Goal: Task Accomplishment & Management: Complete application form

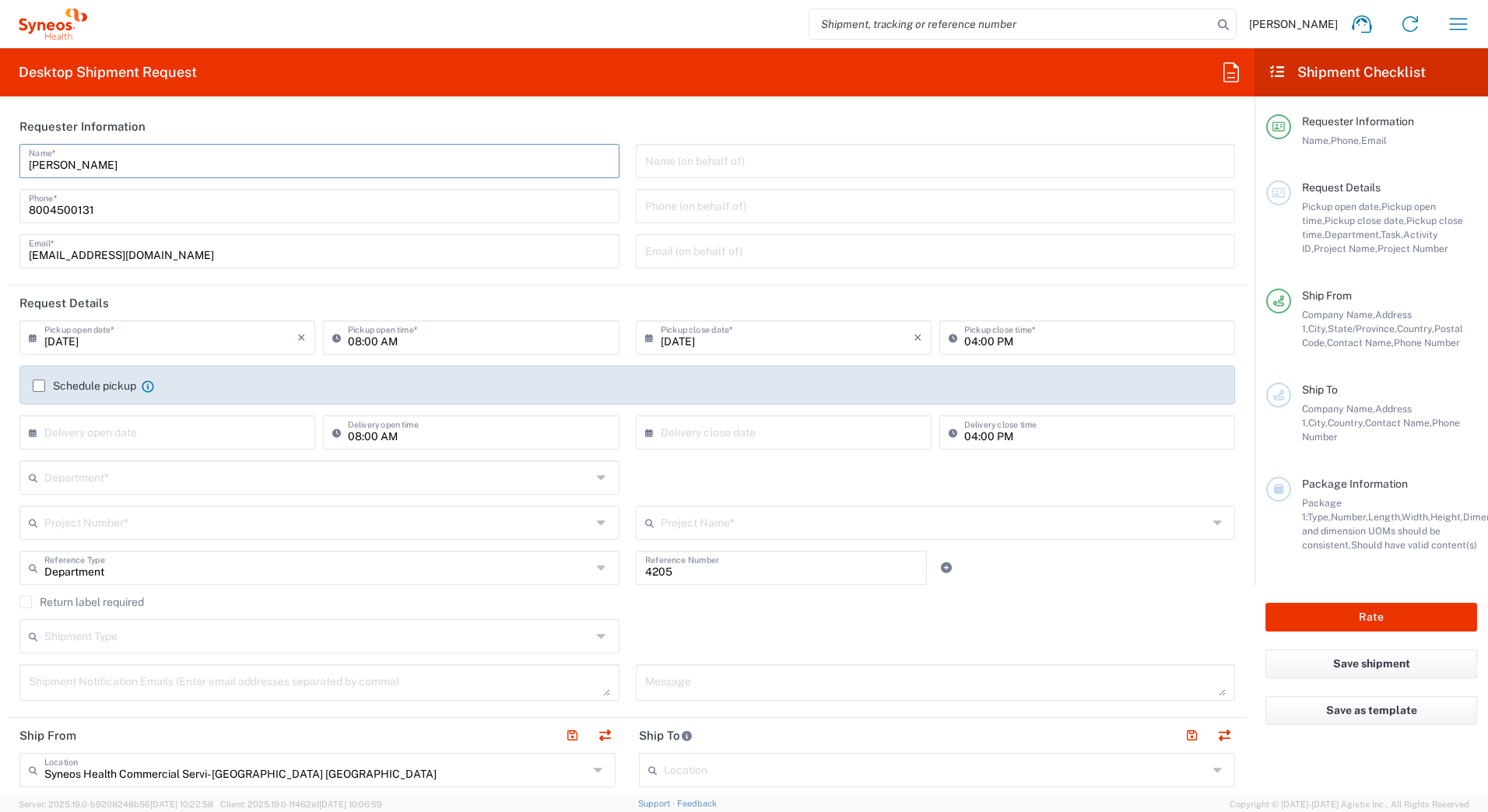
drag, startPoint x: 120, startPoint y: 169, endPoint x: 9, endPoint y: 161, distance: 111.3
click at [9, 161] on main "[PERSON_NAME] Name * [PHONE_NUMBER] Phone * [EMAIL_ADDRESS][DOMAIN_NAME] Email …" at bounding box center [627, 212] width 1239 height 136
paste input "Syneos Deployments"
type input "Syneos Deployments"
drag, startPoint x: 200, startPoint y: 117, endPoint x: 174, endPoint y: 156, distance: 46.9
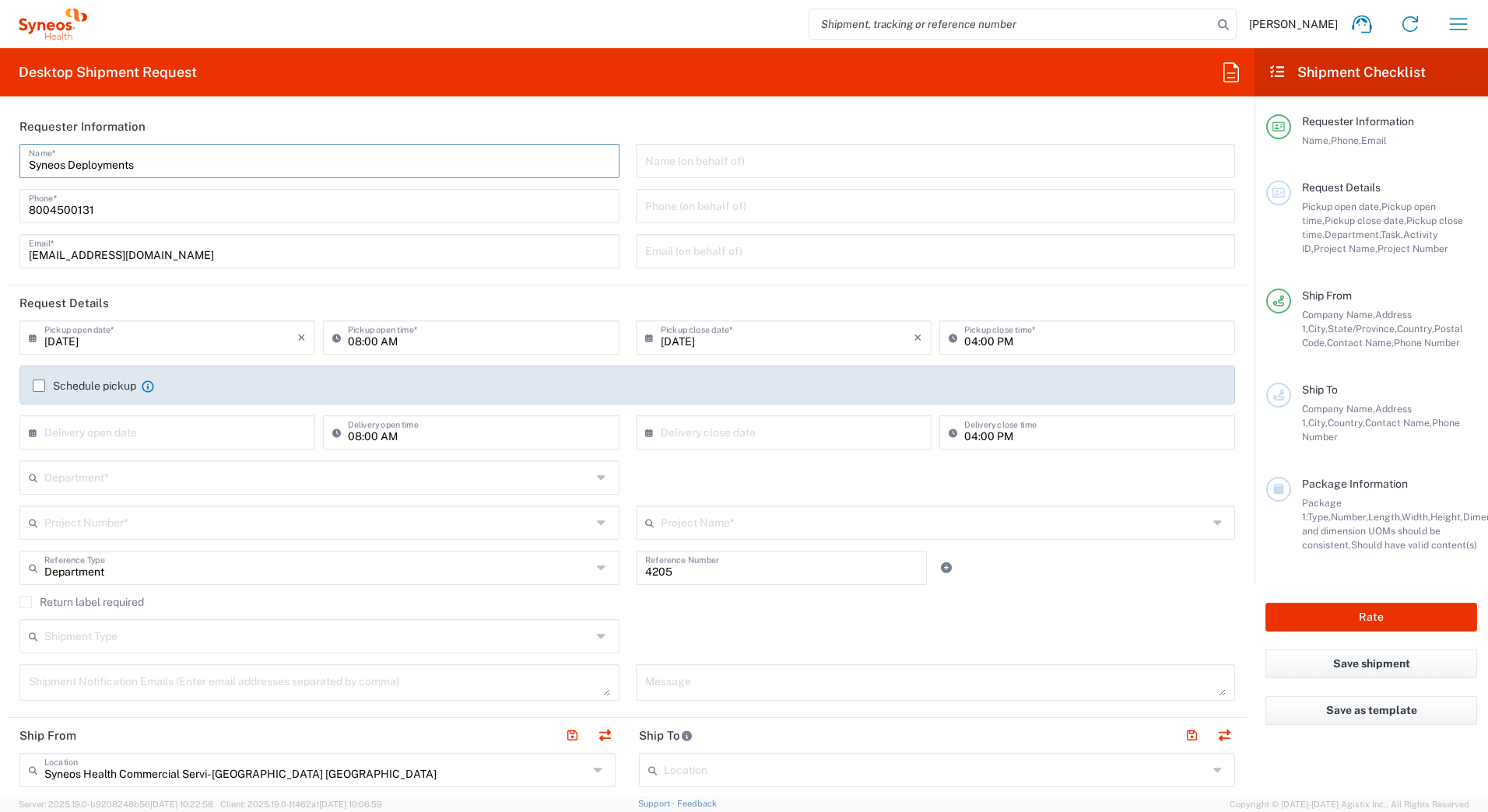
click at [200, 118] on header "Requester Information" at bounding box center [627, 127] width 1239 height 35
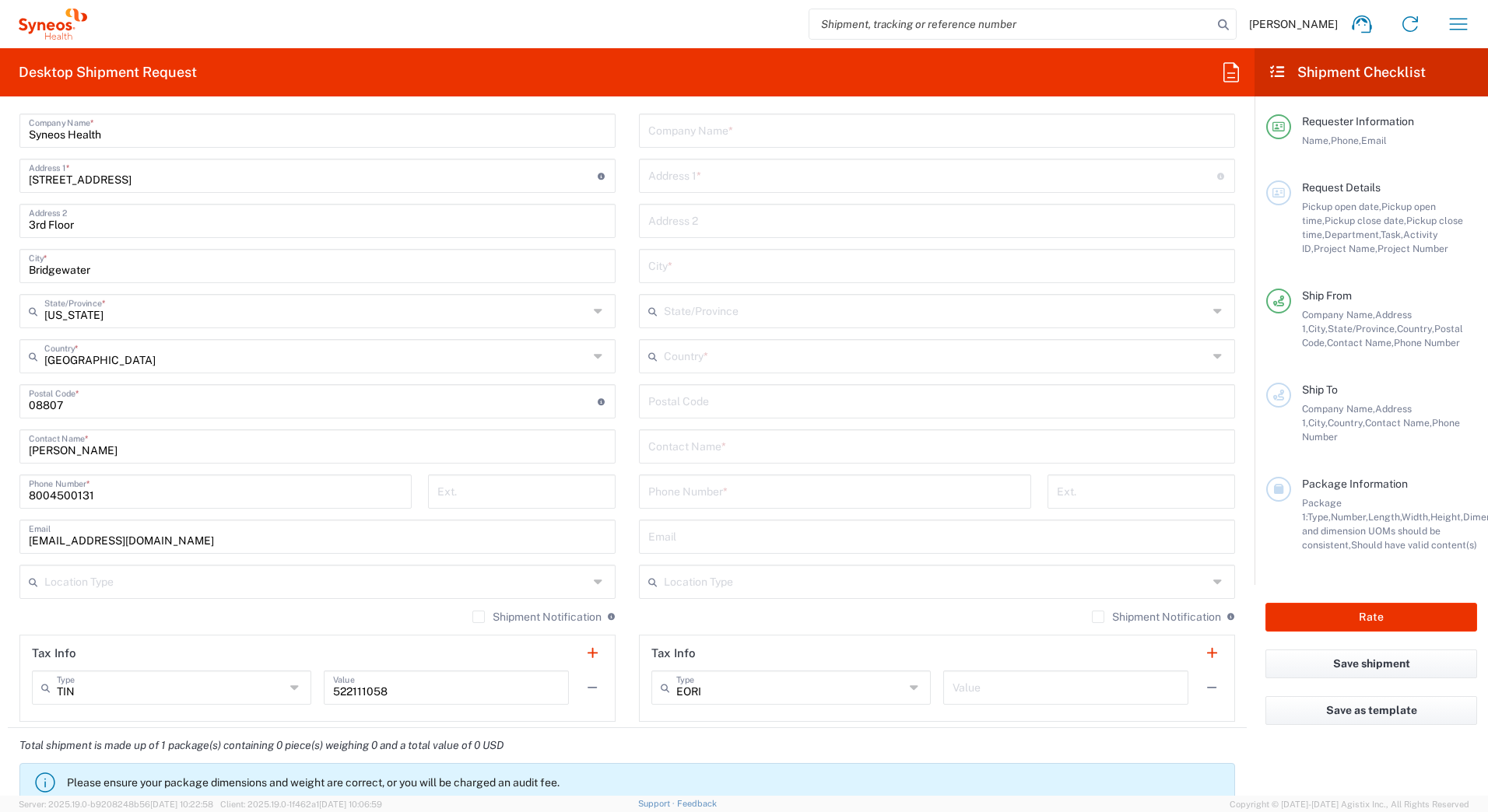
scroll to position [778, 0]
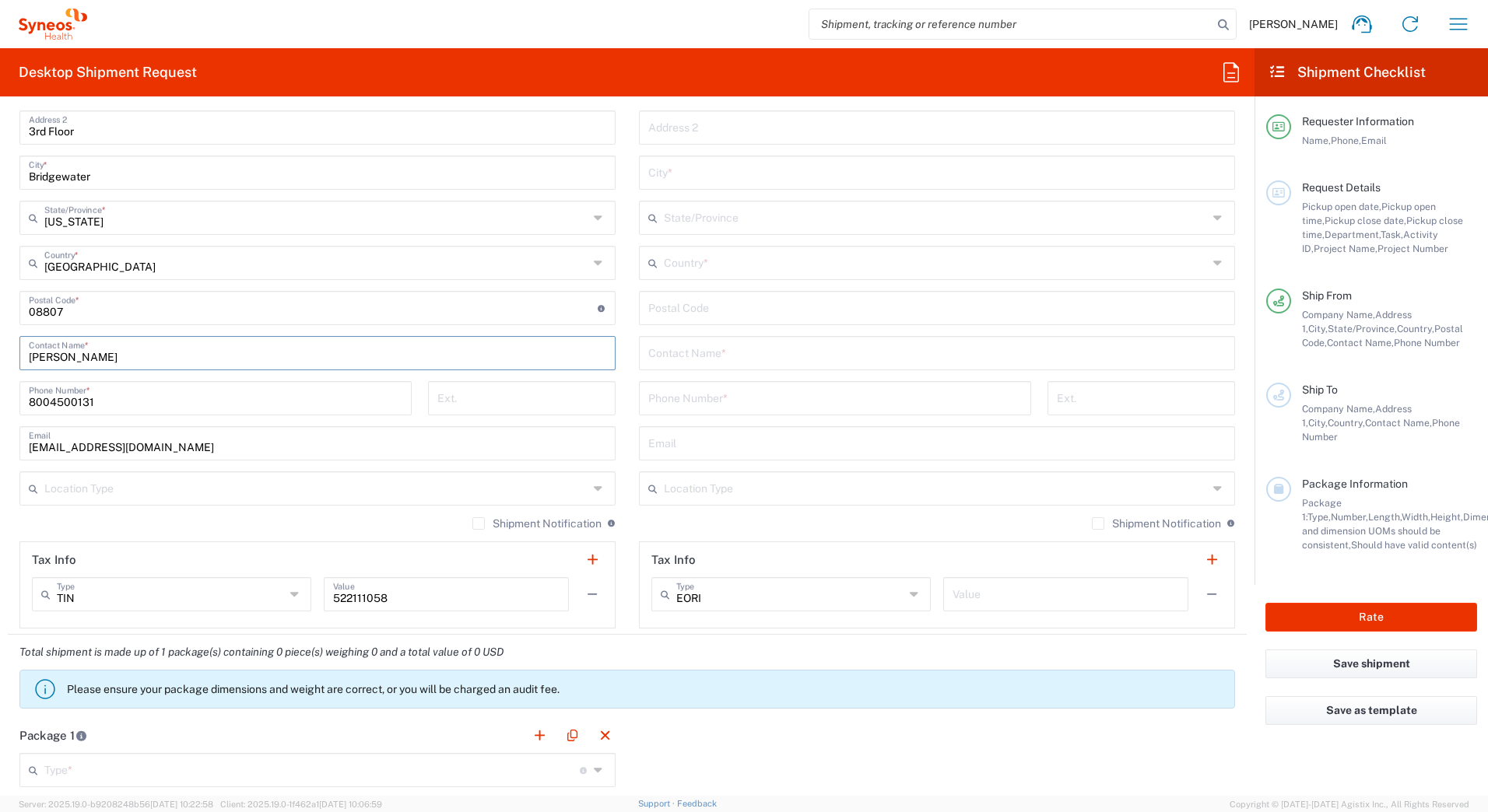
drag, startPoint x: 115, startPoint y: 355, endPoint x: 0, endPoint y: 353, distance: 115.0
click at [0, 354] on html "[PERSON_NAME] Home Shipment estimator Shipment tracking Desktop shipment reques…" at bounding box center [744, 406] width 1488 height 812
paste input "Syneos Deployments"
type input "Syneos Deployments"
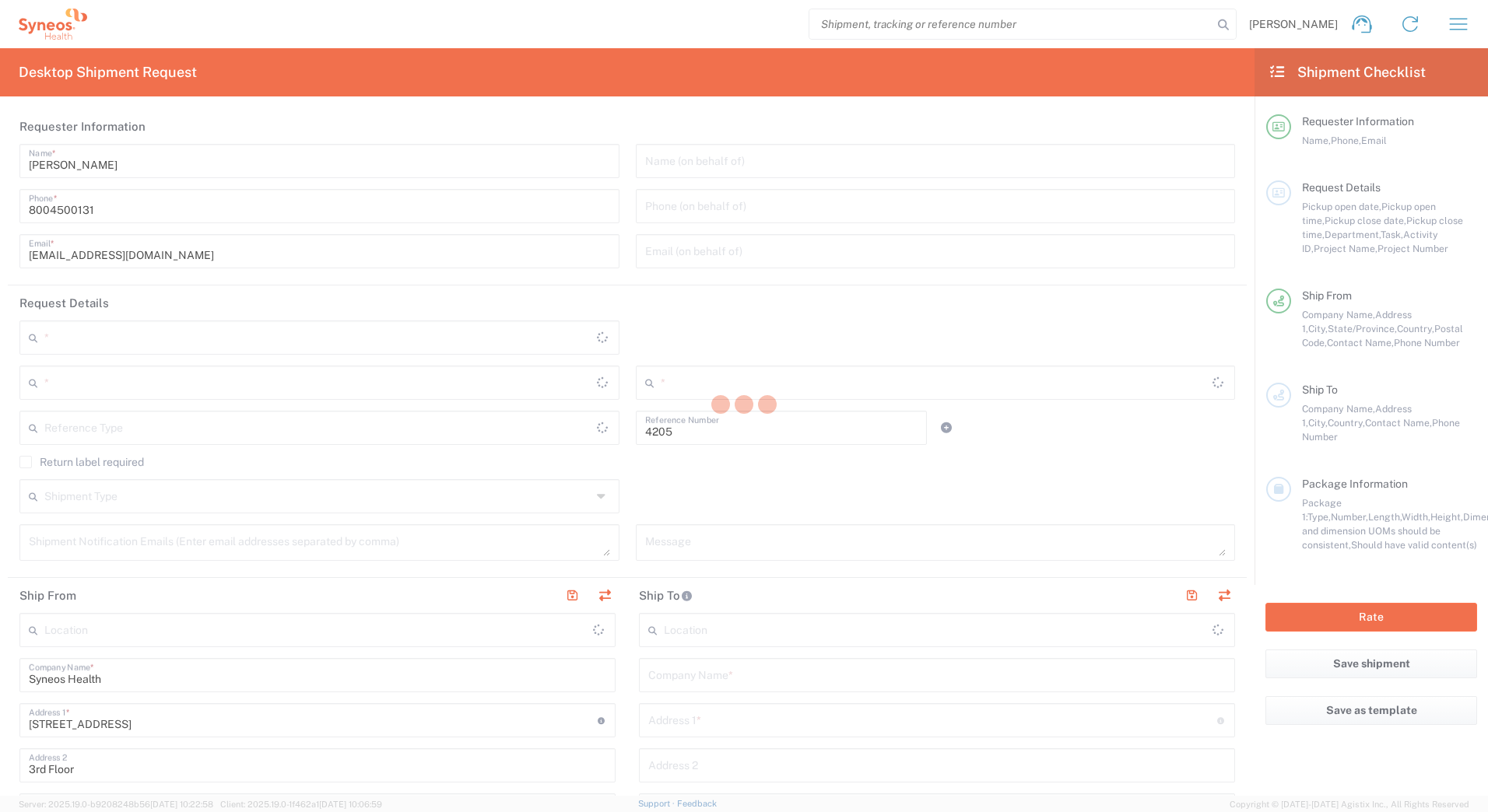
type input "Department"
type input "[US_STATE]"
type input "[GEOGRAPHIC_DATA]"
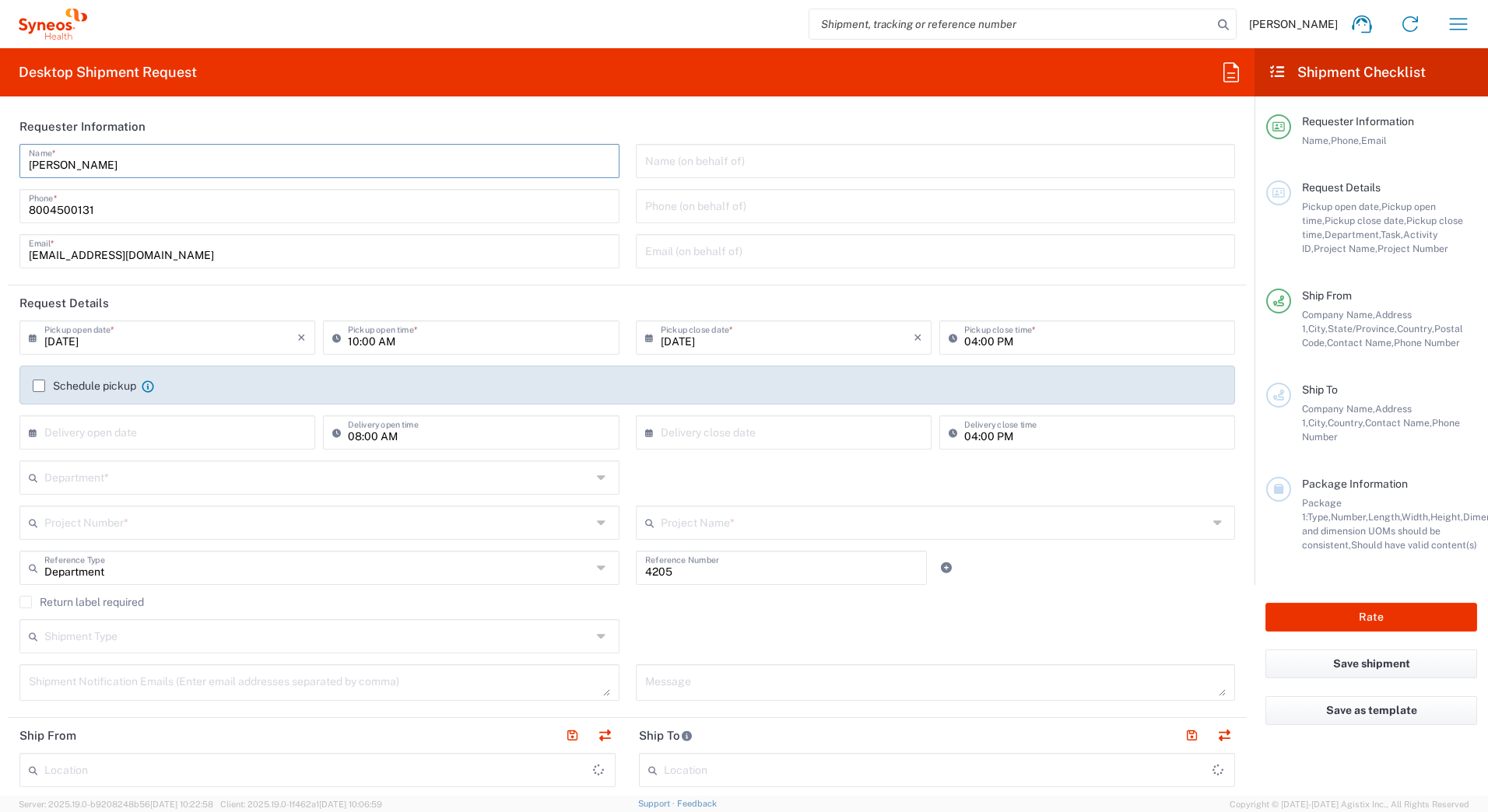
type input "Syneos Health Commercial Servi- [GEOGRAPHIC_DATA] [GEOGRAPHIC_DATA]"
drag, startPoint x: 143, startPoint y: 162, endPoint x: -3, endPoint y: 156, distance: 146.1
click at [0, 156] on html "[PERSON_NAME] Home Shipment estimator Shipment tracking Desktop shipment reques…" at bounding box center [744, 406] width 1488 height 812
paste input "Syneos Deployments"
type input "Syneos Deployments"
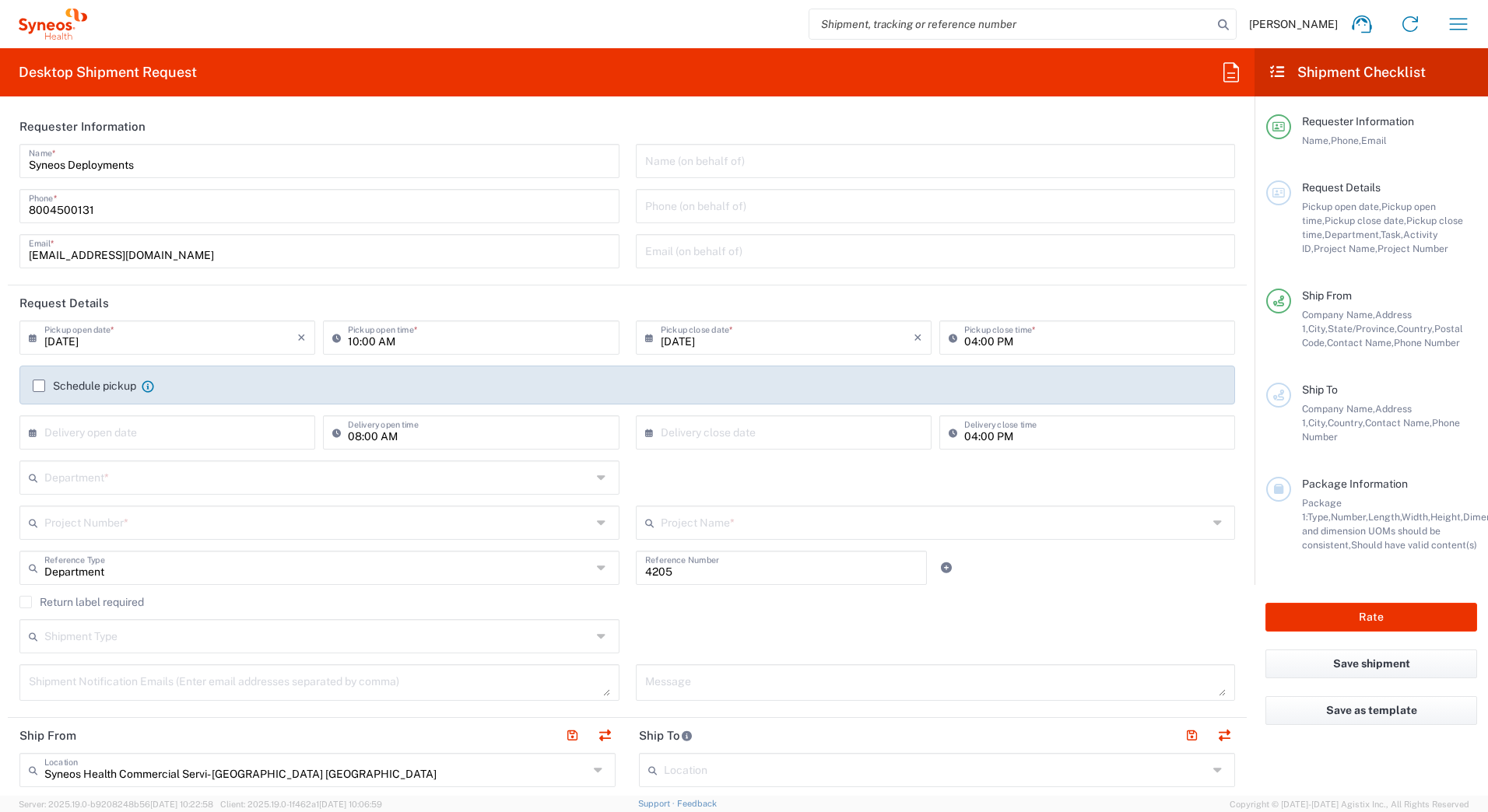
click at [237, 114] on header "Requester Information" at bounding box center [627, 127] width 1239 height 35
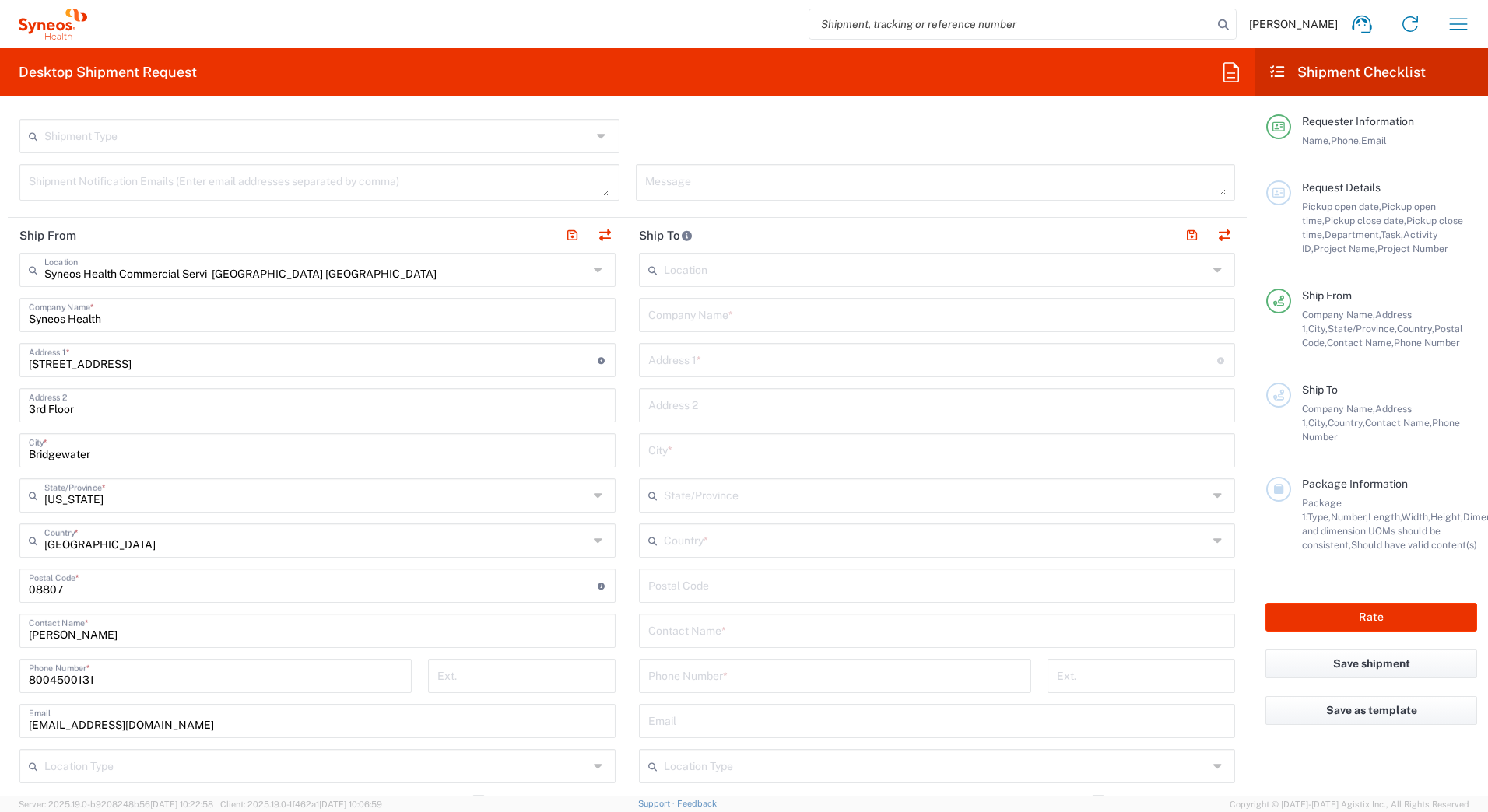
scroll to position [700, 0]
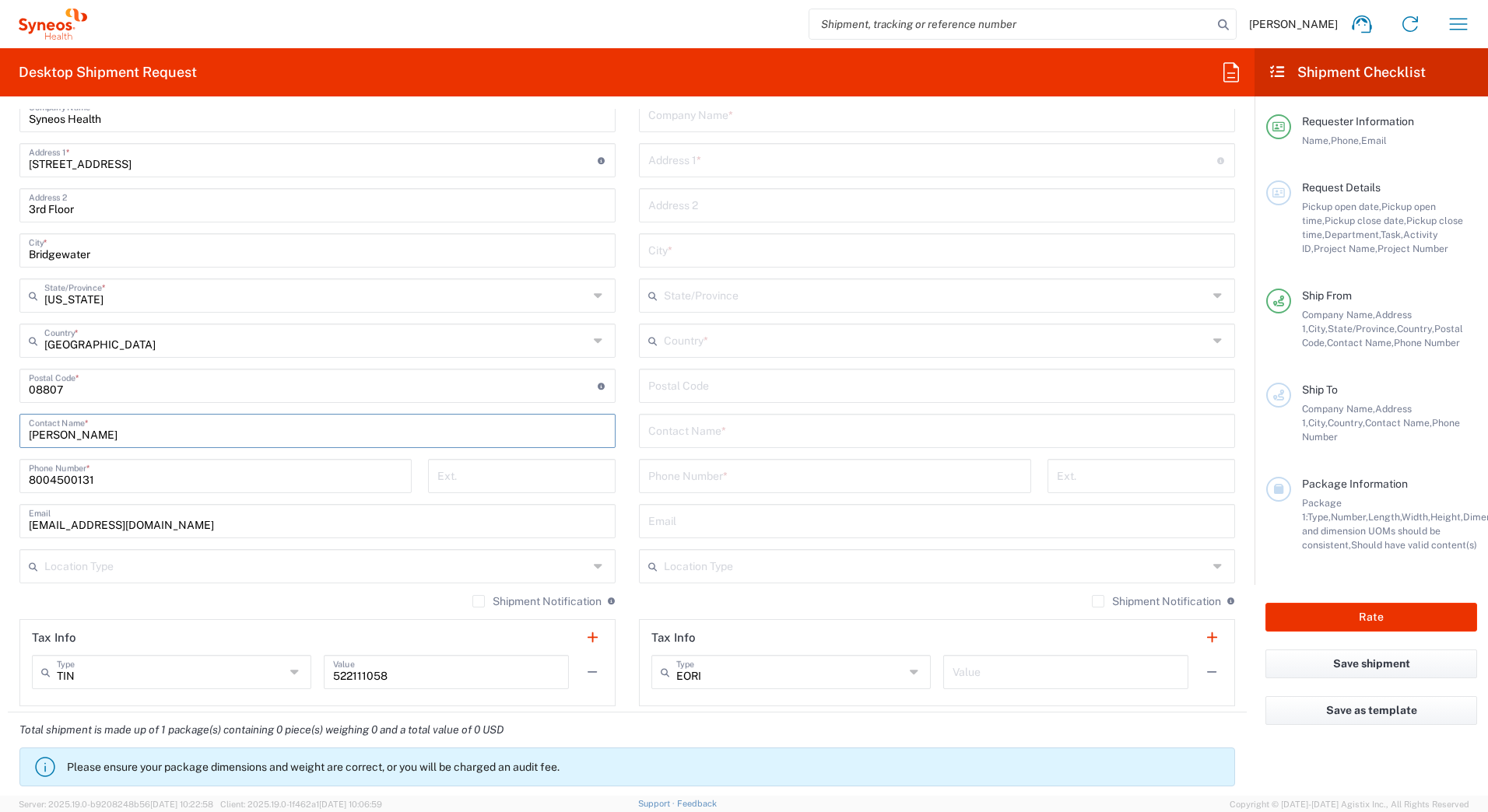
drag, startPoint x: 104, startPoint y: 432, endPoint x: -3, endPoint y: 433, distance: 107.0
click at [0, 433] on html "David Horvath Home Shipment estimator Shipment tracking Desktop shipment reques…" at bounding box center [744, 406] width 1488 height 812
paste input "Syneos Deployments"
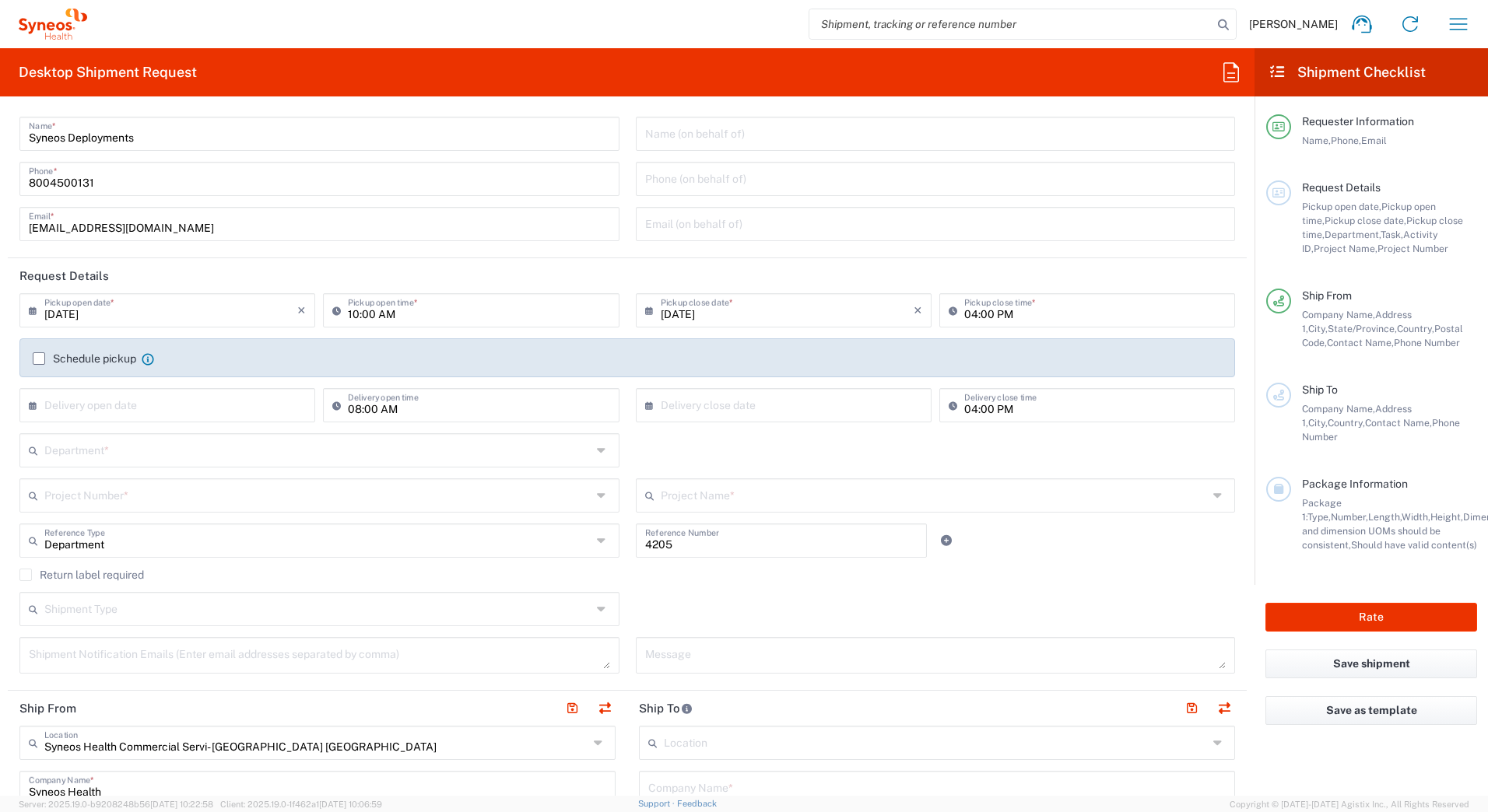
scroll to position [0, 0]
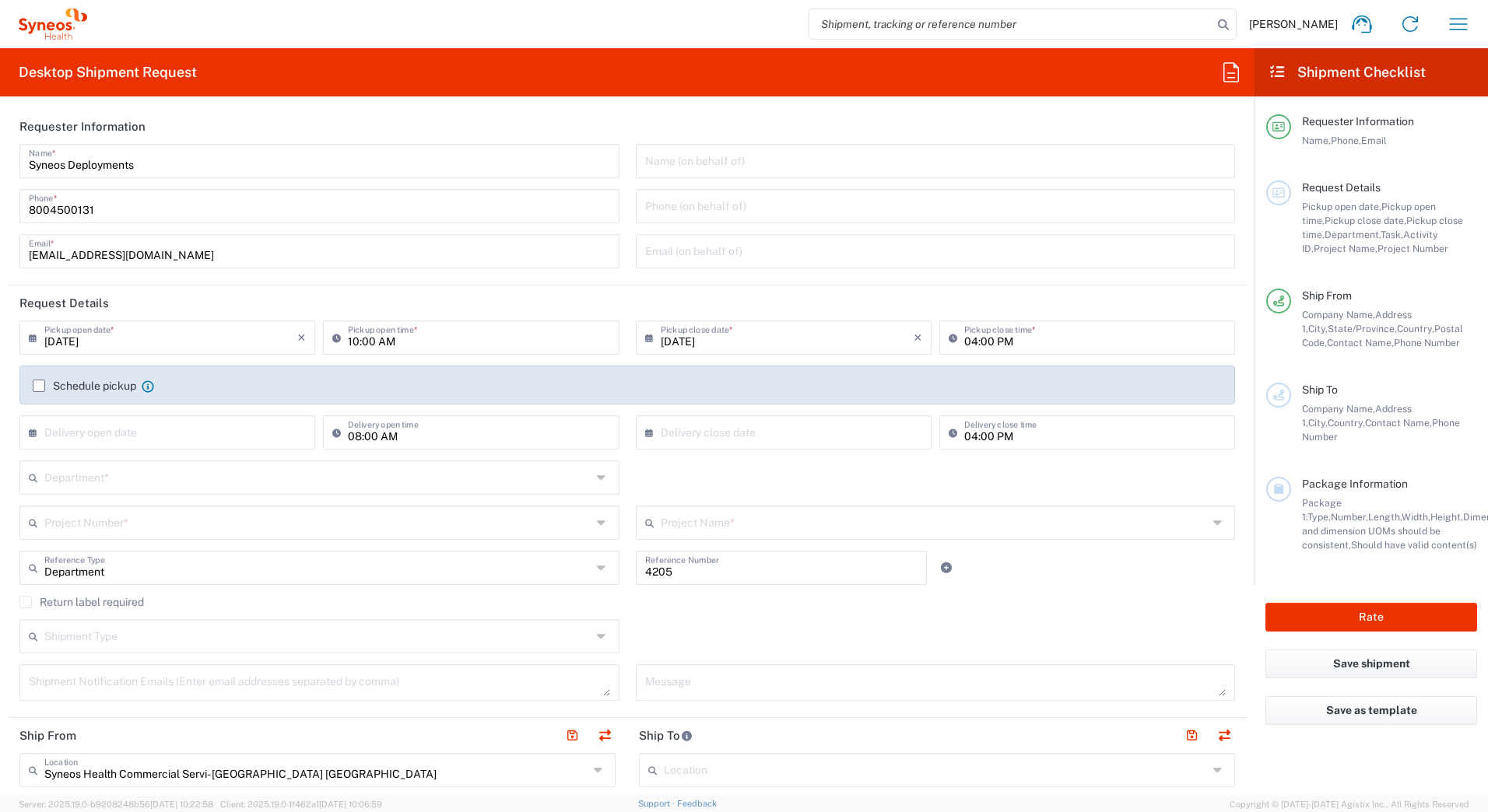
type input "Syneos Deployments"
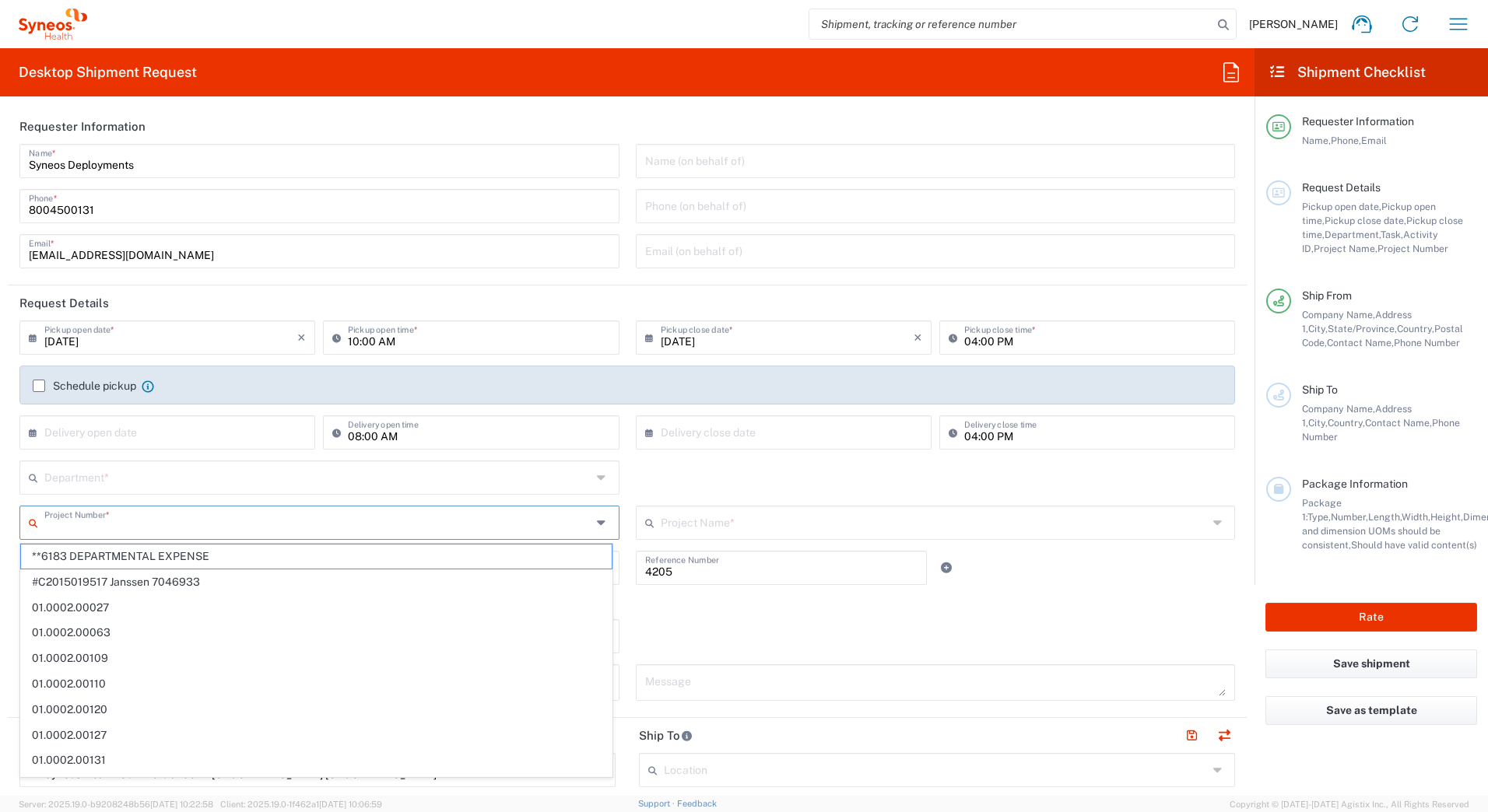
click at [83, 521] on input "text" at bounding box center [318, 521] width 547 height 27
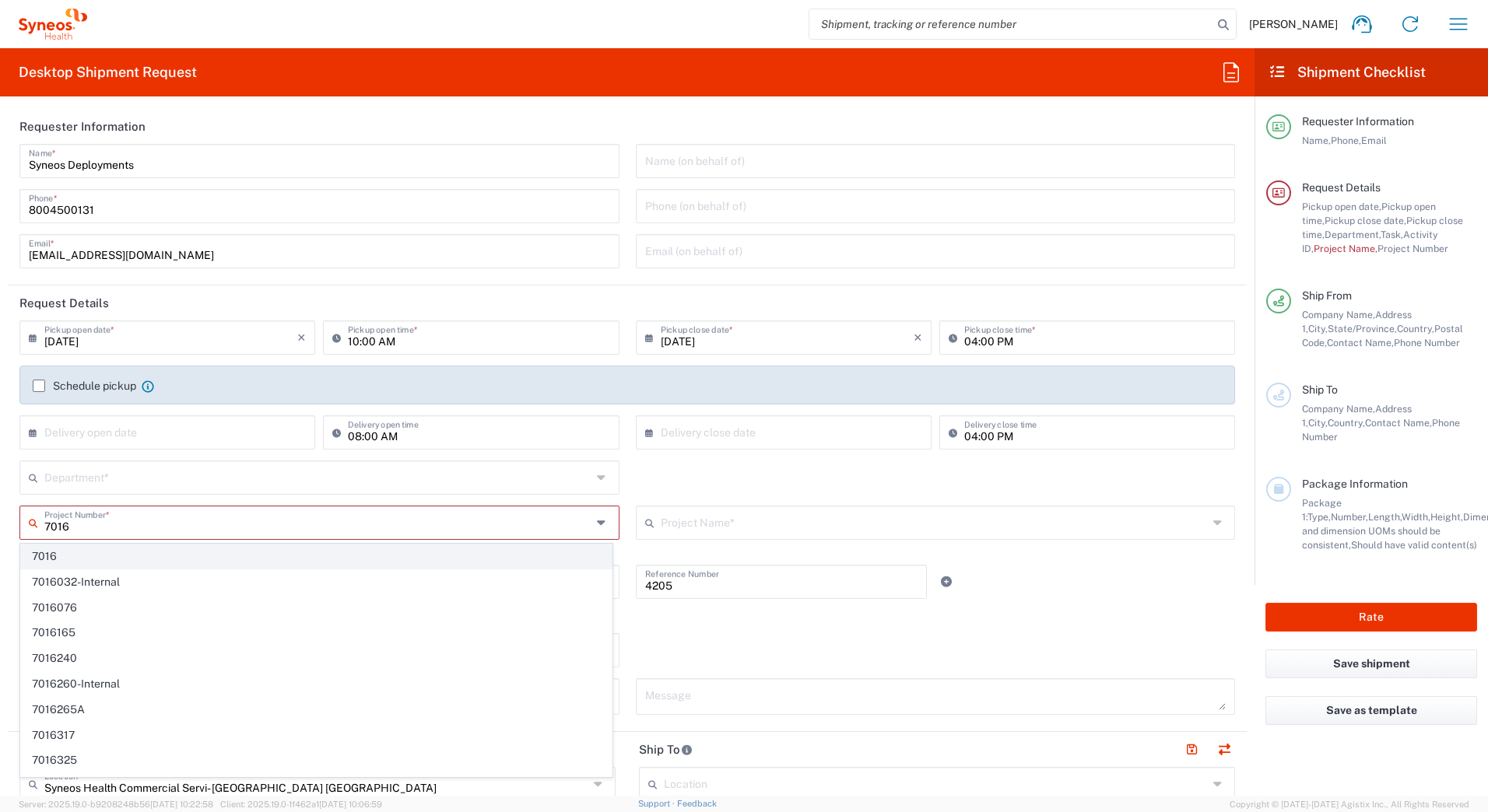
type input "7016"
click at [60, 555] on span "7016" at bounding box center [315, 556] width 590 height 24
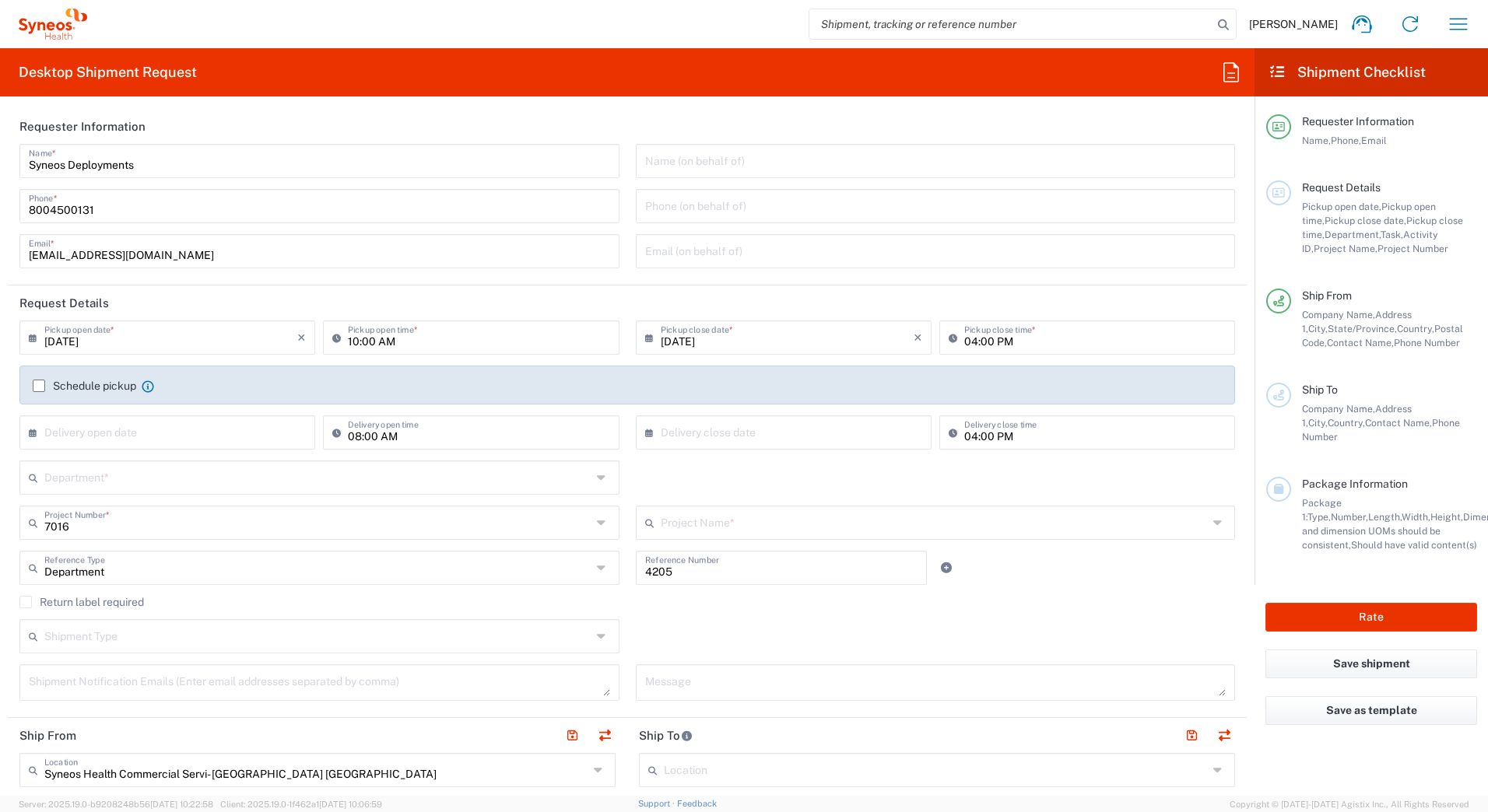
type input "ST-US - J&J Neutrogena (0716)"
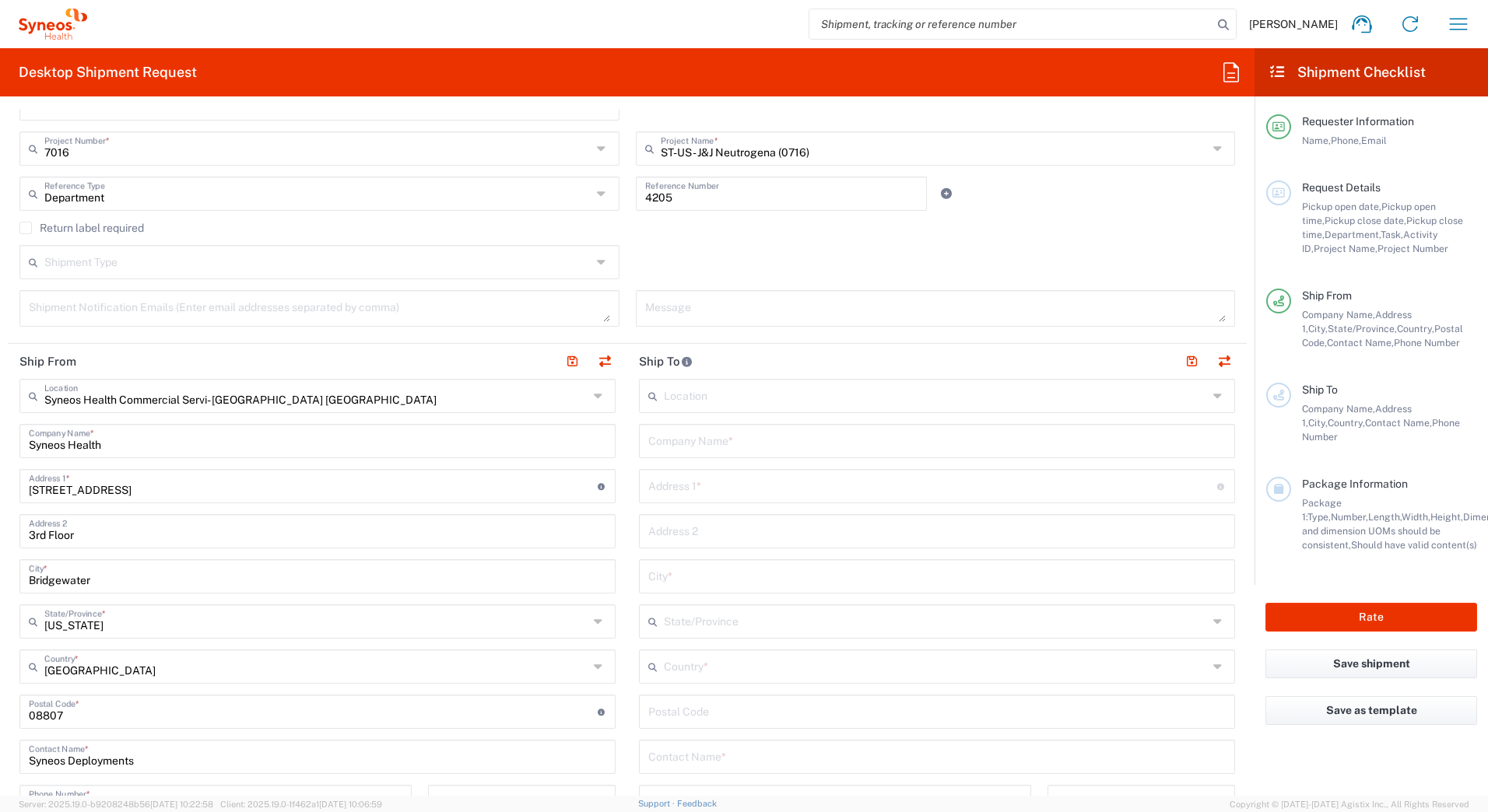
scroll to position [389, 0]
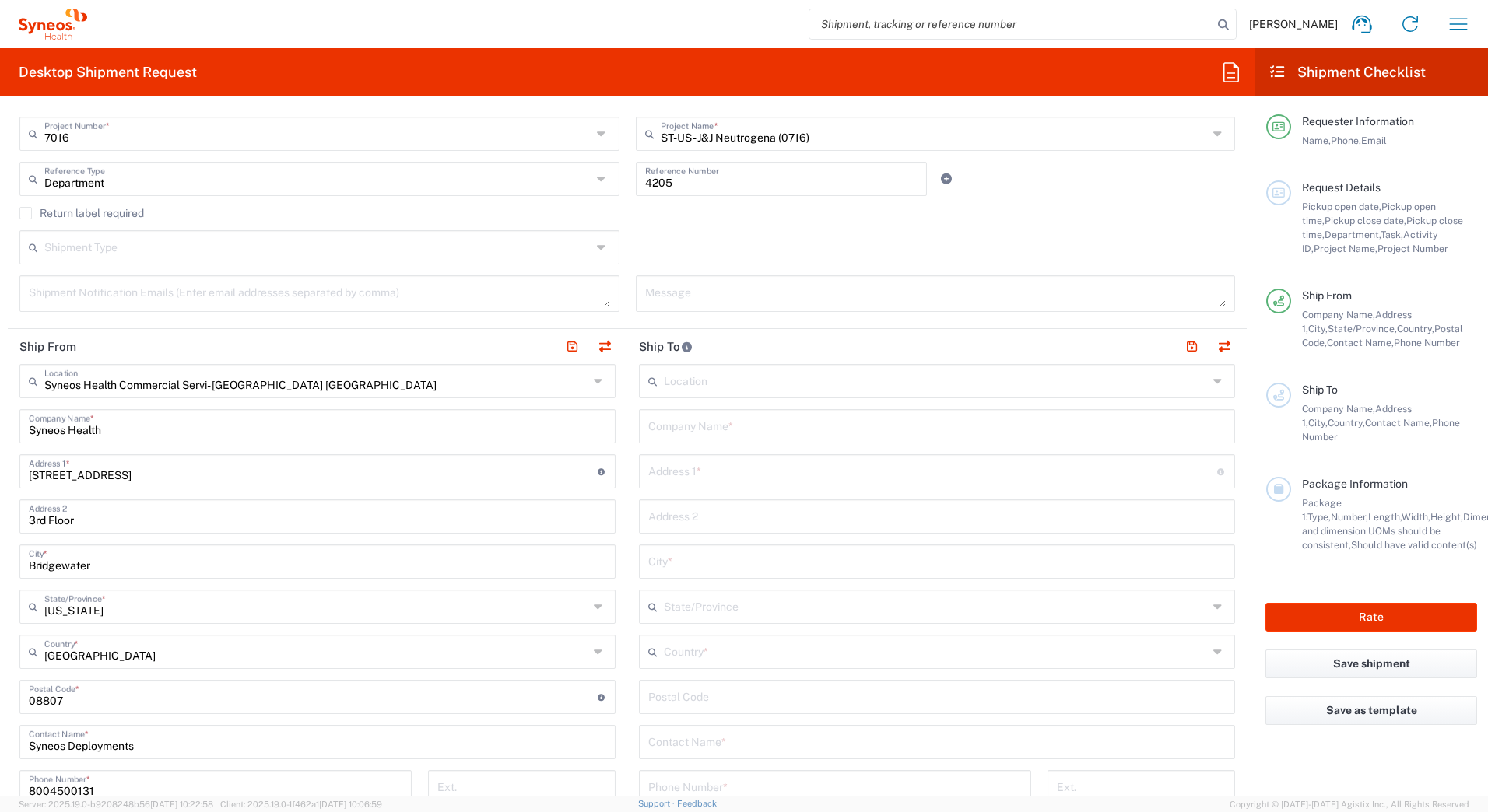
click at [704, 420] on input "text" at bounding box center [937, 425] width 577 height 27
paste input "Faith Malinowski"
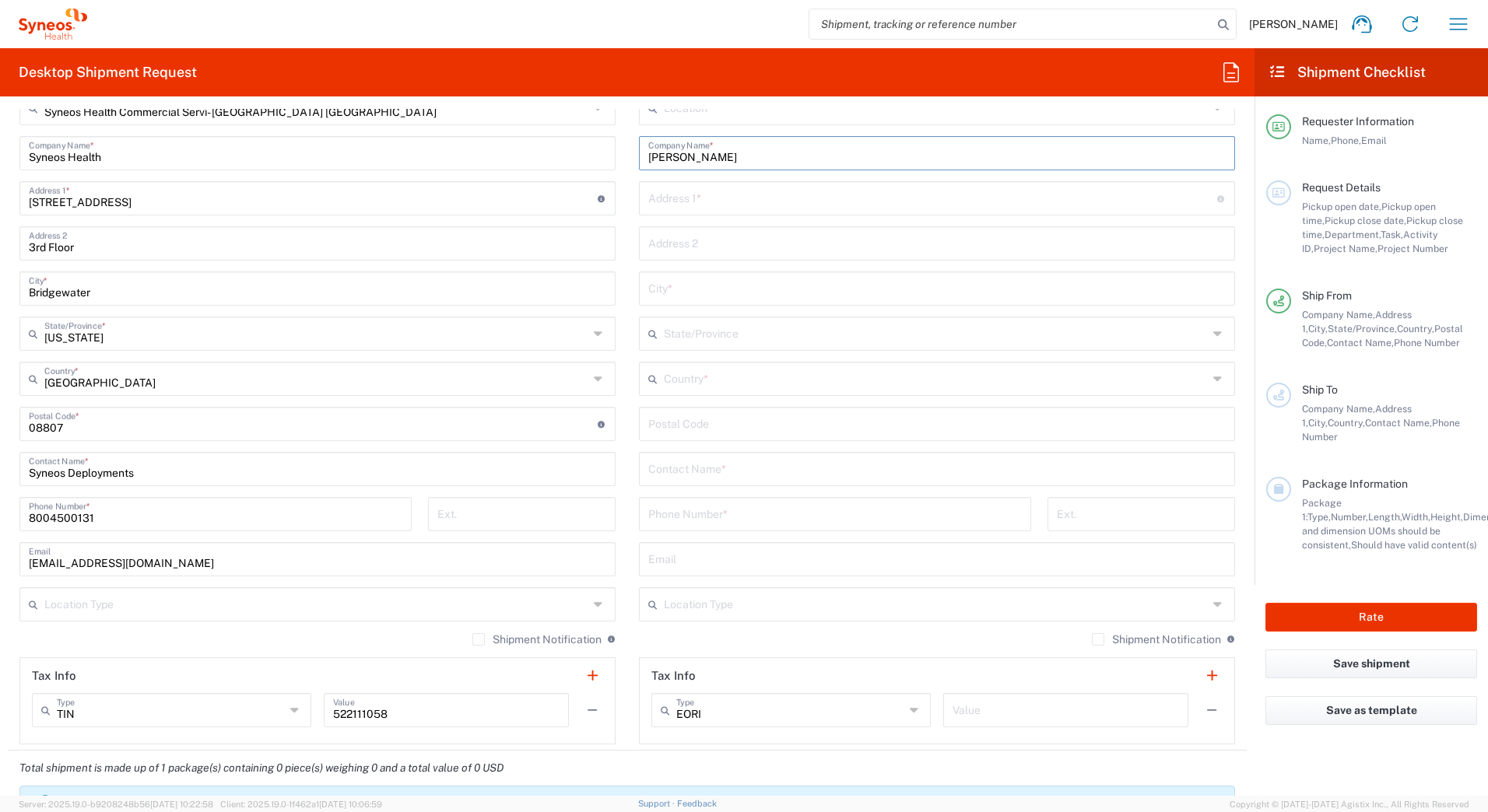
scroll to position [622, 0]
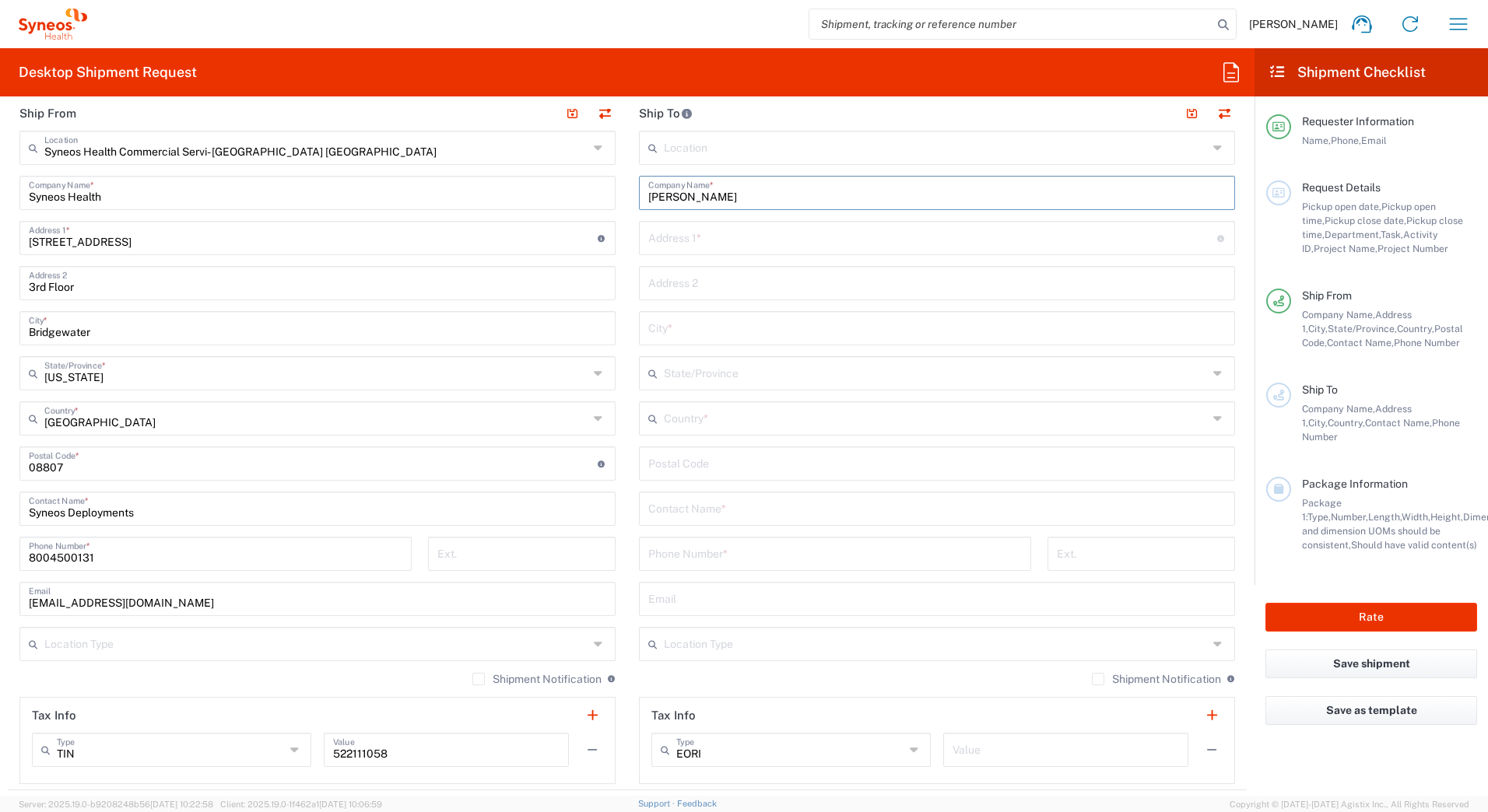
type input "Faith Malinowski"
click at [710, 508] on input "text" at bounding box center [937, 507] width 577 height 27
paste input "Faith Malinowski"
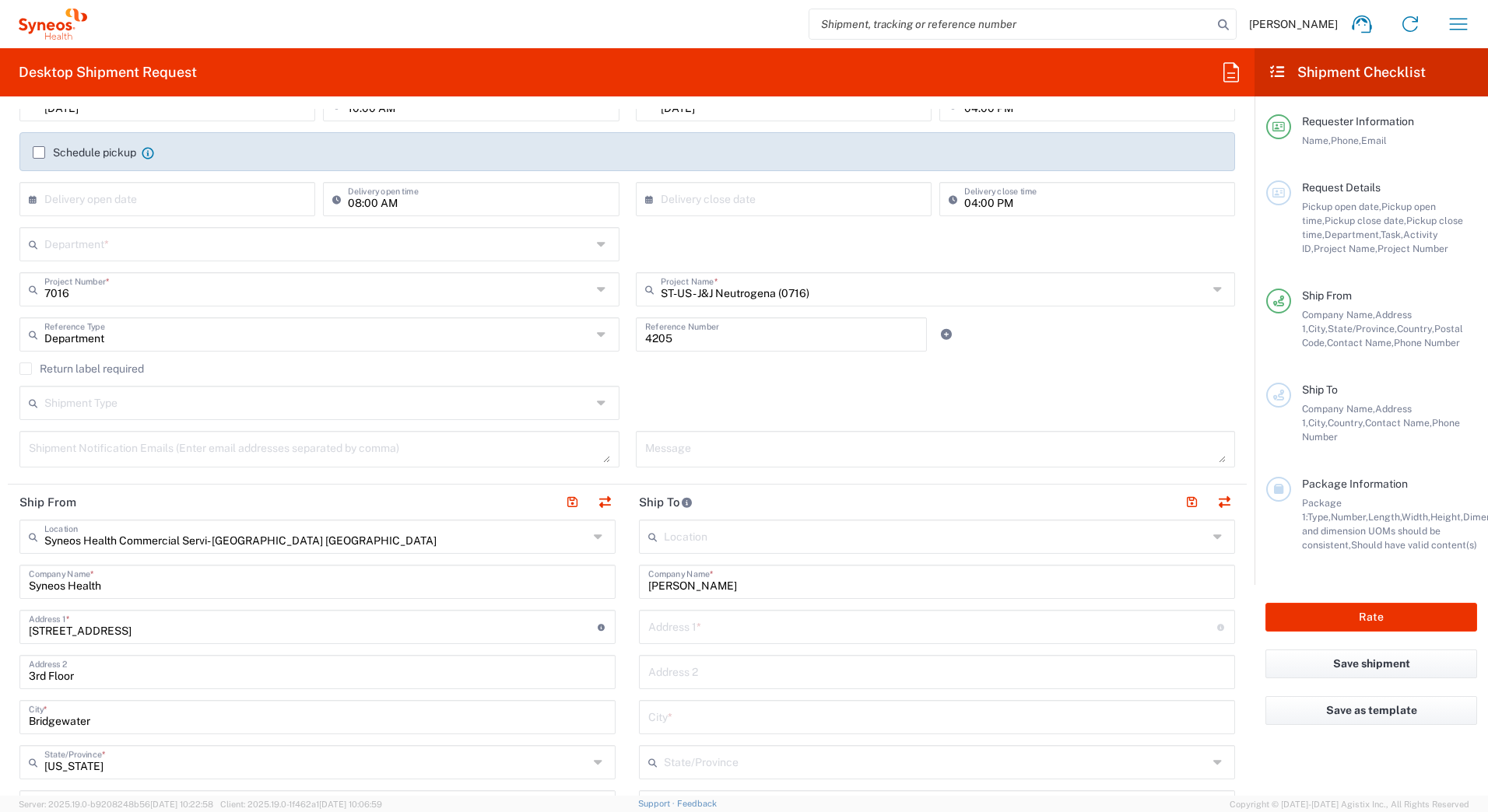
scroll to position [389, 0]
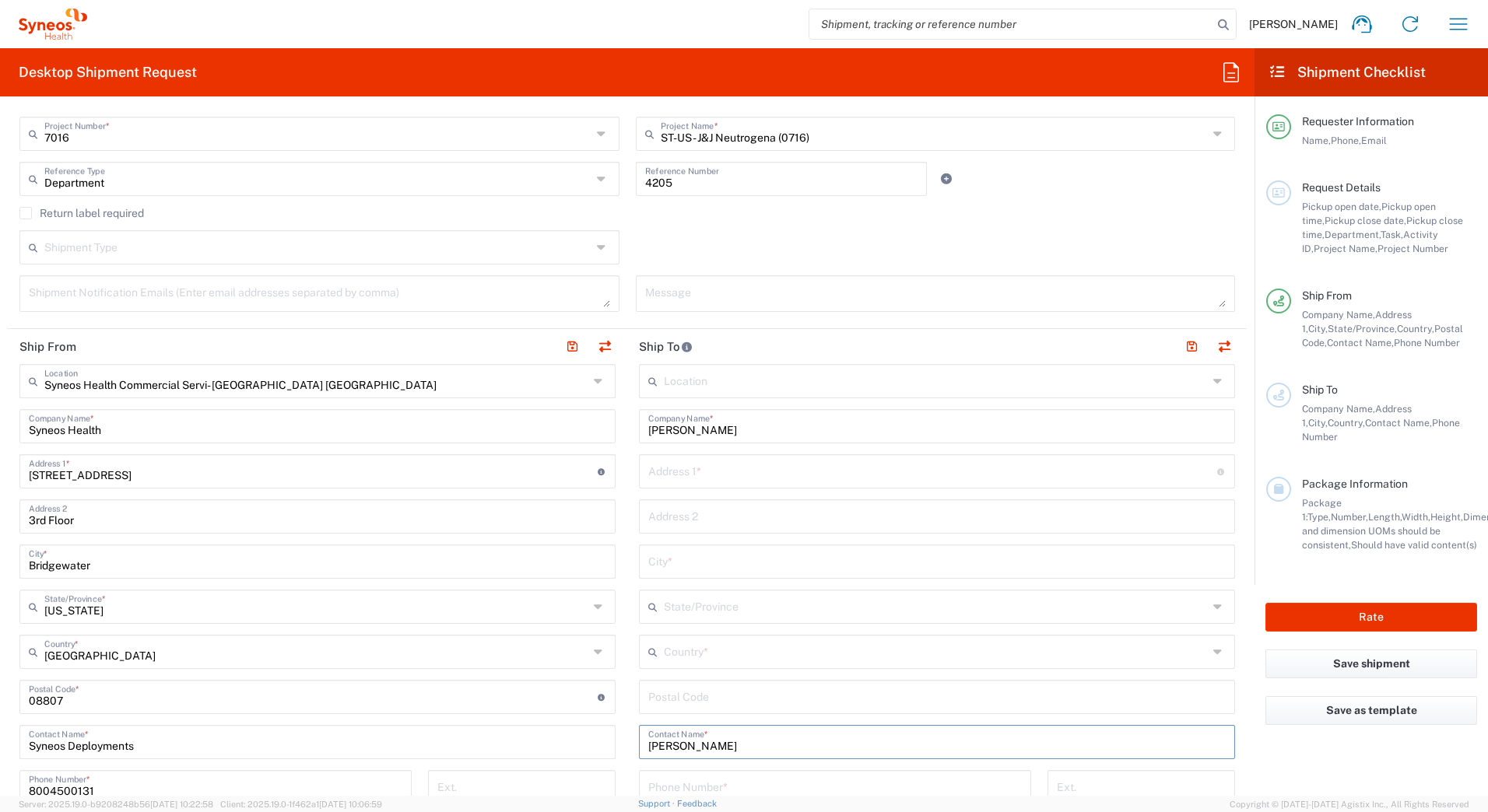
type input "Faith Malinowski"
click at [667, 473] on input "text" at bounding box center [932, 470] width 569 height 27
paste input "55 Jesswood Lane"
type input "55 Jesswood Lane"
click at [691, 557] on input "text" at bounding box center [937, 560] width 577 height 27
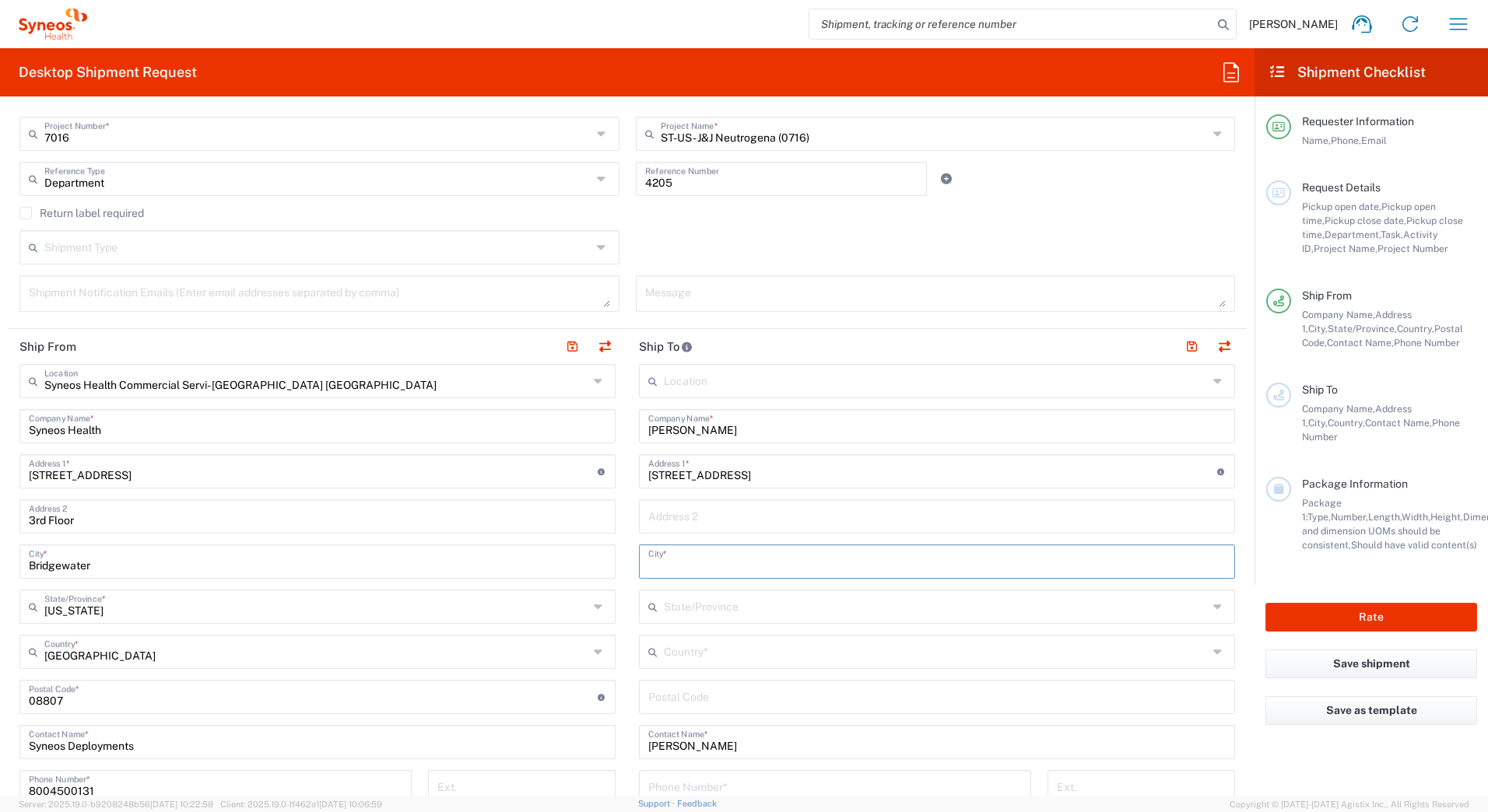
paste input "White Lake"
type input "White Lake"
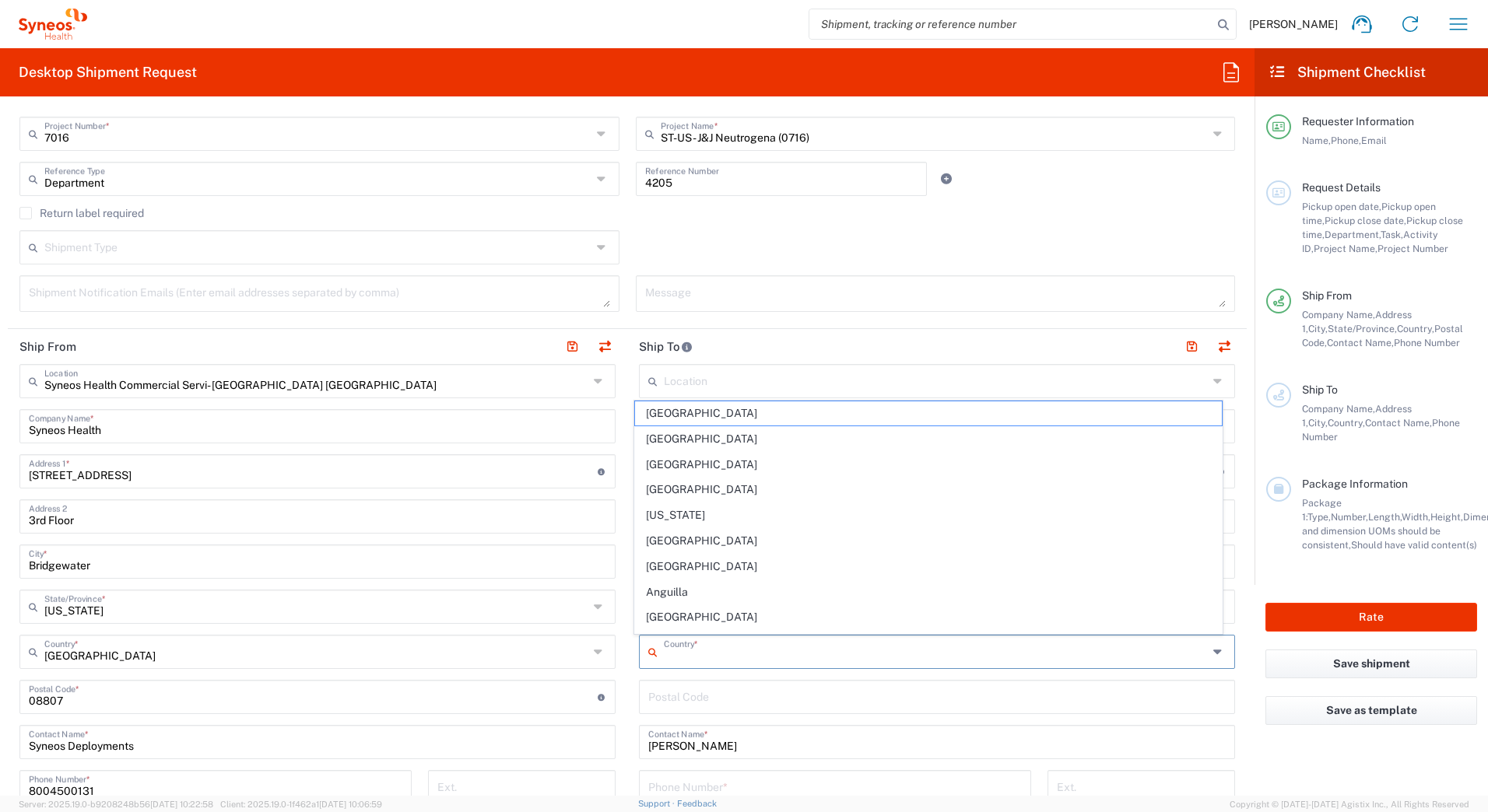
click at [694, 654] on input "text" at bounding box center [936, 651] width 544 height 27
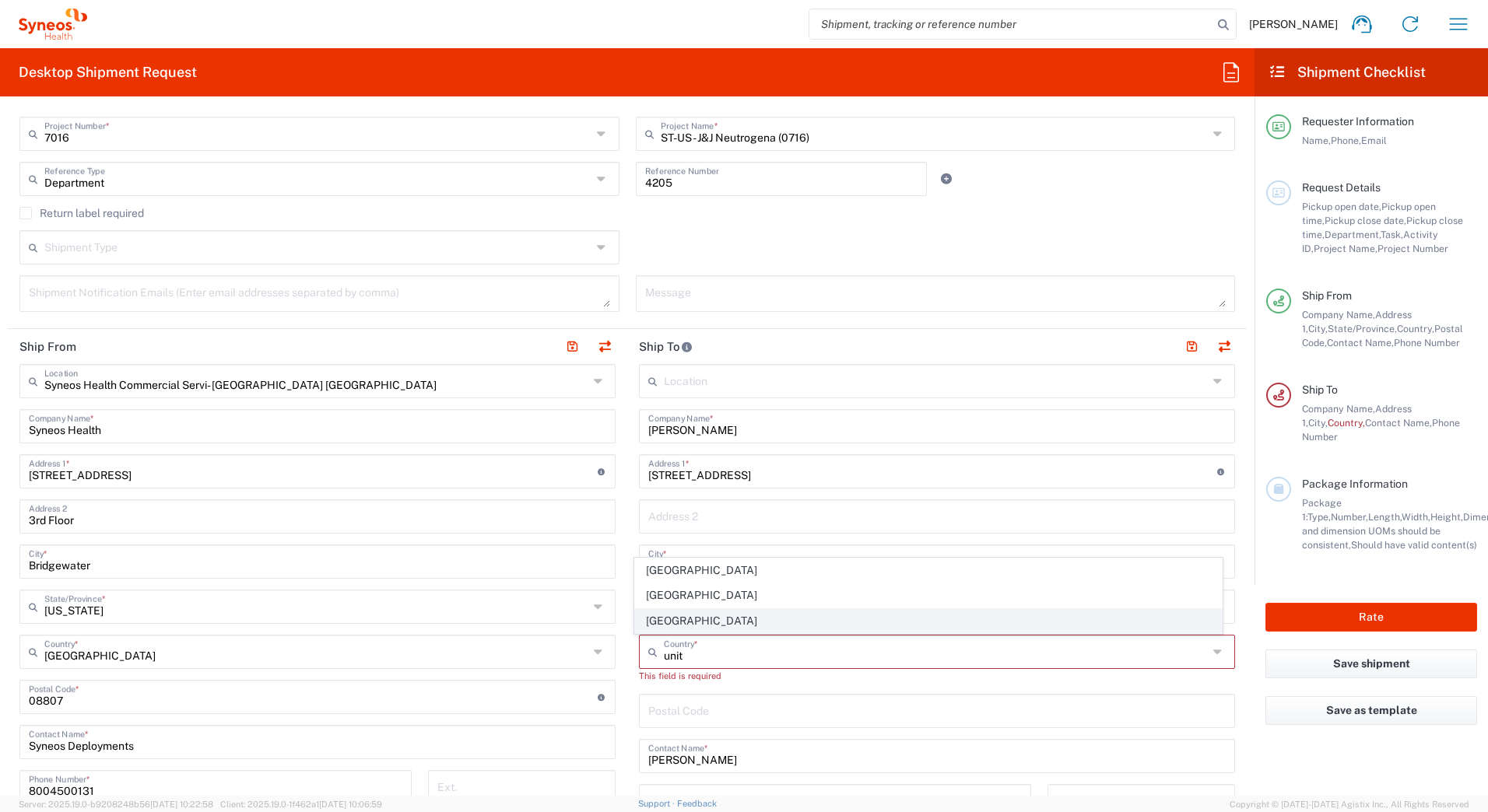
click at [657, 617] on span "[GEOGRAPHIC_DATA]" at bounding box center [928, 621] width 587 height 24
type input "[GEOGRAPHIC_DATA]"
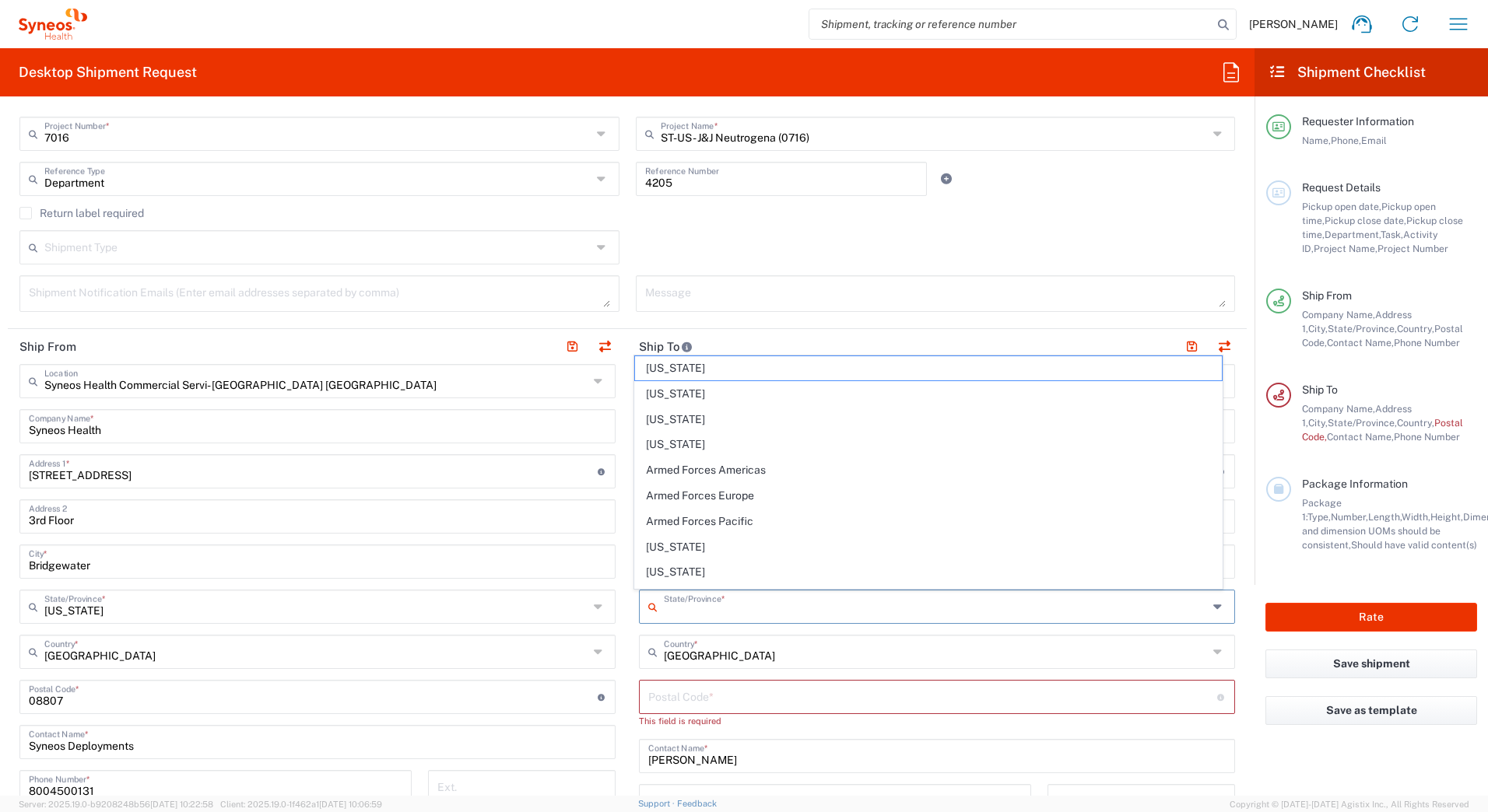
click at [778, 603] on input "text" at bounding box center [936, 605] width 544 height 27
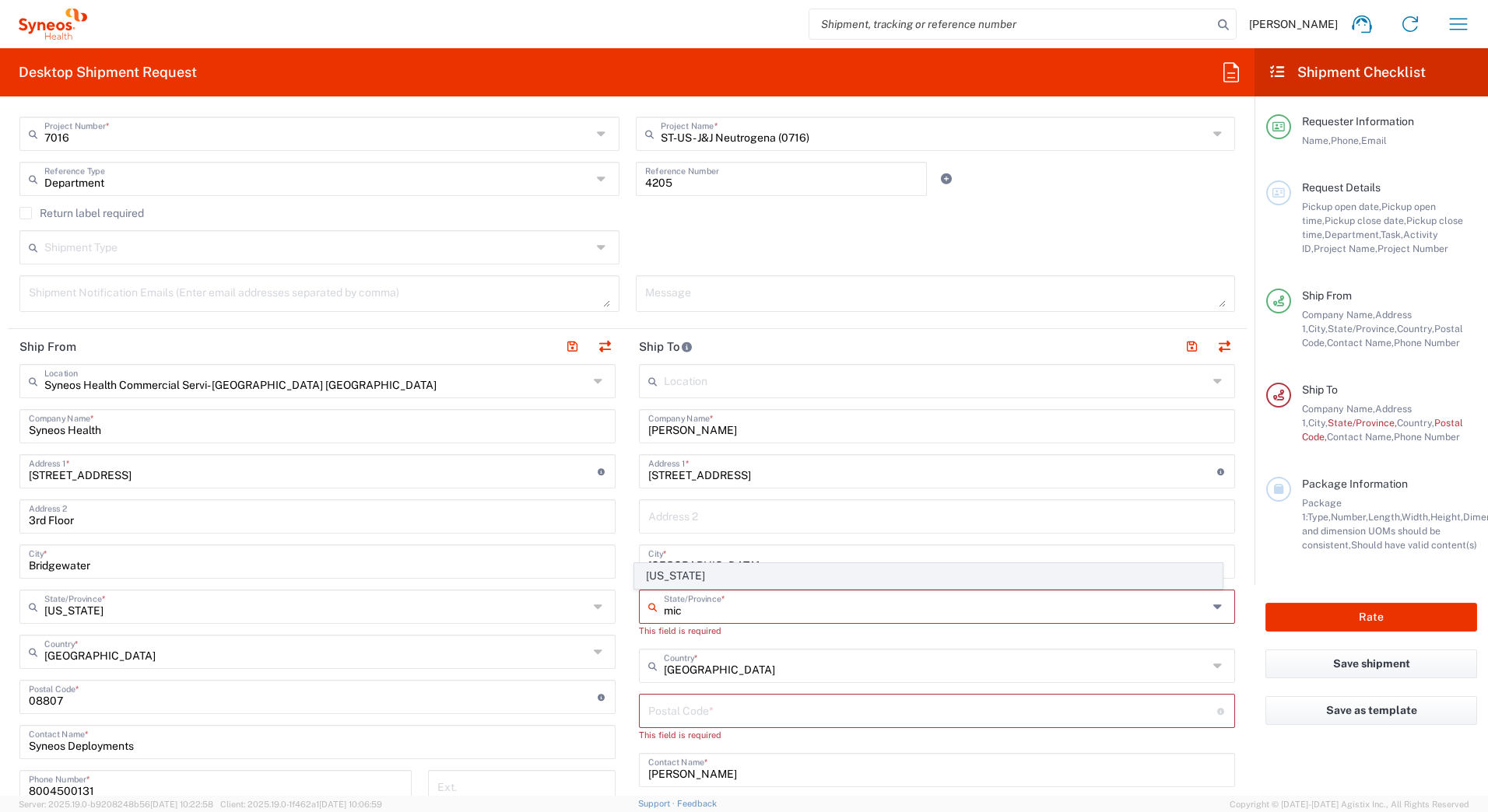
click at [675, 579] on span "[US_STATE]" at bounding box center [928, 575] width 587 height 24
type input "[US_STATE]"
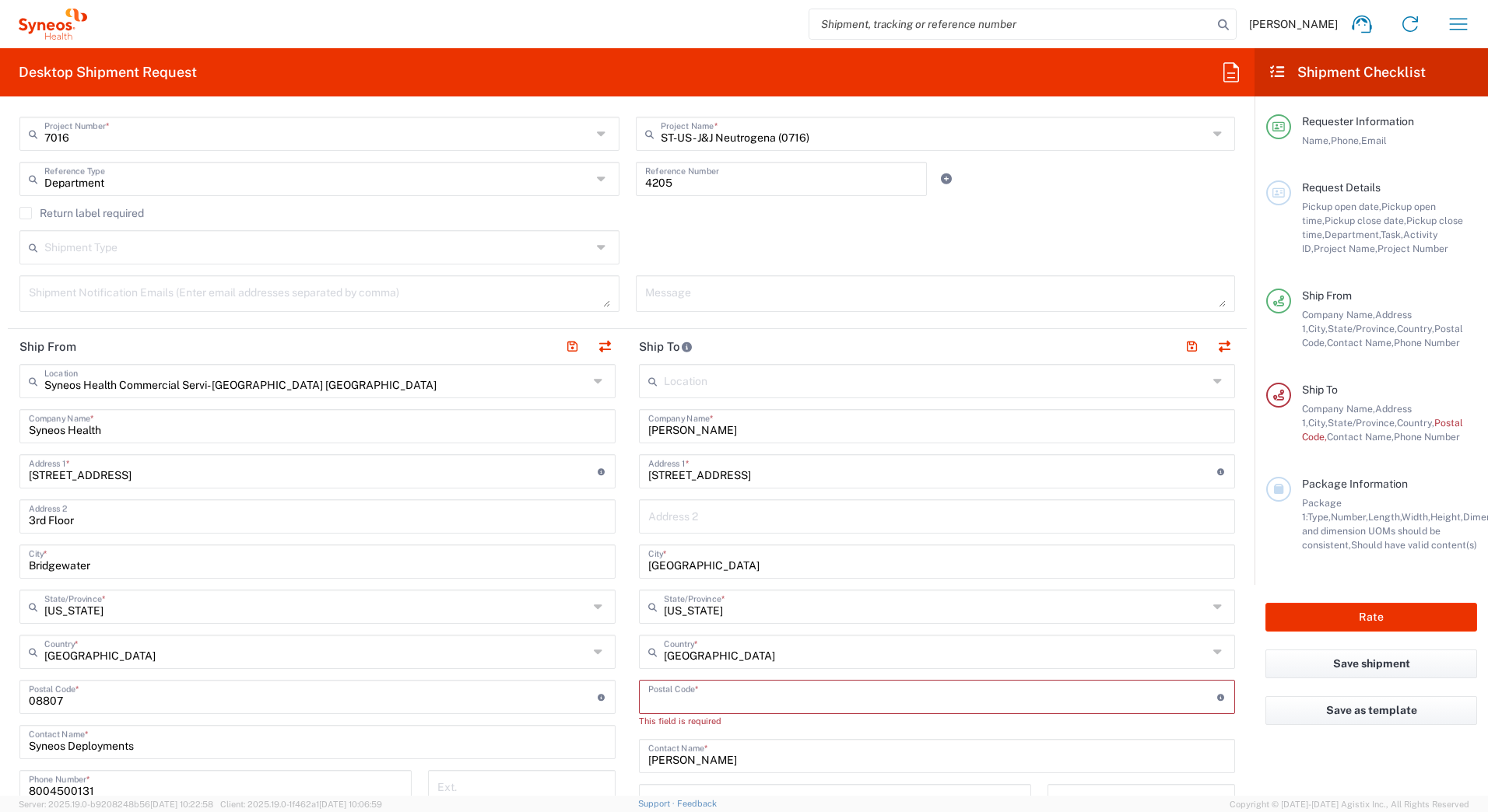
drag, startPoint x: 732, startPoint y: 707, endPoint x: 727, endPoint y: 700, distance: 8.6
click at [727, 700] on input "undefined" at bounding box center [932, 695] width 569 height 27
paste input "48386"
type input "48386"
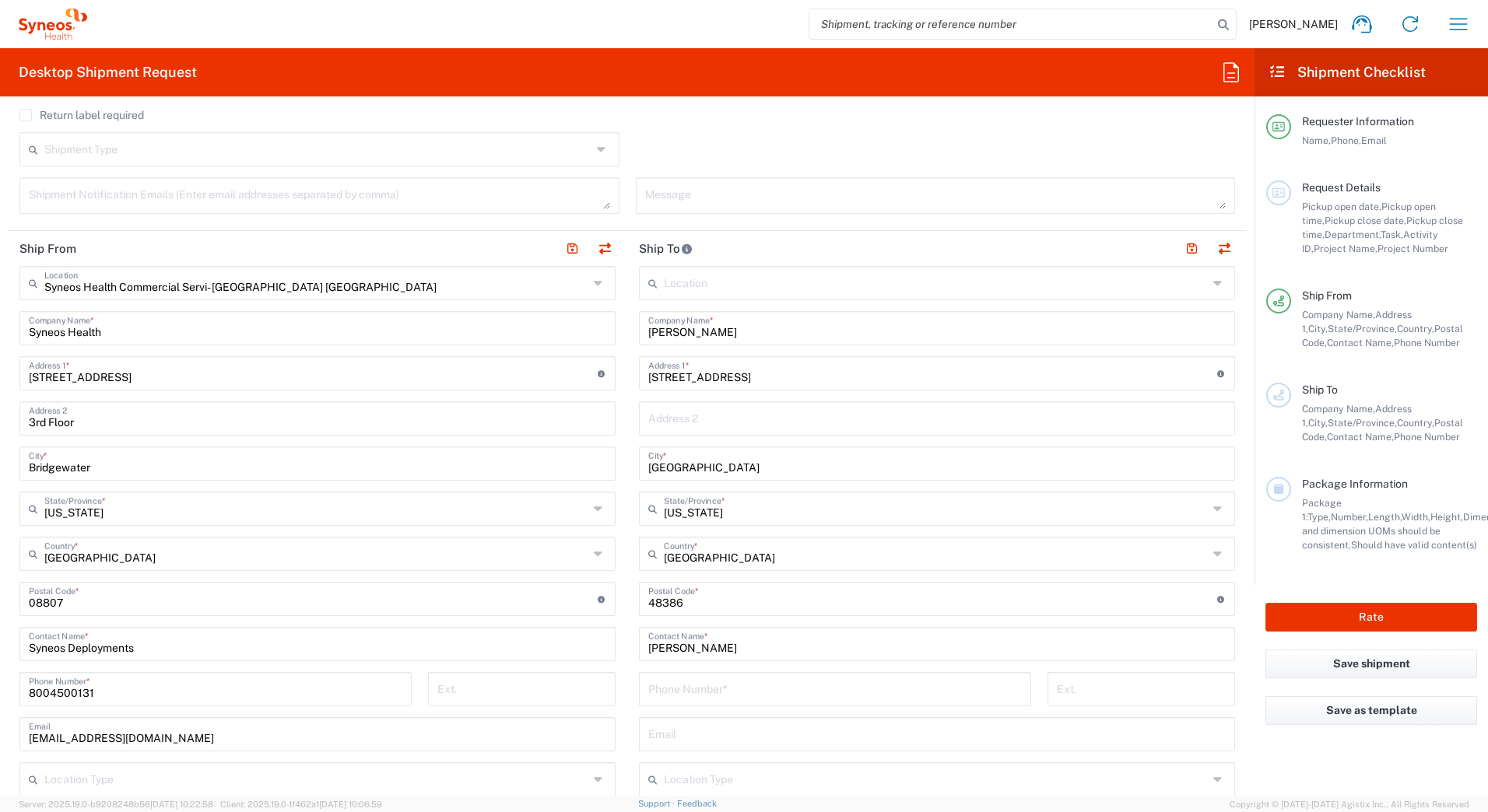
scroll to position [622, 0]
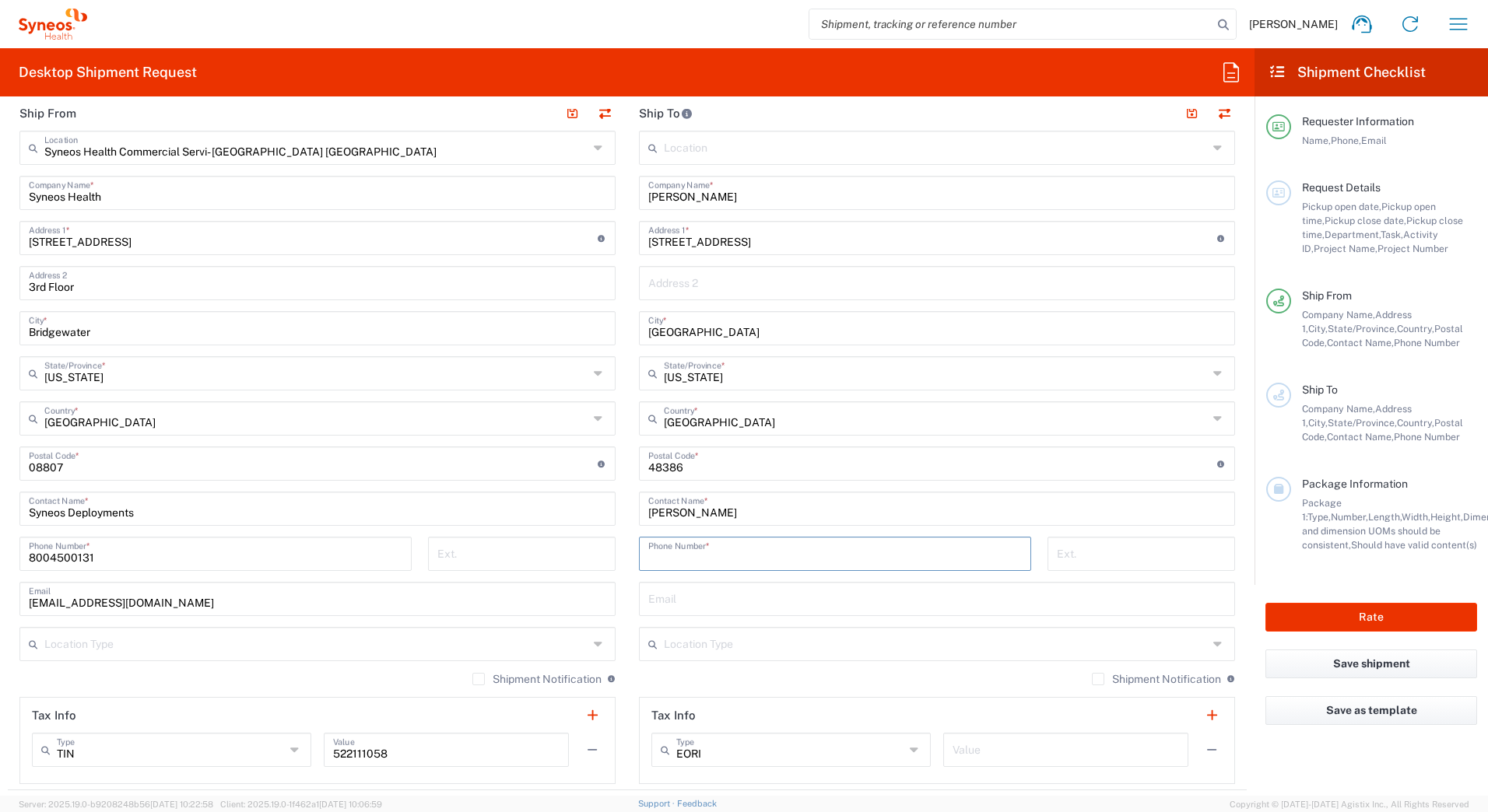
click at [665, 546] on input "tel" at bounding box center [835, 552] width 373 height 27
paste input "2488847555"
type input "2488847555"
click at [627, 536] on main "Location Addison Whitney LLC-Morrisvile NC US Barcelona-Syneos Health BioSector…" at bounding box center [937, 457] width 619 height 653
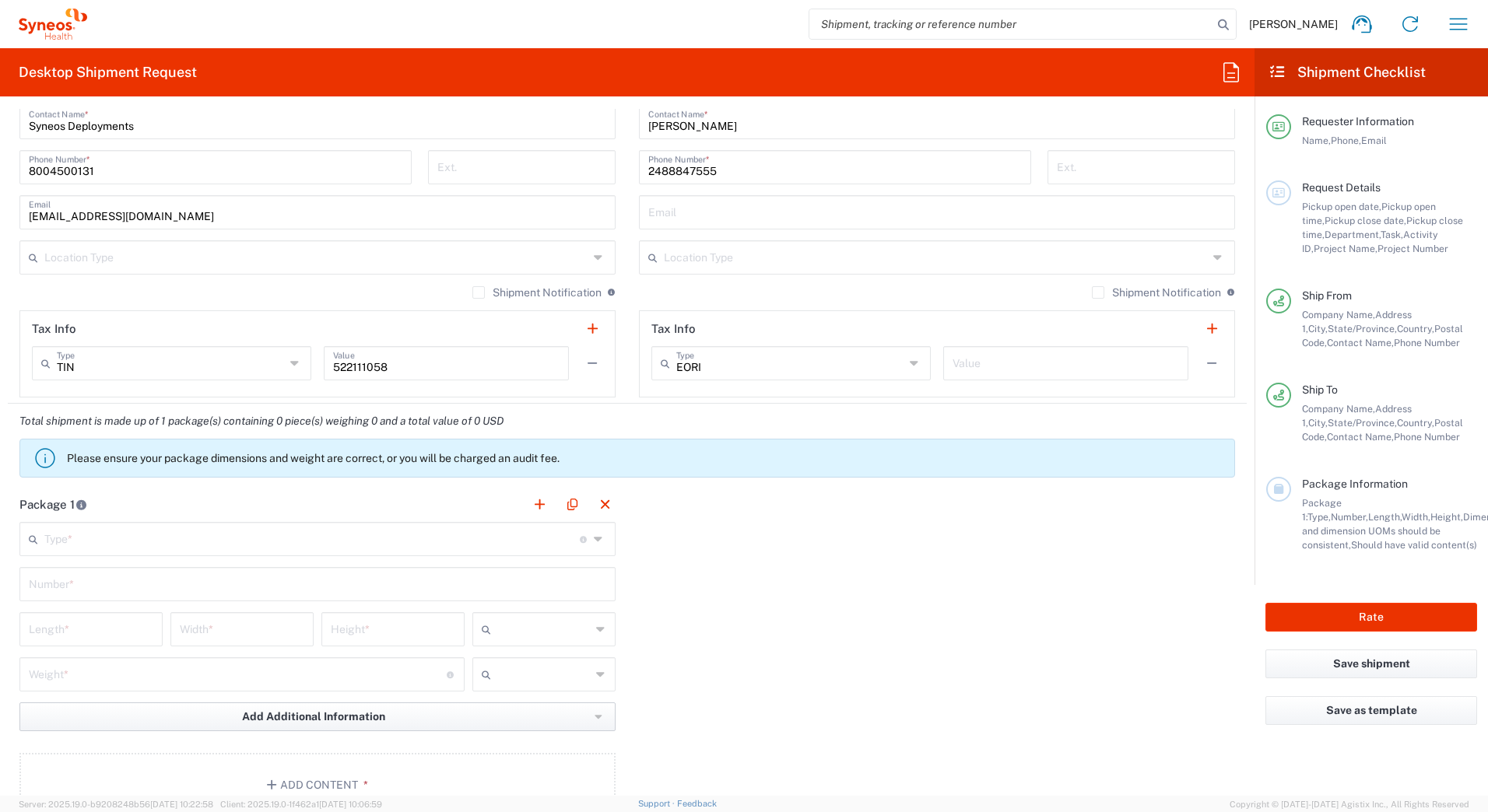
scroll to position [1011, 0]
click at [200, 543] on input "text" at bounding box center [312, 536] width 536 height 27
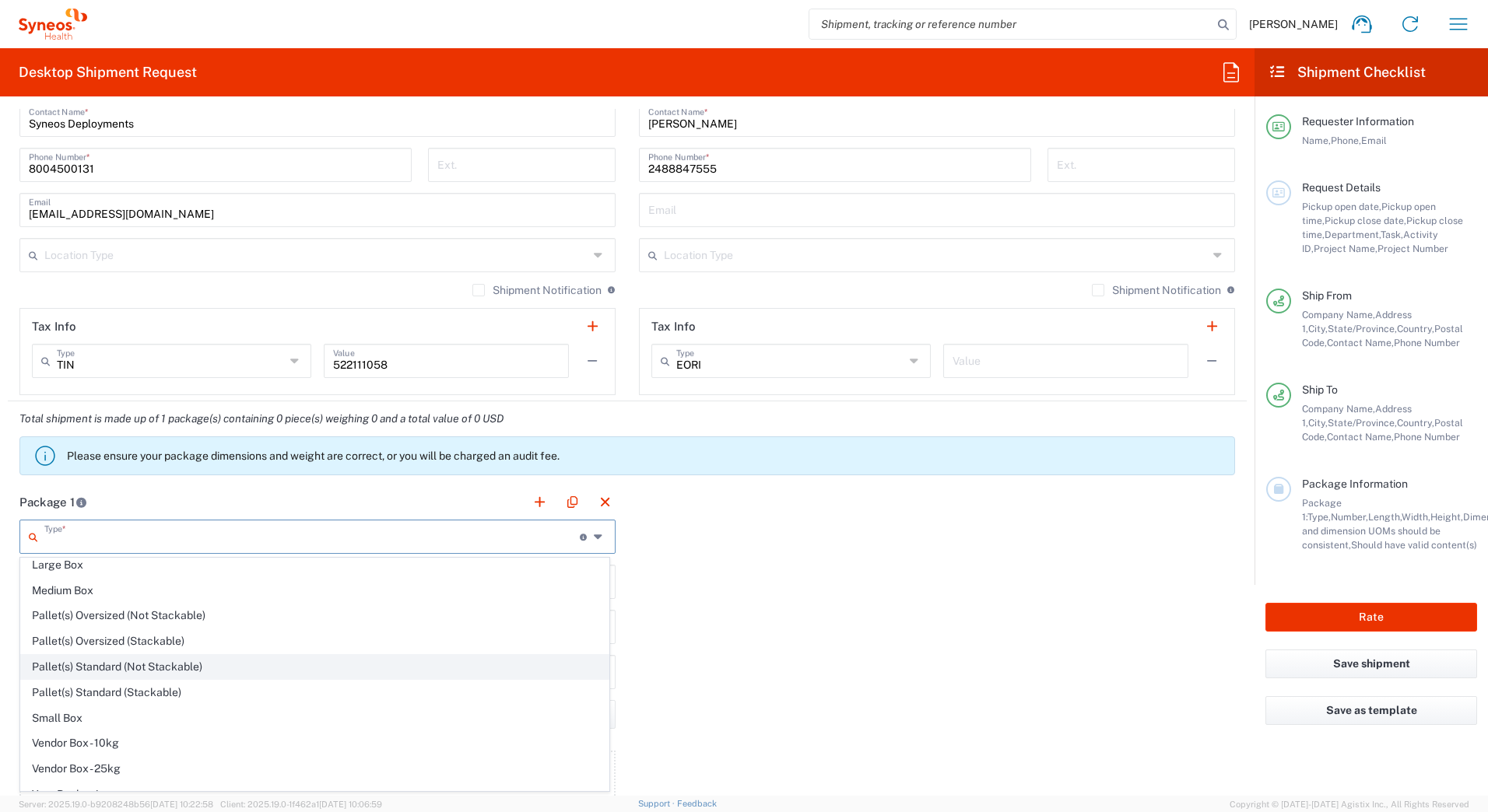
scroll to position [47, 0]
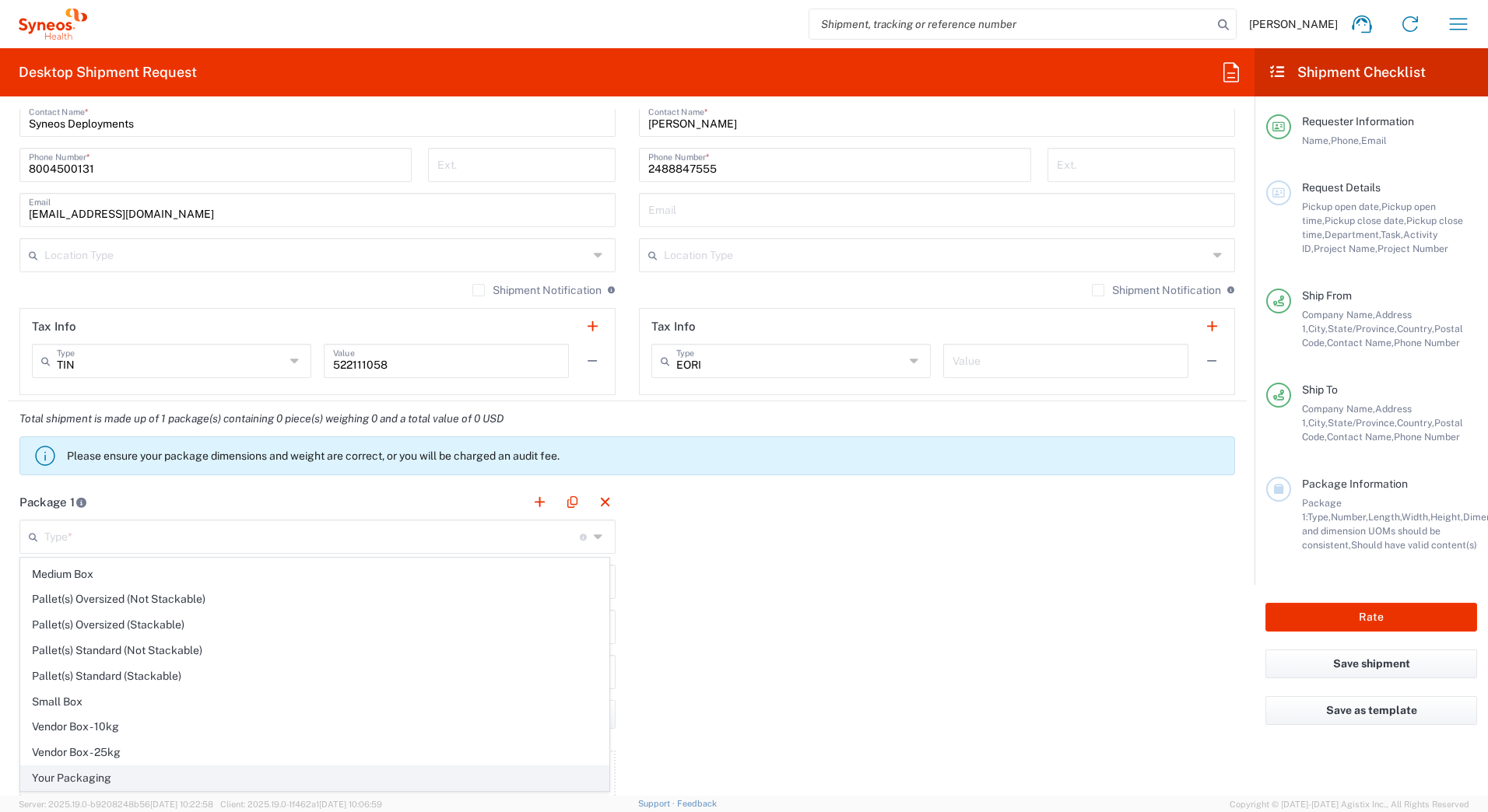
click at [155, 776] on span "Your Packaging" at bounding box center [314, 778] width 587 height 24
type input "Your Packaging"
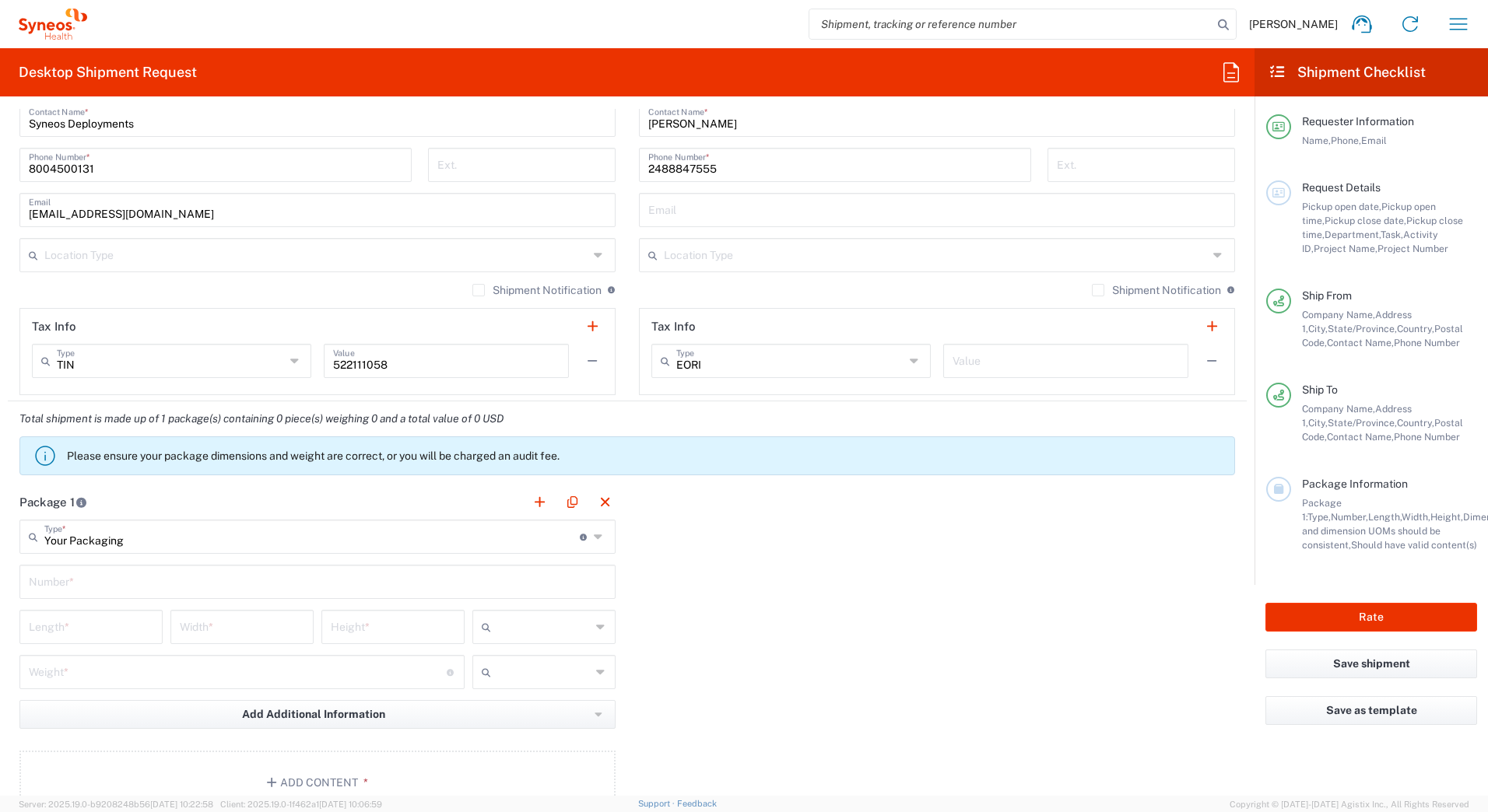
click at [51, 585] on input "text" at bounding box center [317, 580] width 577 height 27
type input "1"
click at [39, 629] on input "number" at bounding box center [91, 626] width 124 height 27
type input "17"
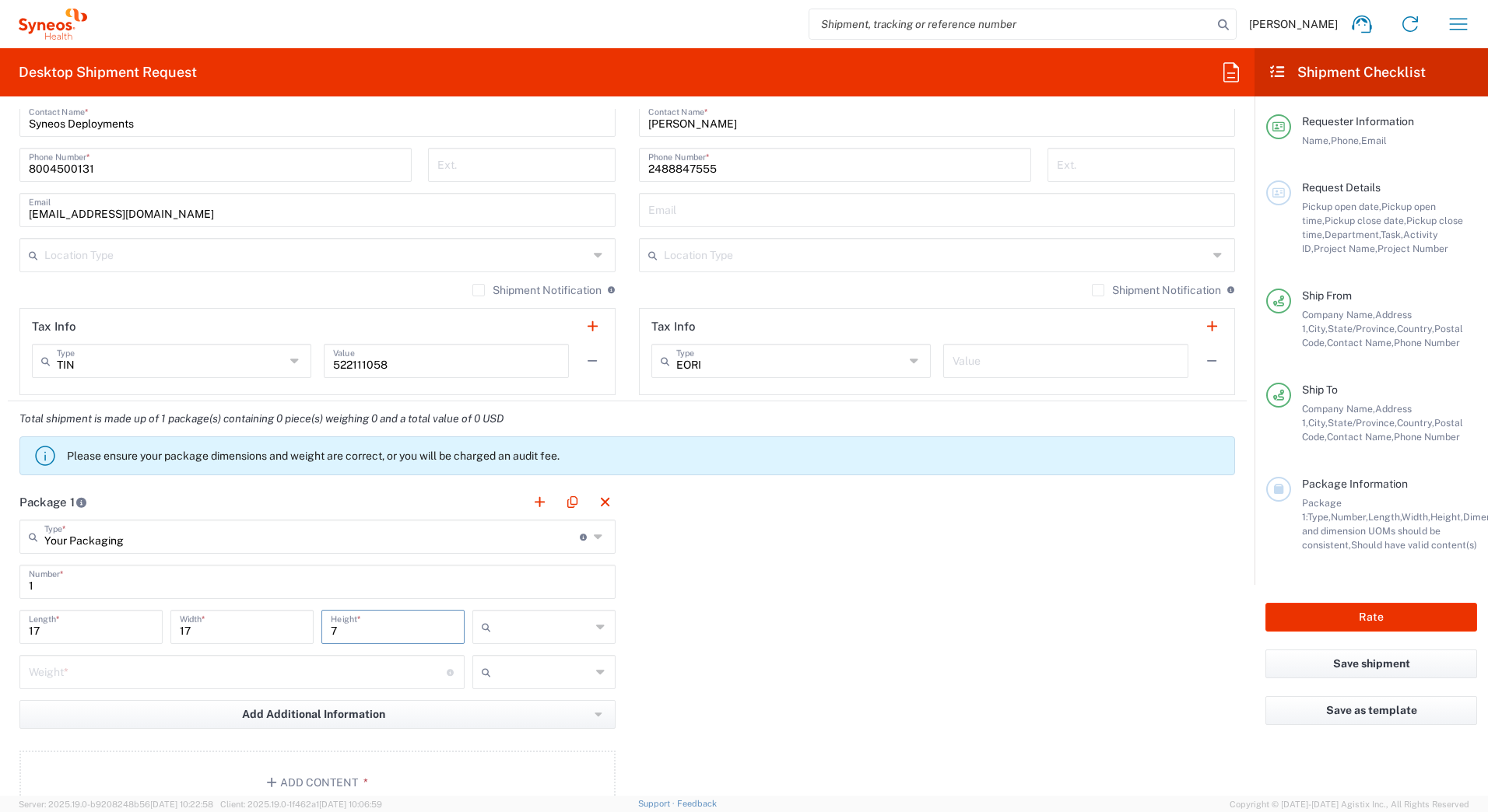
type input "7"
click at [553, 621] on input "text" at bounding box center [543, 627] width 94 height 25
click at [515, 709] on span "in" at bounding box center [538, 712] width 138 height 24
type input "in"
click at [137, 676] on input "number" at bounding box center [238, 670] width 418 height 27
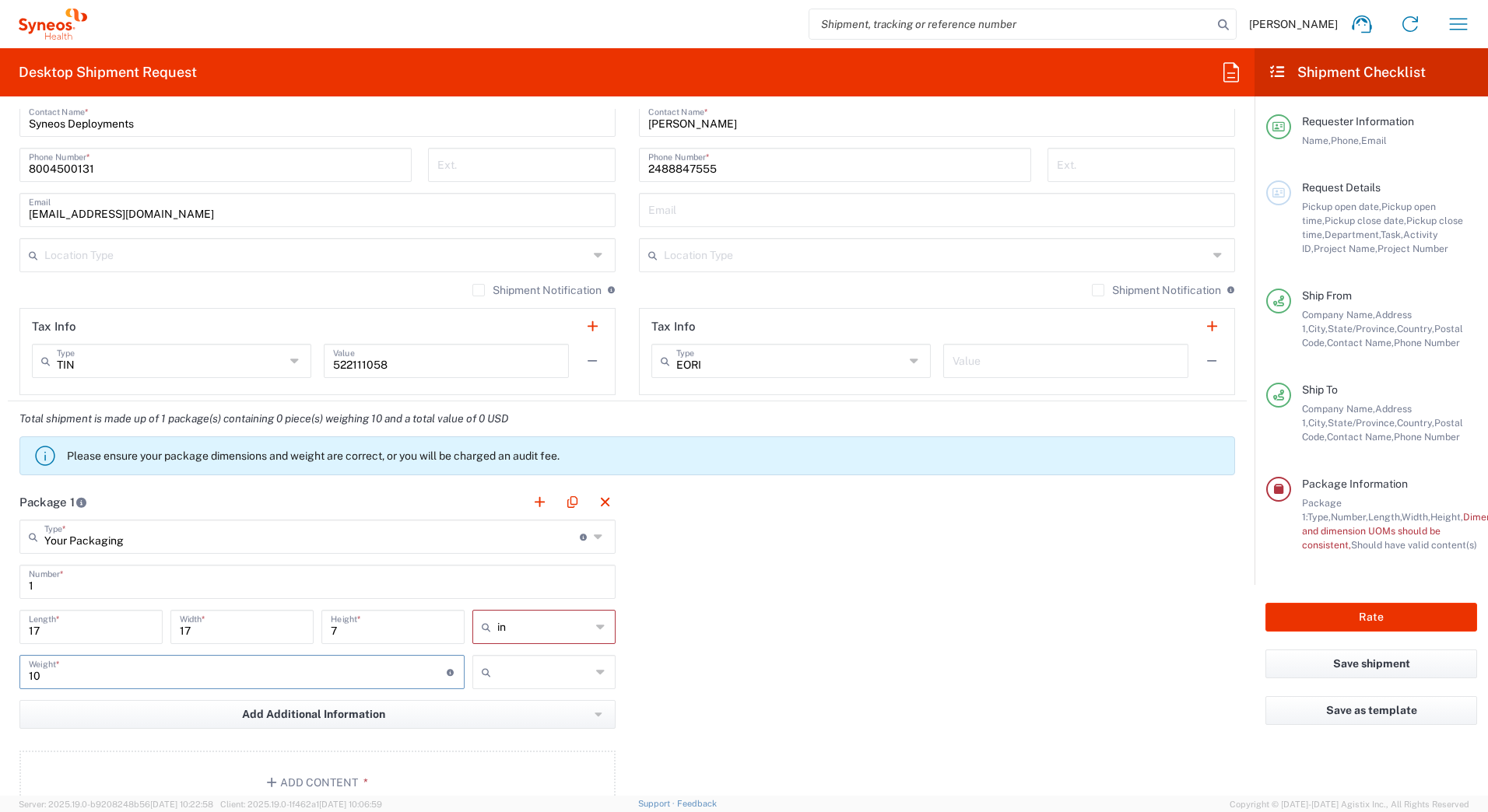
type input "10"
click at [503, 678] on input "text" at bounding box center [543, 672] width 94 height 25
click at [490, 730] on span "lbs" at bounding box center [538, 731] width 138 height 24
type input "lbs"
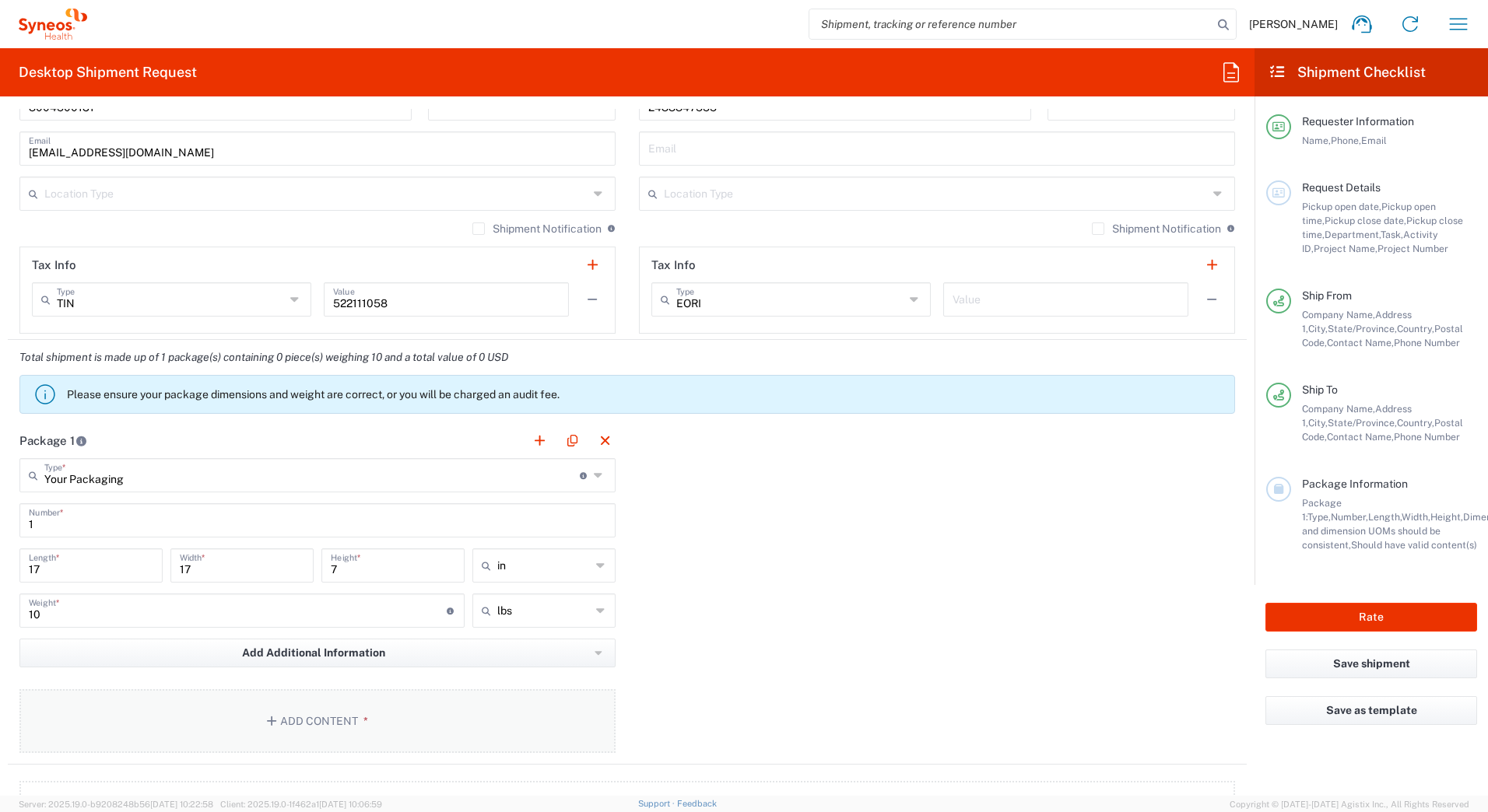
scroll to position [1167, 0]
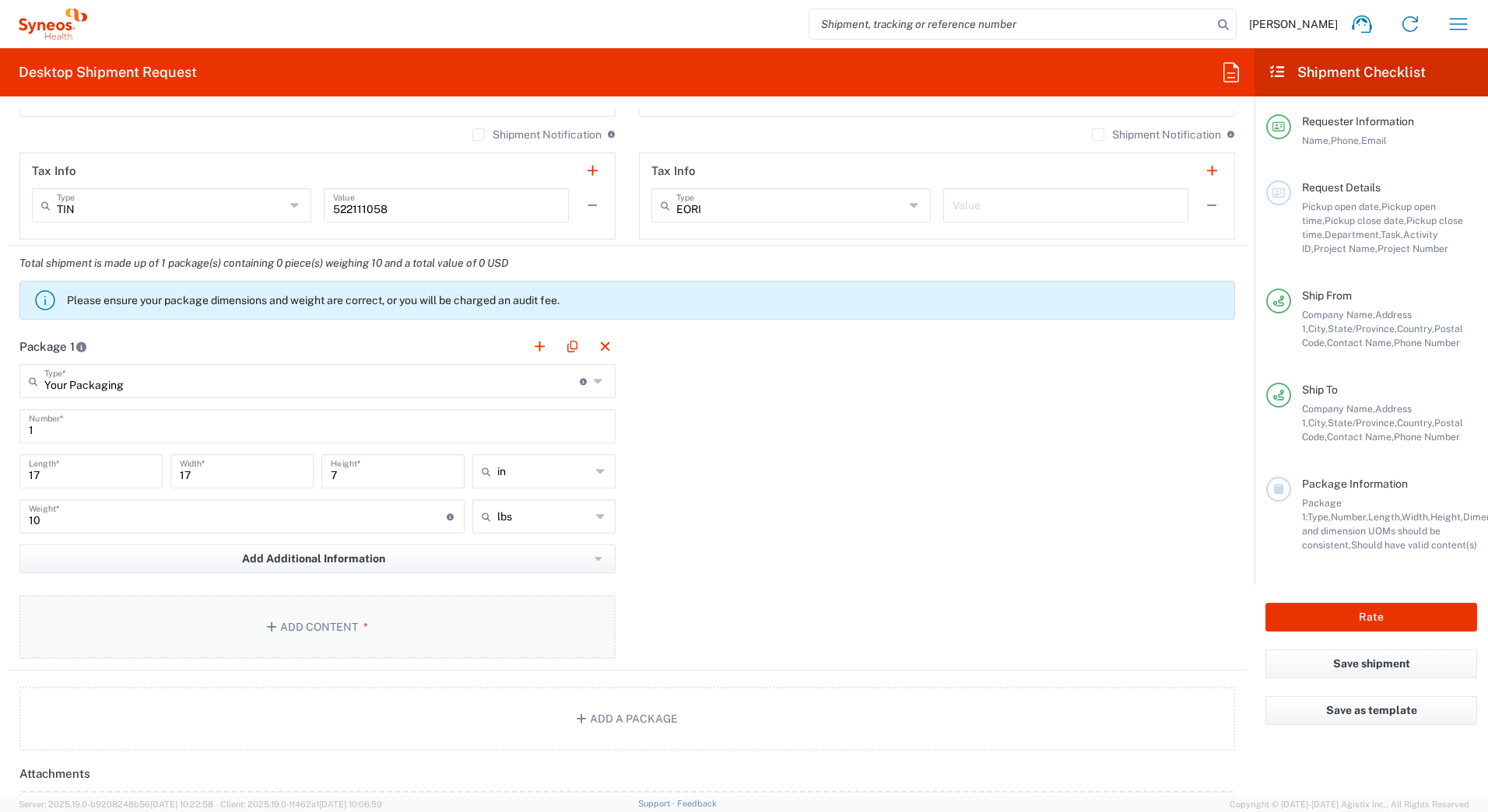
click at [307, 629] on button "Add Content *" at bounding box center [317, 627] width 596 height 64
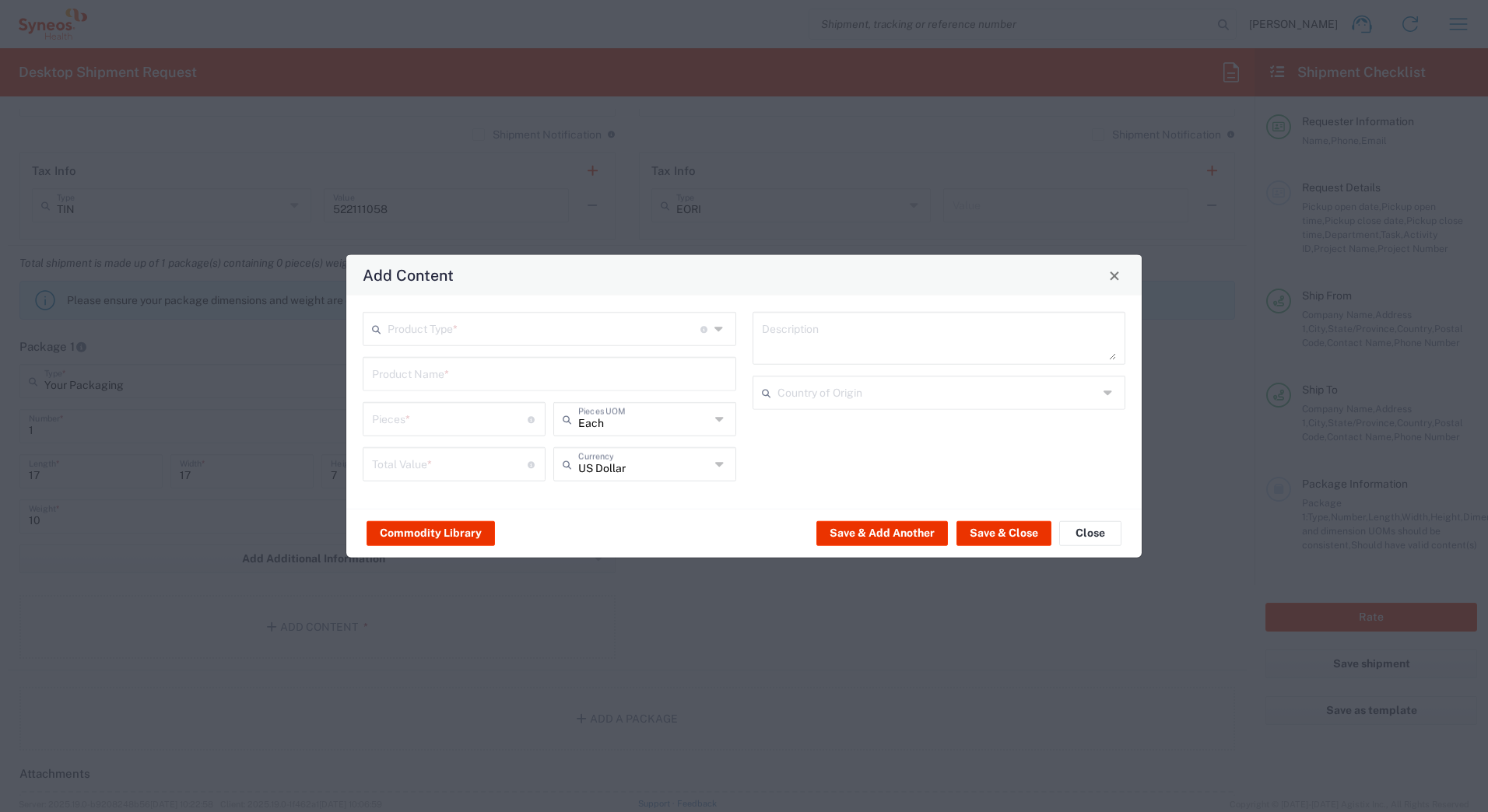
click at [405, 330] on input "text" at bounding box center [544, 328] width 313 height 27
click at [411, 384] on span "General Commodity" at bounding box center [549, 388] width 370 height 24
type input "General Commodity"
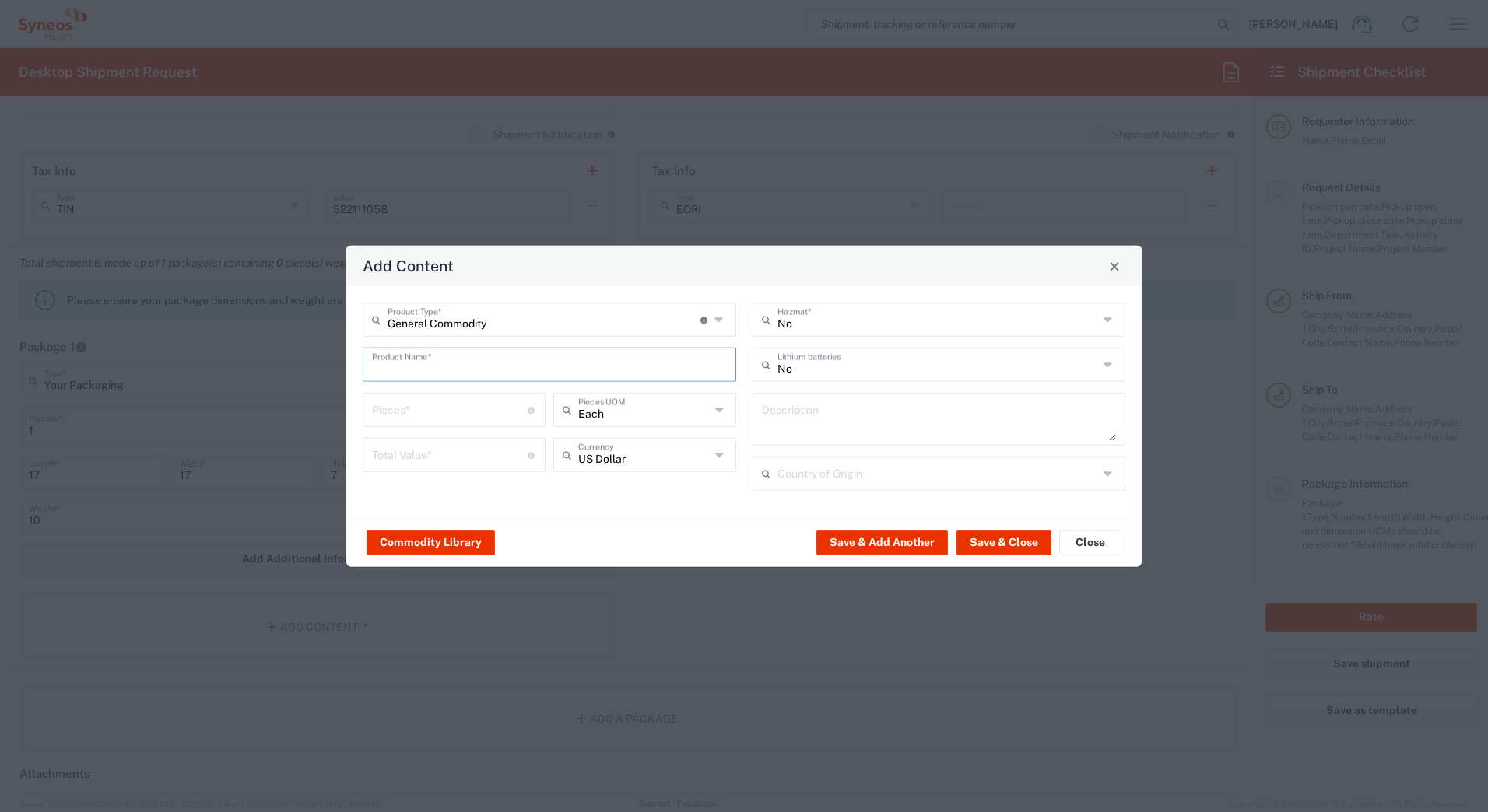
click at [401, 366] on input "text" at bounding box center [549, 363] width 355 height 27
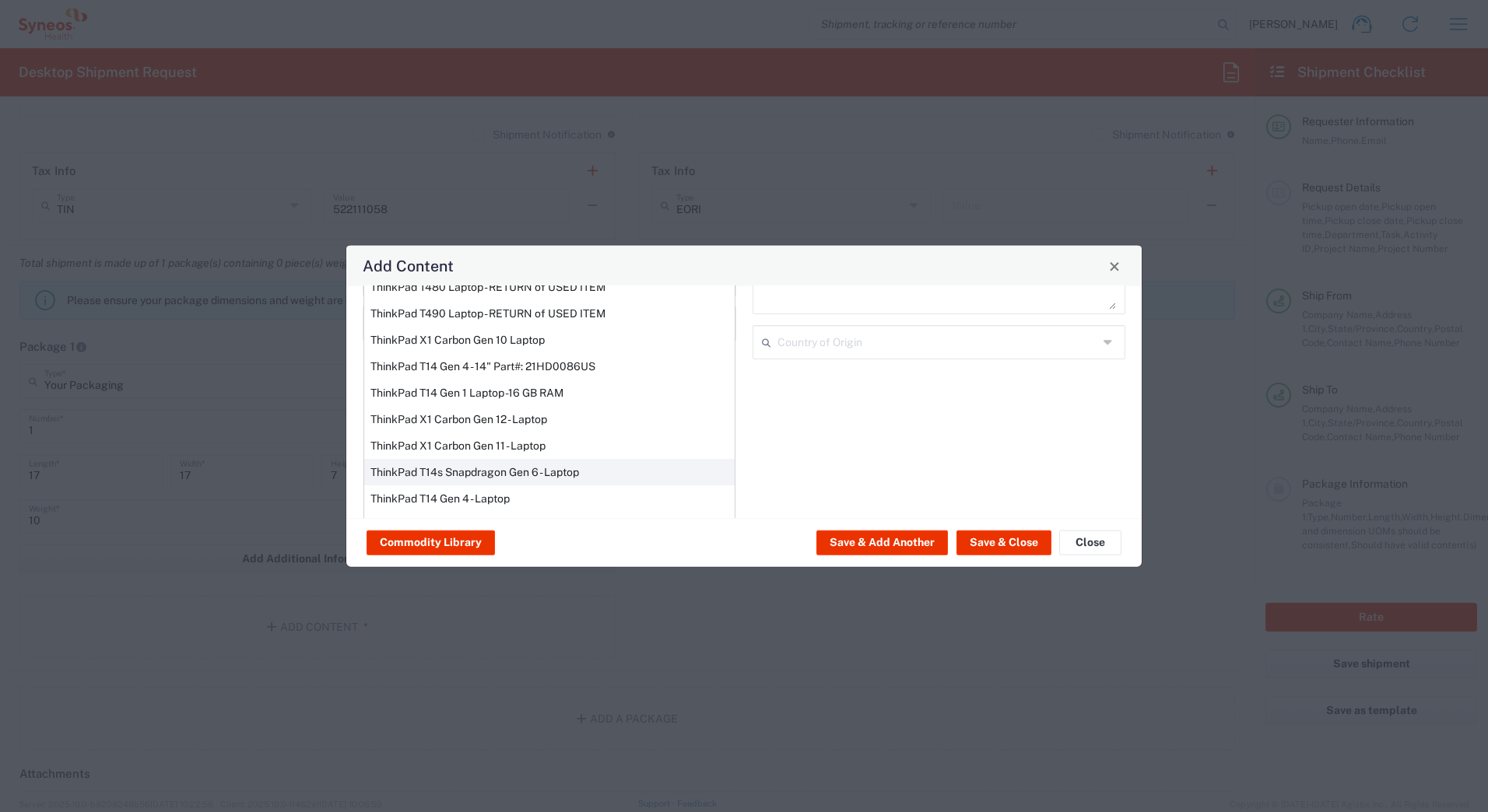
scroll to position [132, 0]
click at [407, 393] on div "ThinkPad T14 Gen 1 Laptop -16 GB RAM" at bounding box center [549, 392] width 370 height 26
type input "ThinkPad T14 Gen 1 Laptop -16 GB RAM"
type textarea "Intel Core i5-10210U- 14"- 512 GB SSD"
type input "[GEOGRAPHIC_DATA]"
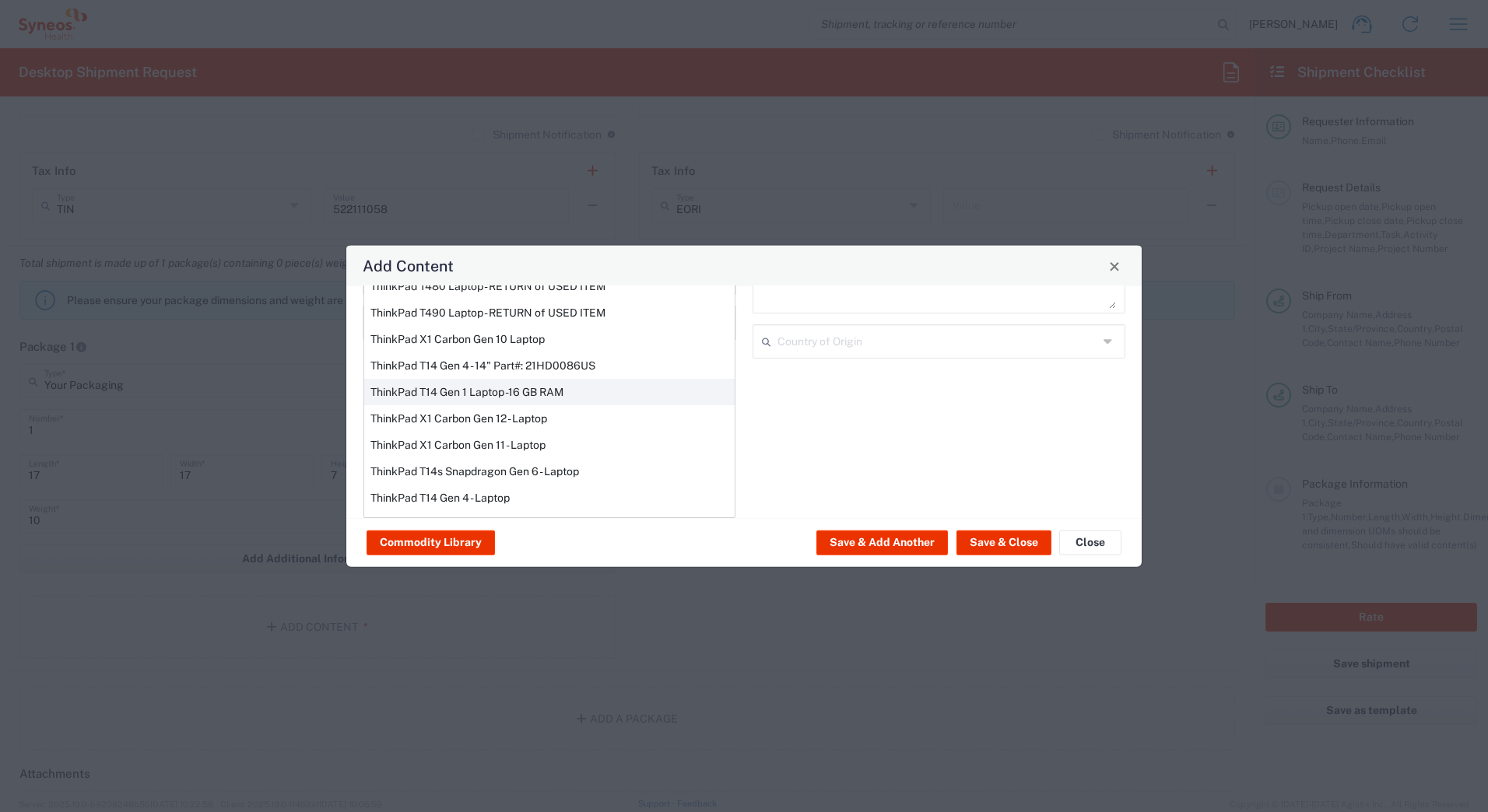
type input "Yes"
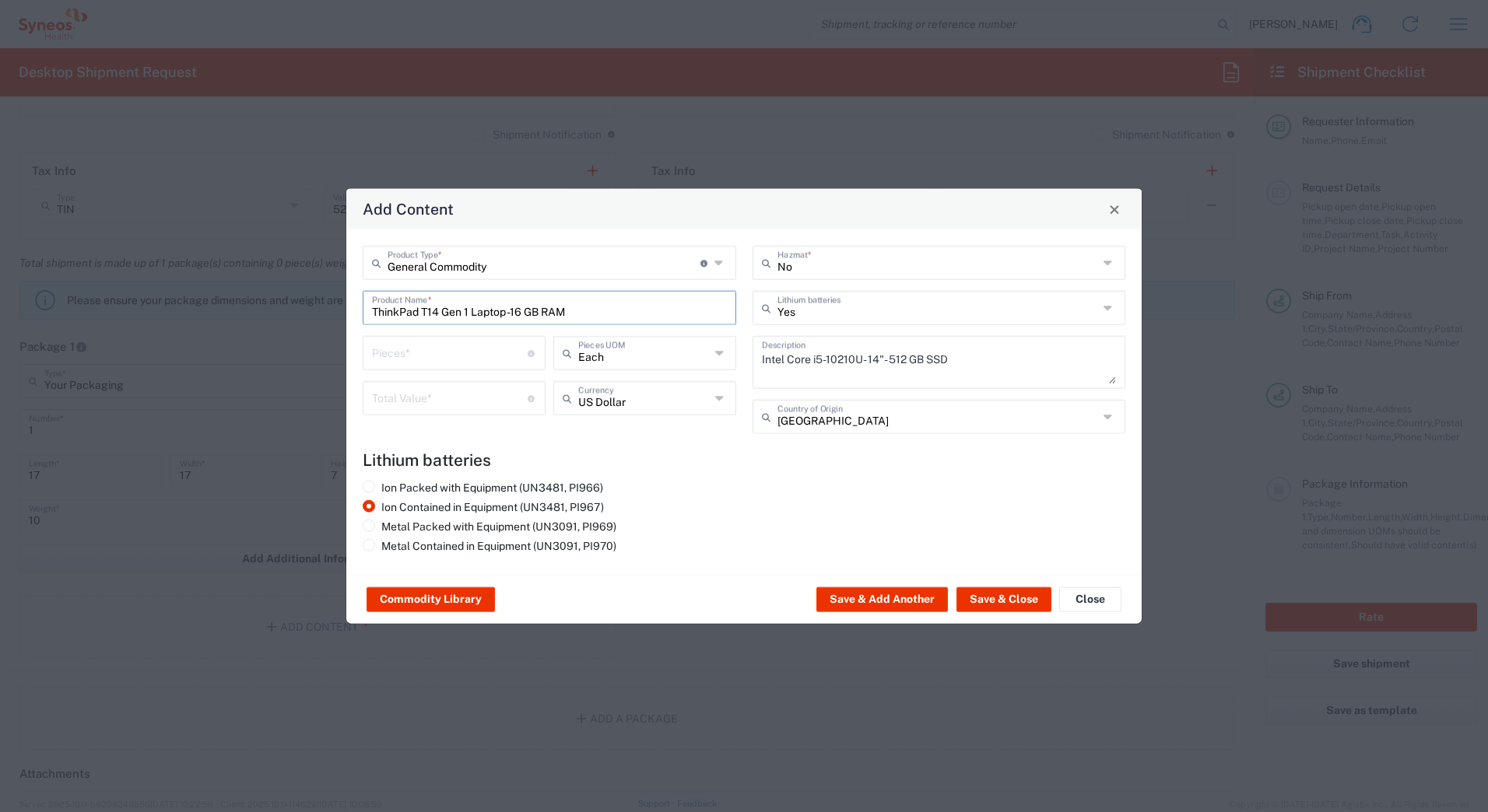
scroll to position [0, 0]
click at [400, 353] on input "number" at bounding box center [450, 352] width 156 height 27
type input "1"
click at [399, 404] on input "number" at bounding box center [450, 396] width 156 height 27
type input "1000"
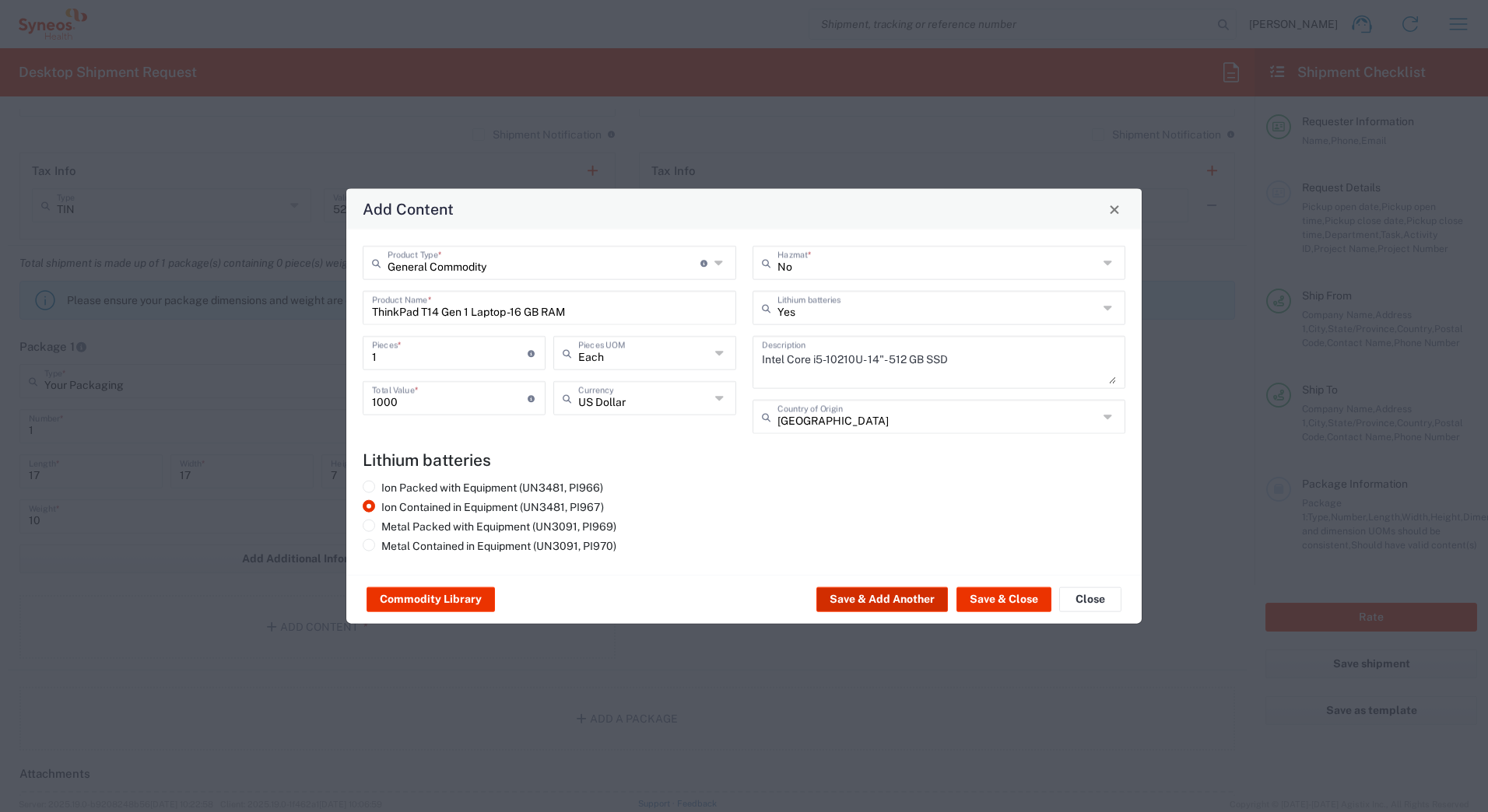
click at [869, 594] on button "Save & Add Another" at bounding box center [882, 599] width 132 height 25
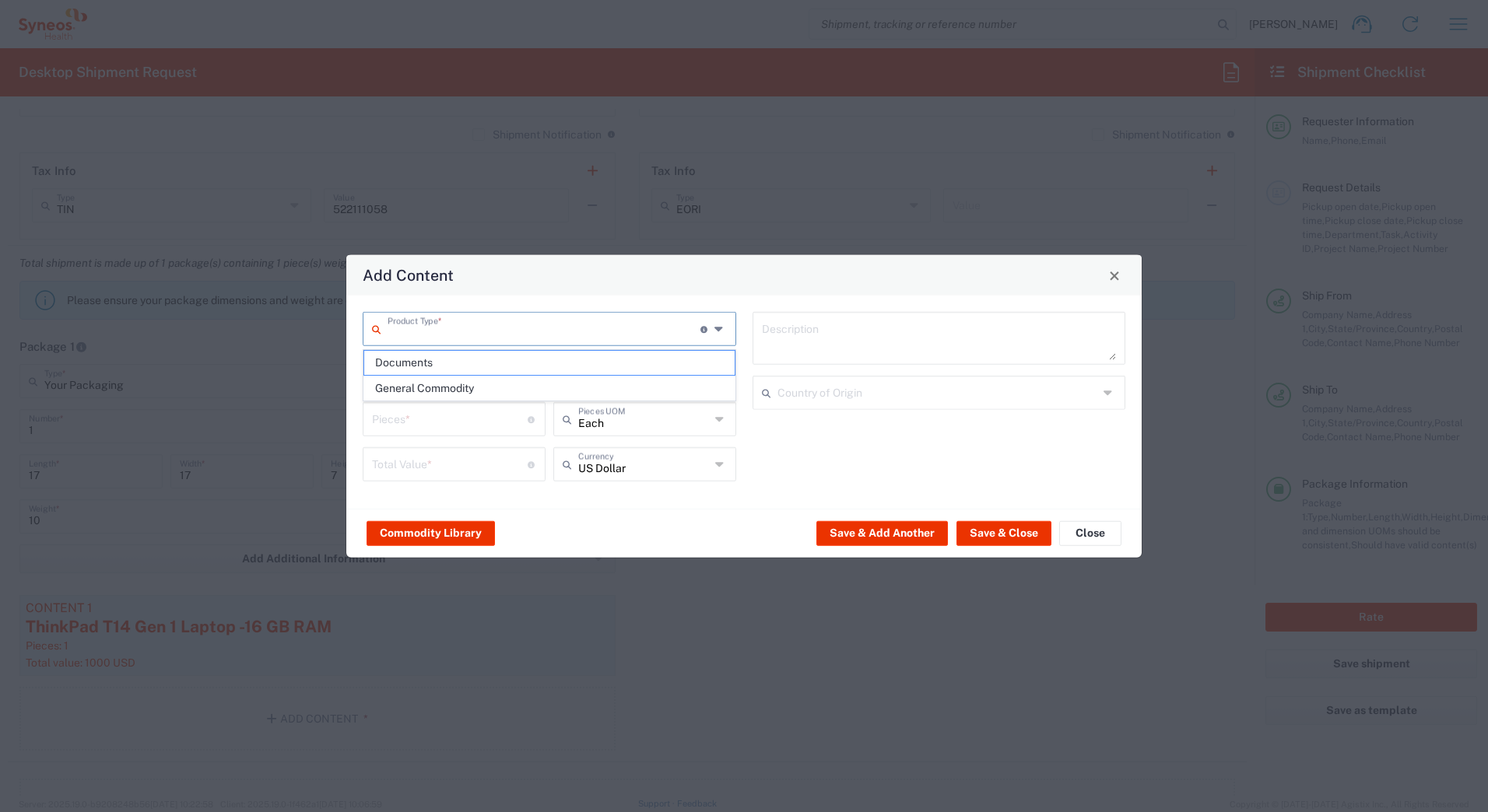
click at [483, 333] on input "text" at bounding box center [544, 328] width 313 height 27
click at [450, 383] on span "General Commodity" at bounding box center [549, 388] width 370 height 24
type input "General Commodity"
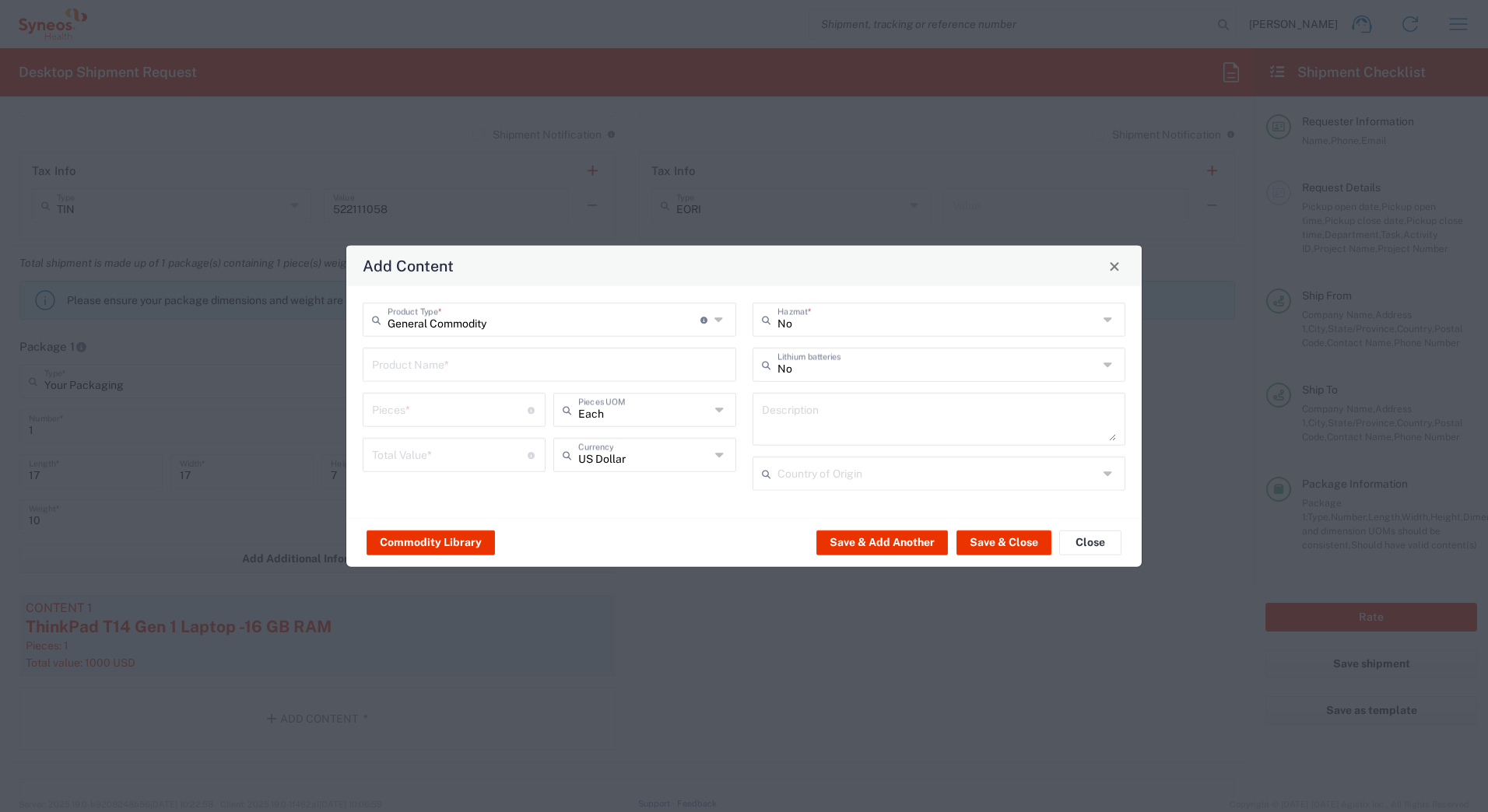
click at [444, 370] on input "text" at bounding box center [549, 363] width 355 height 27
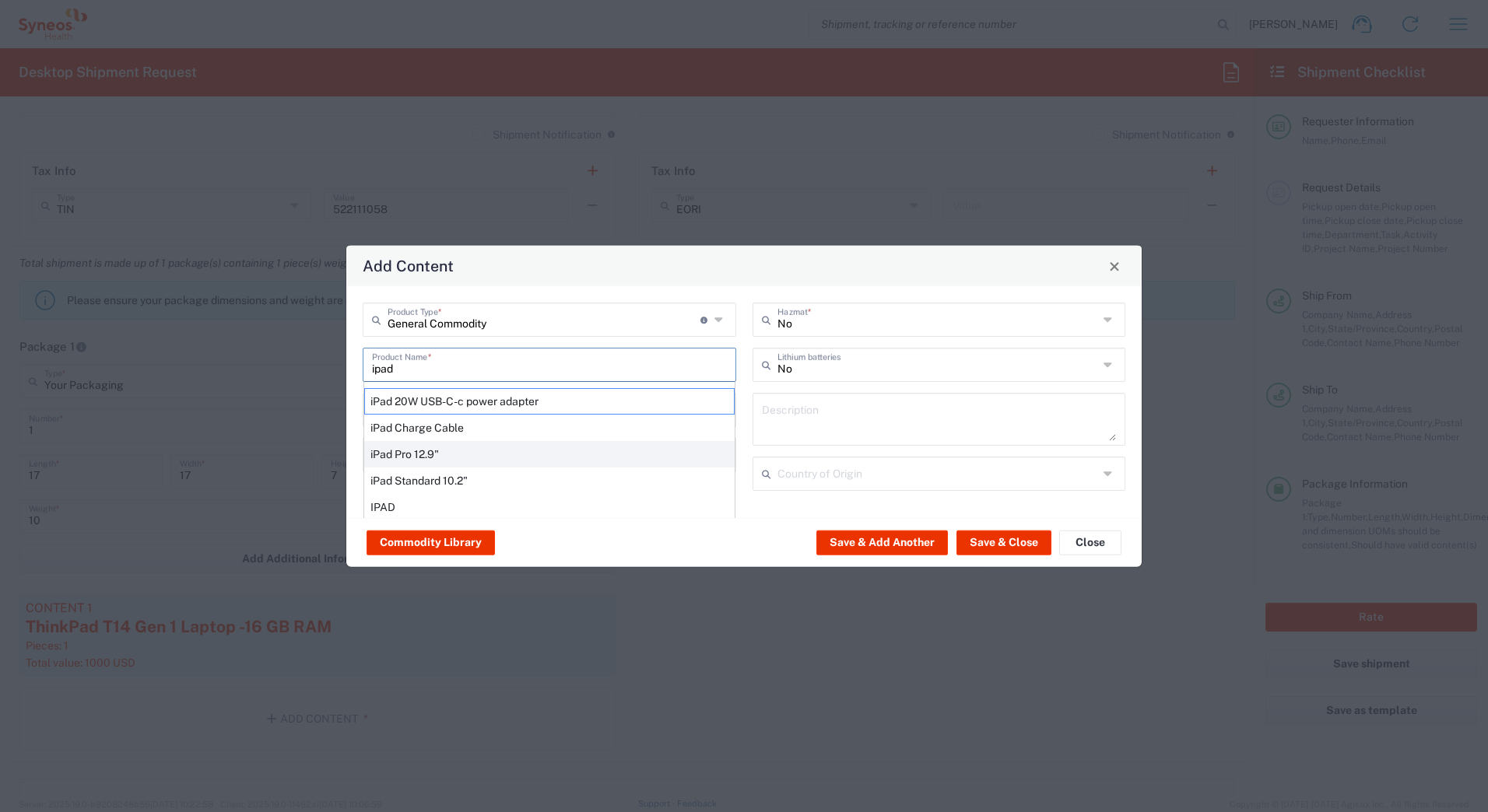
click at [434, 455] on div "iPad Pro 12.9"" at bounding box center [549, 454] width 370 height 26
type input "iPad Pro 12.9""
type input "1"
type textarea "iPad Pro 12.9""
type input "[GEOGRAPHIC_DATA]"
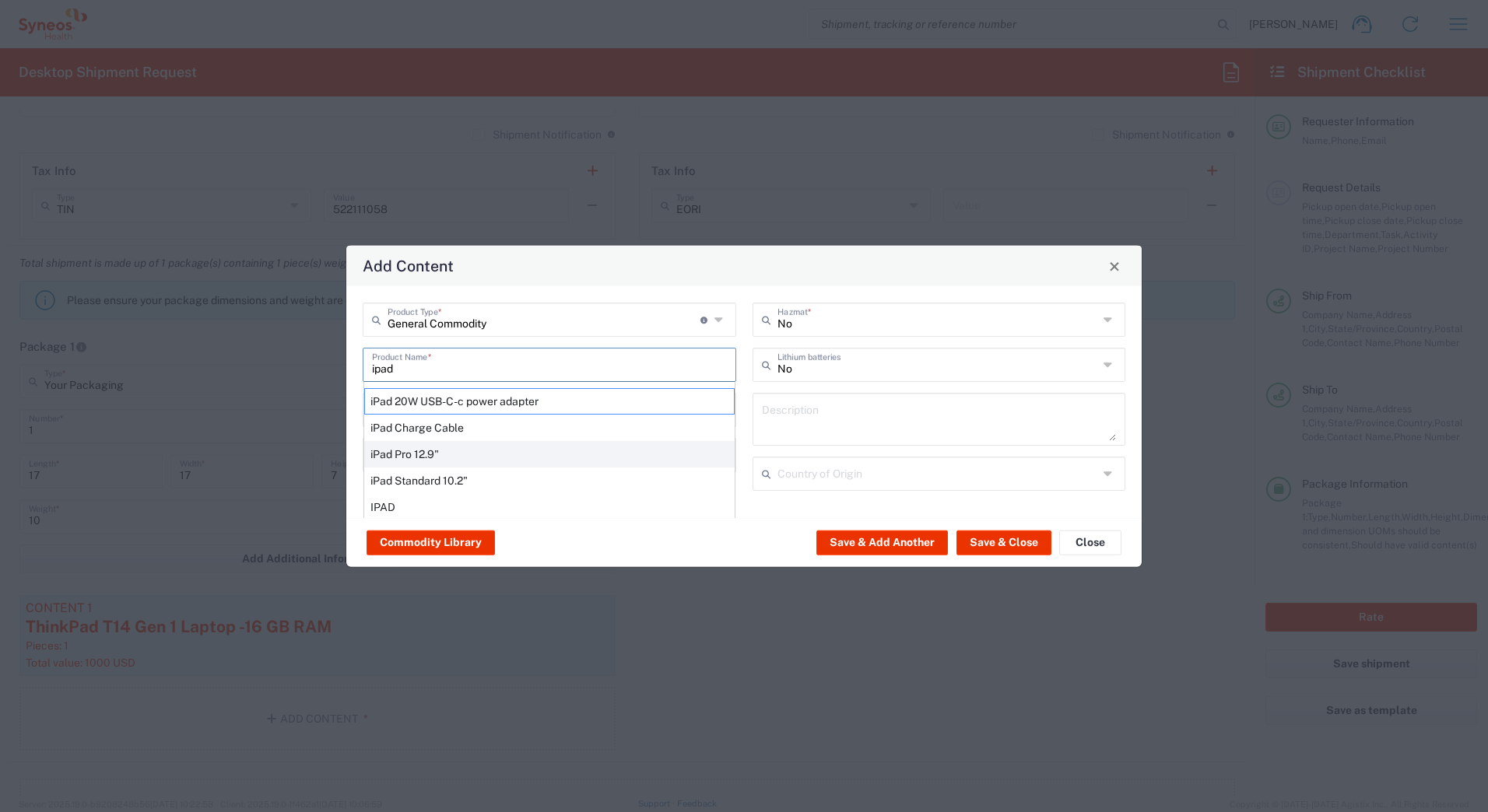
type input "Yes"
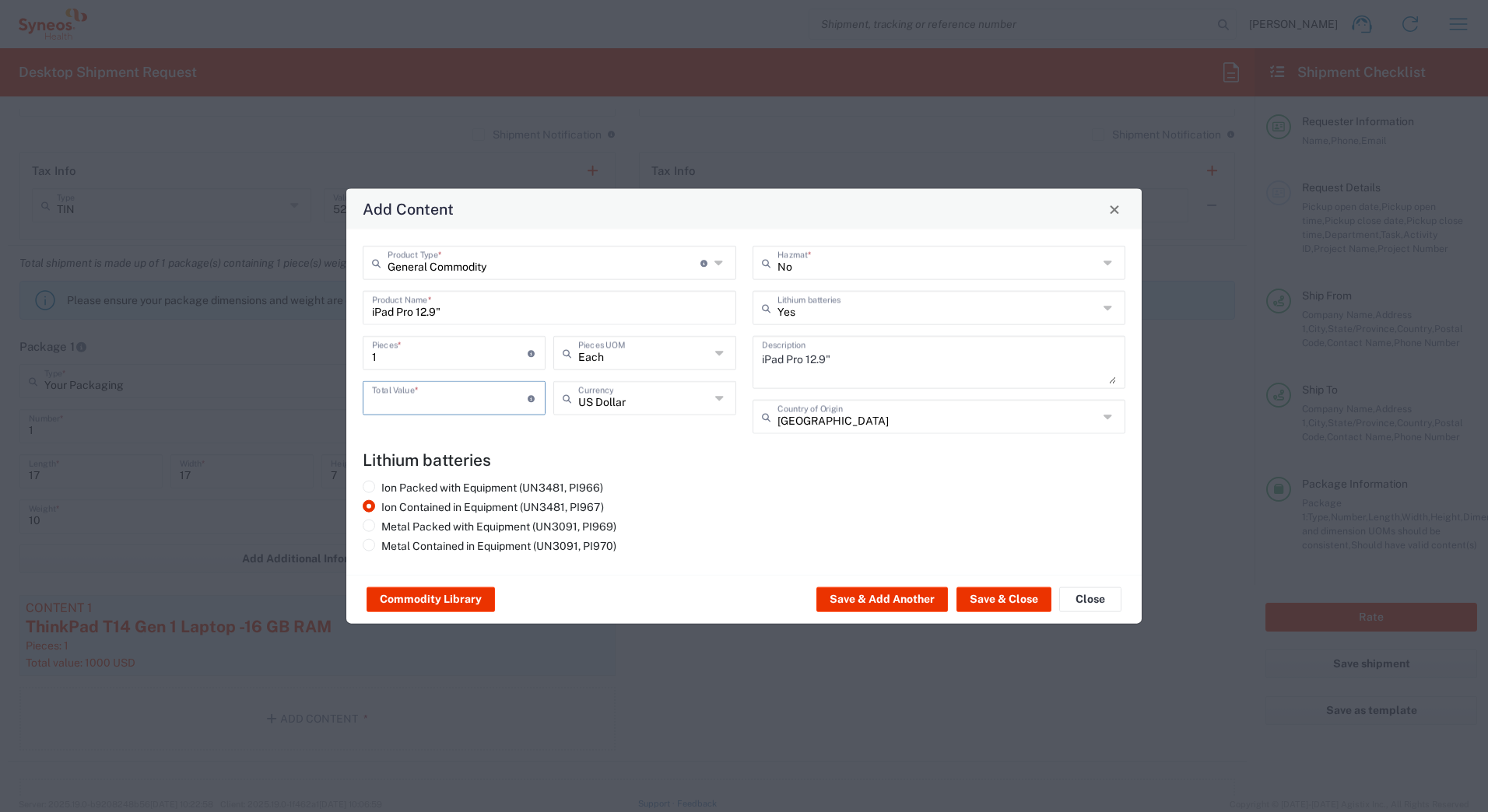
click at [413, 401] on input "number" at bounding box center [450, 396] width 156 height 27
type input "1000"
click at [972, 593] on button "Save & Close" at bounding box center [1004, 599] width 95 height 25
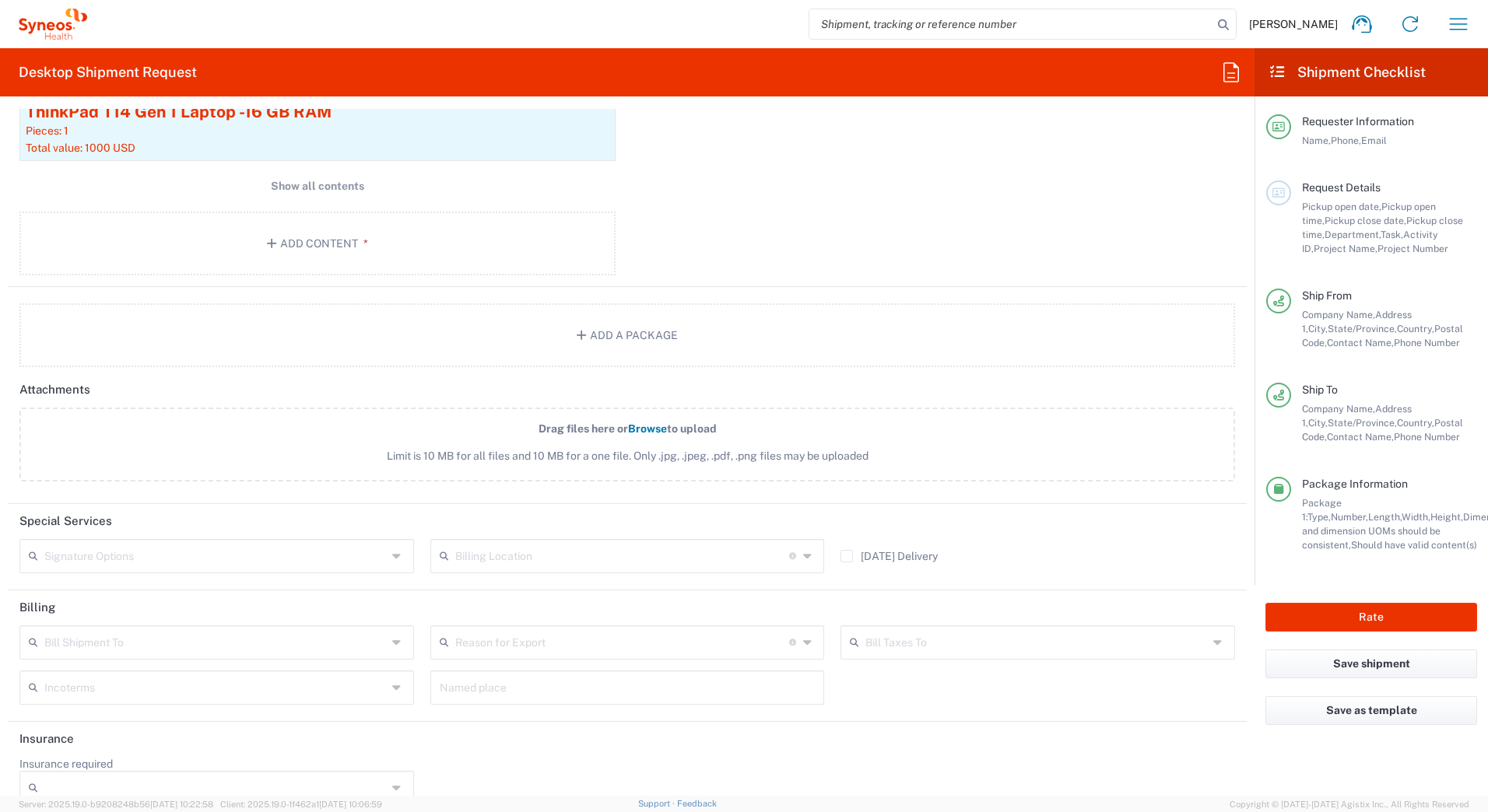
scroll to position [1708, 0]
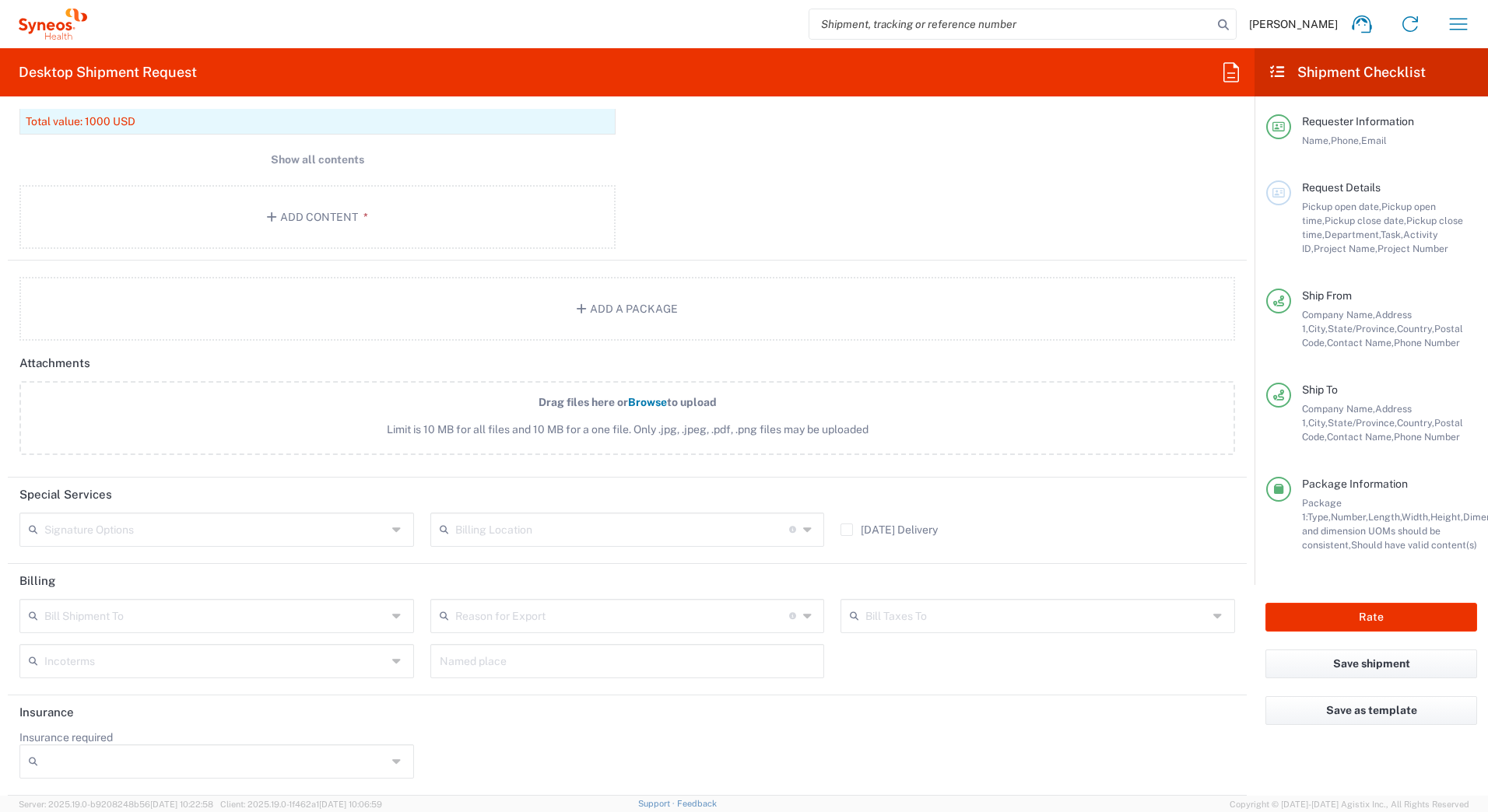
click at [176, 526] on input "text" at bounding box center [215, 528] width 342 height 27
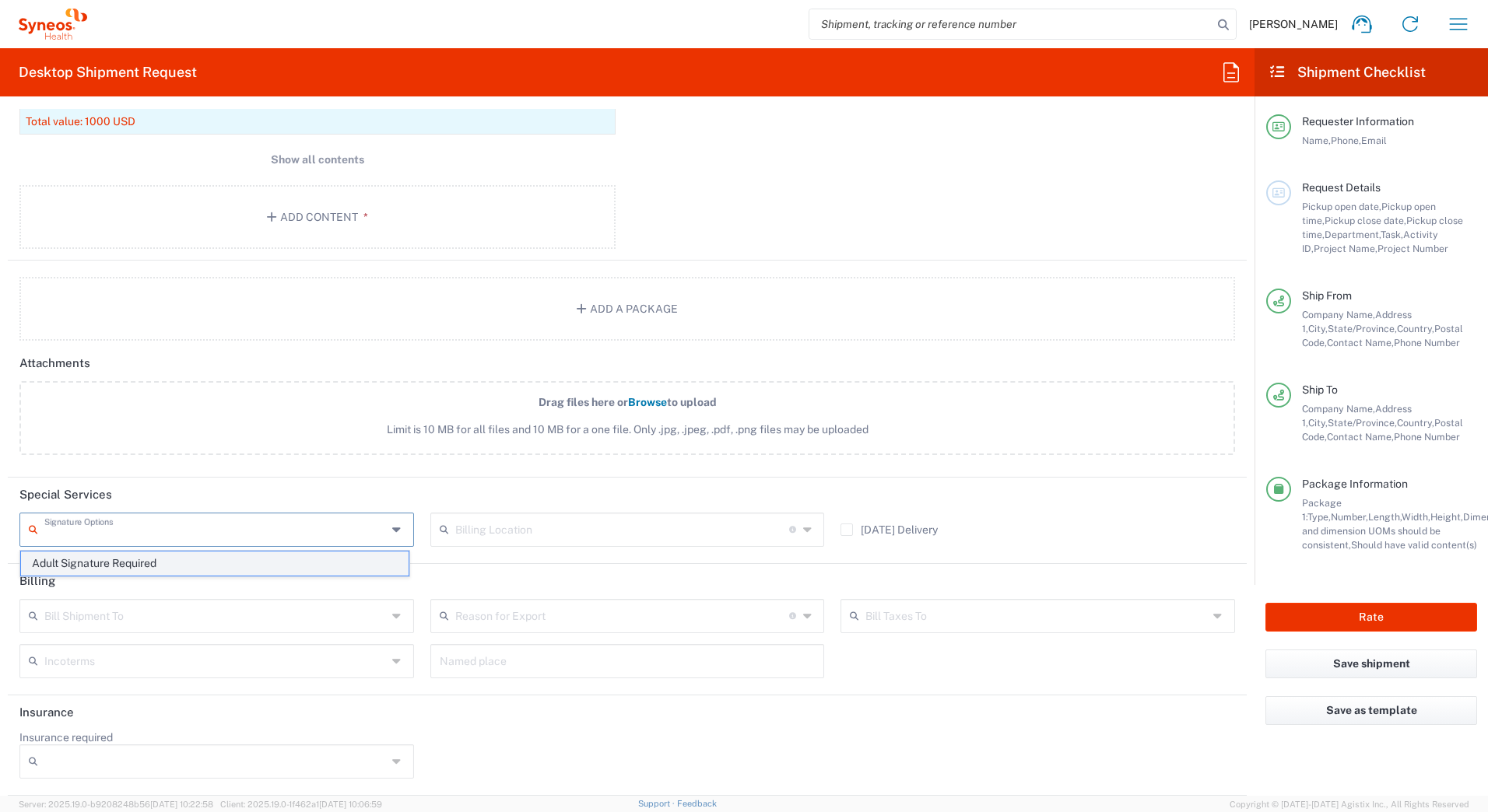
click at [140, 562] on span "Adult Signature Required" at bounding box center [214, 563] width 388 height 24
type input "Adult Signature Required"
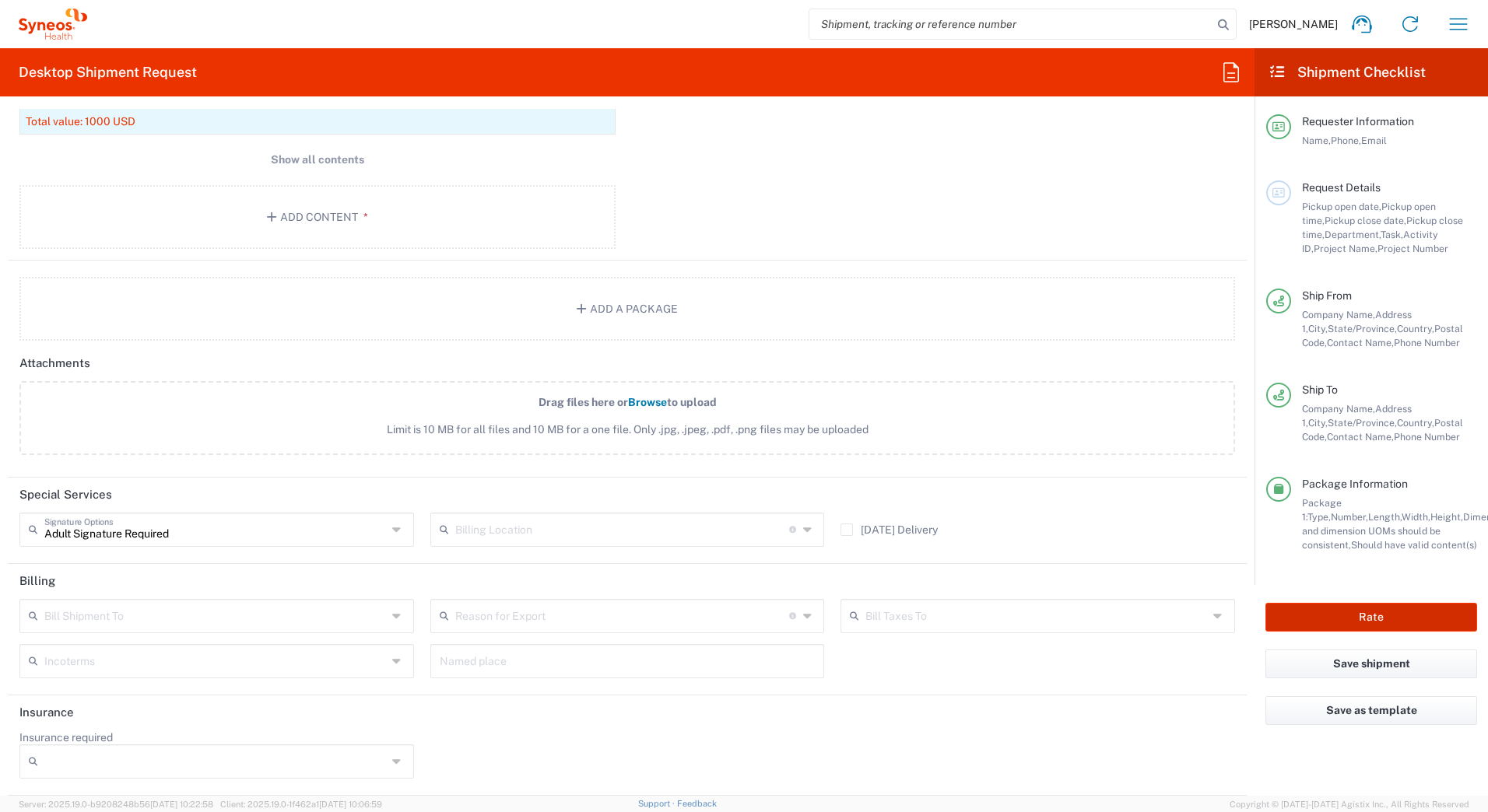
click at [1358, 613] on button "Rate" at bounding box center [1371, 617] width 212 height 29
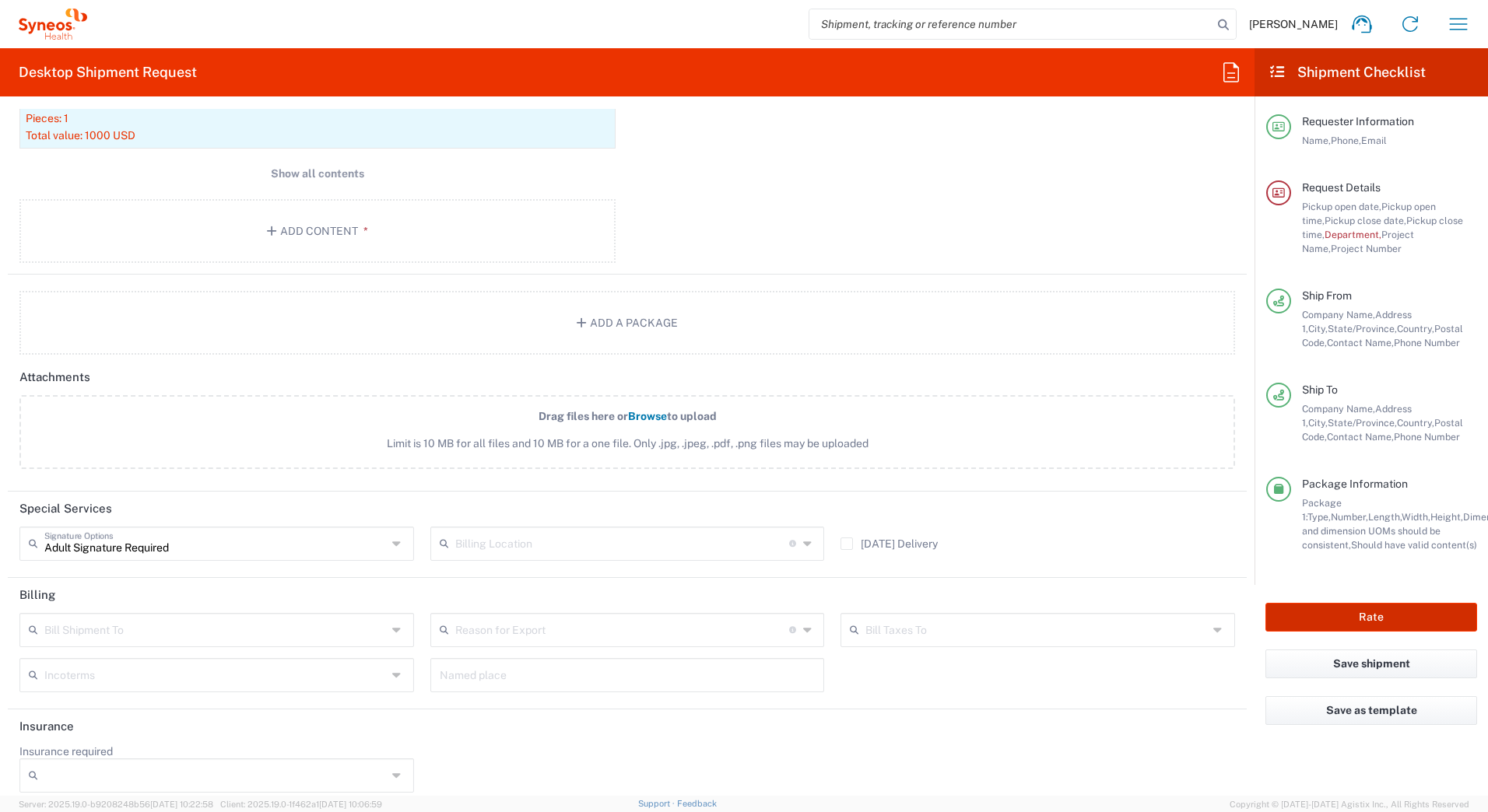
scroll to position [1722, 0]
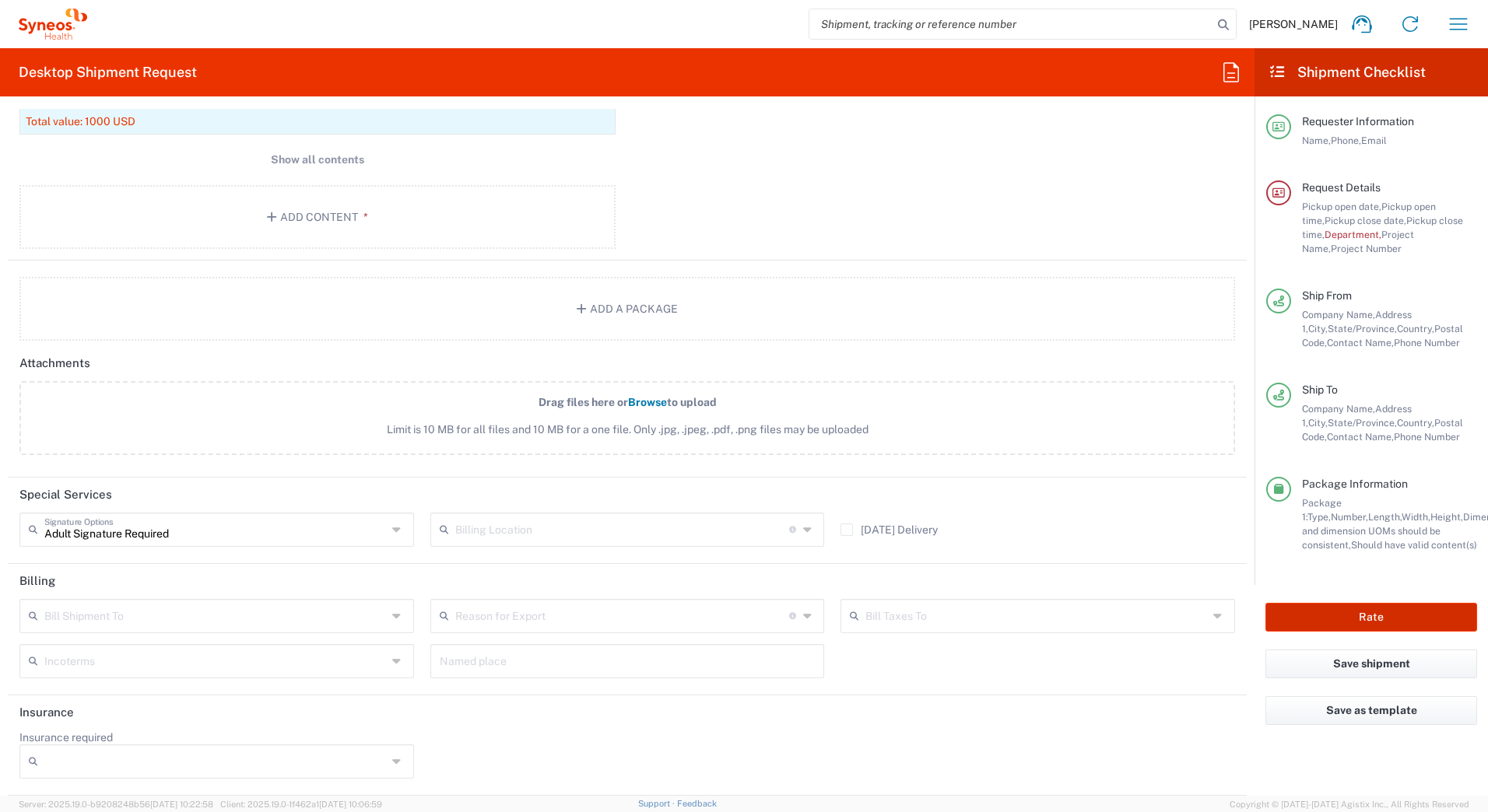
type input "7016"
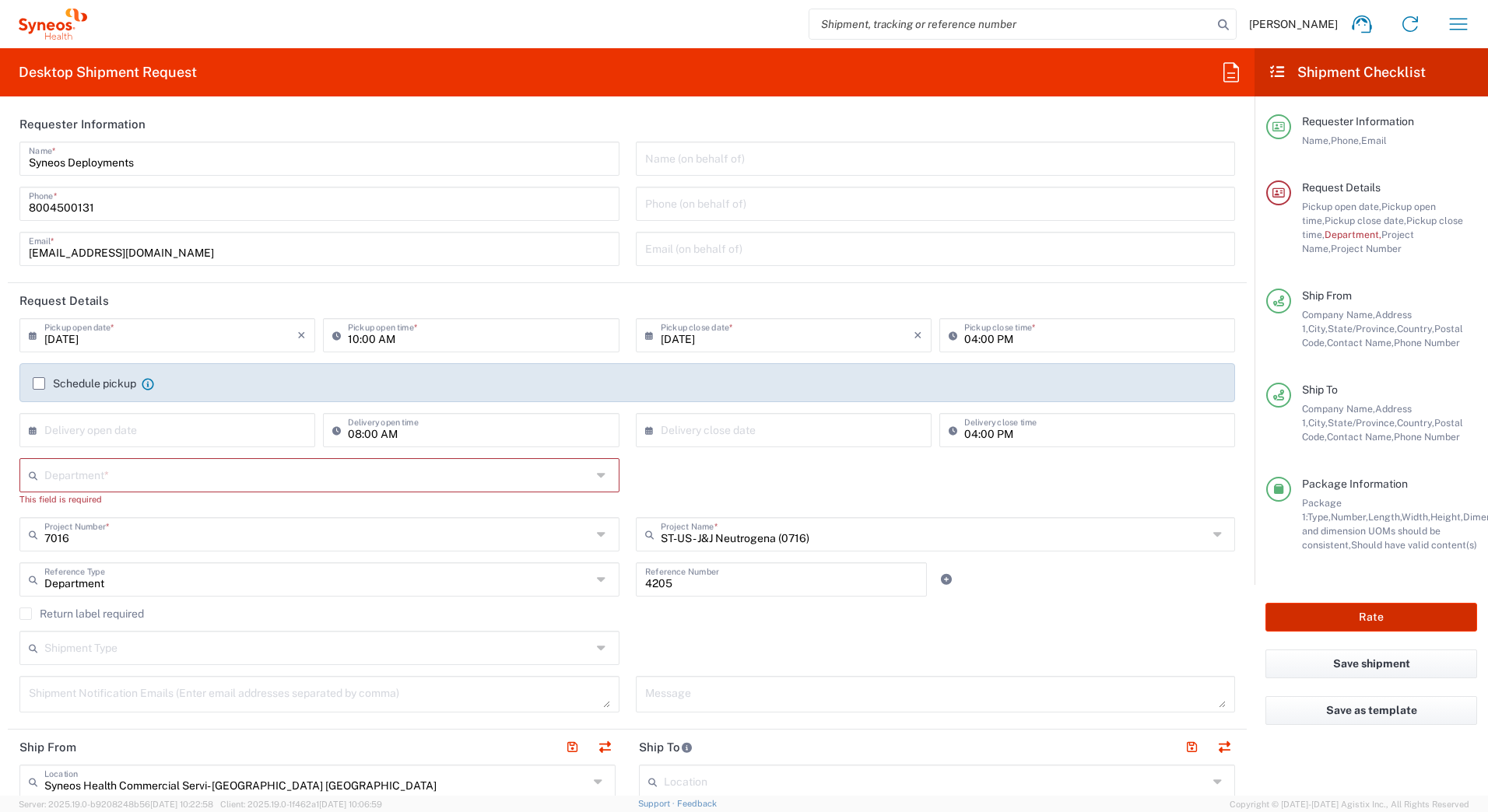
scroll to position [0, 0]
click at [303, 473] on input "text" at bounding box center [318, 476] width 547 height 27
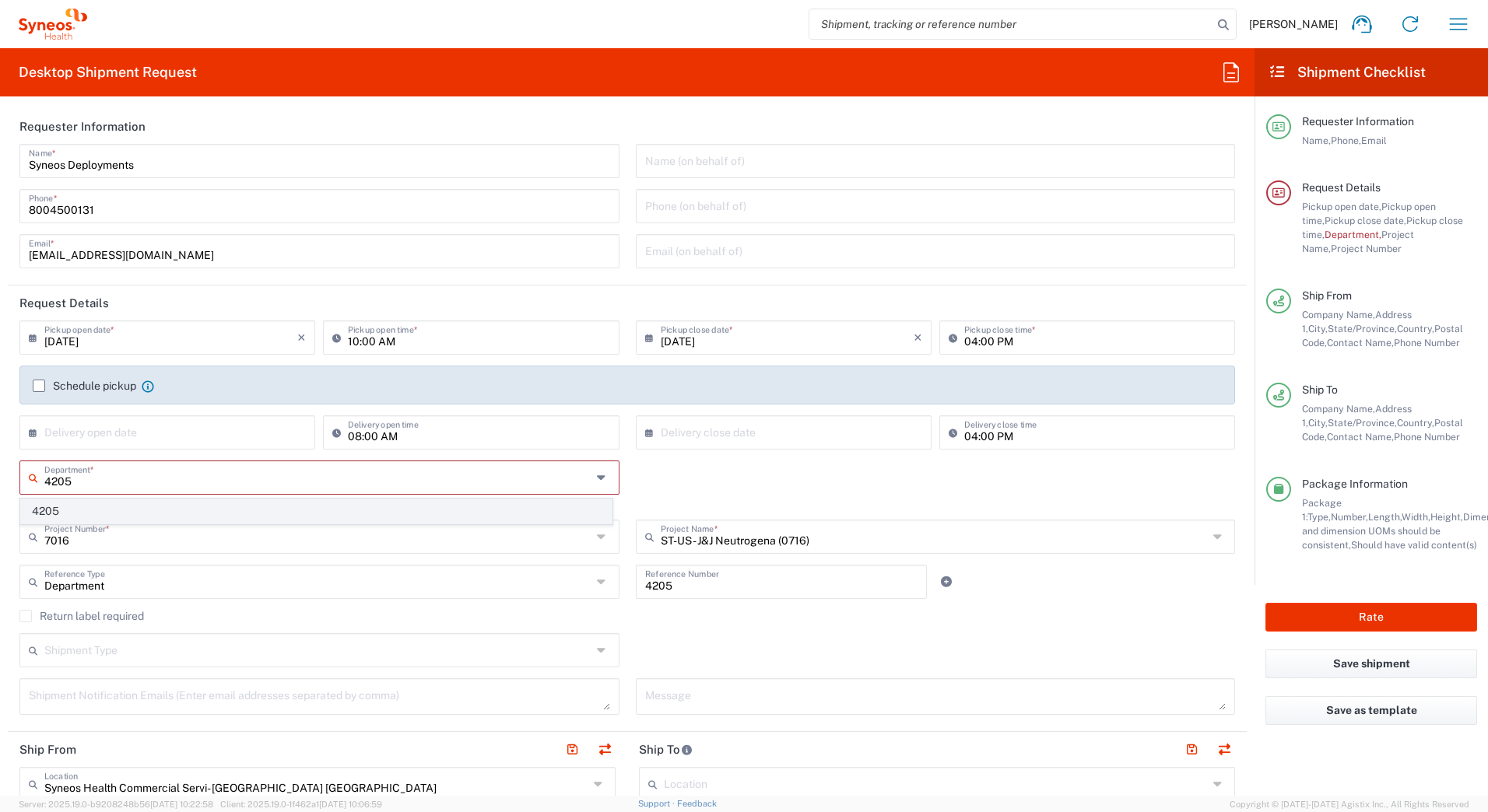
type input "4205"
click at [110, 504] on span "4205" at bounding box center [315, 511] width 590 height 24
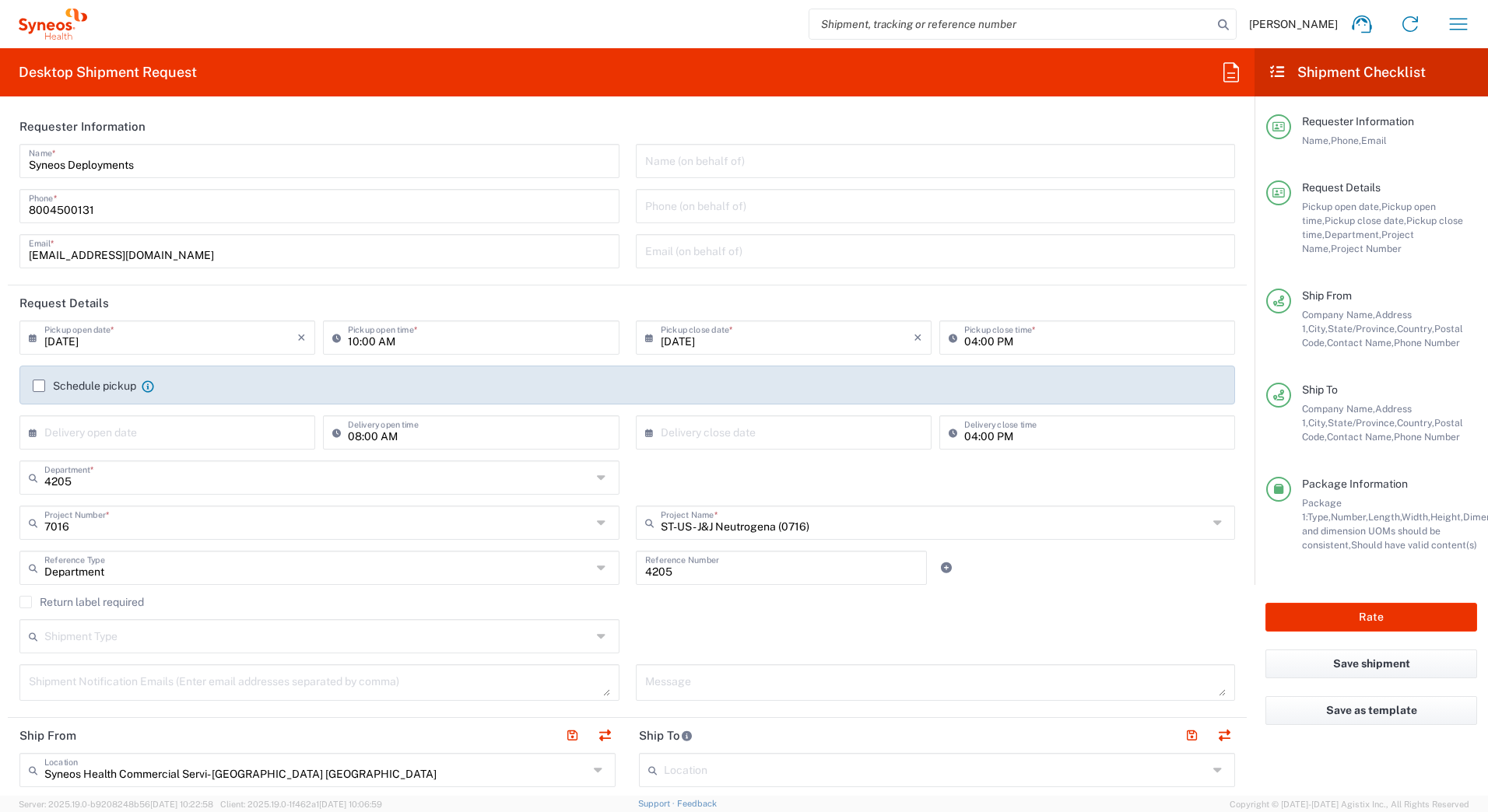
click at [653, 575] on input "4205" at bounding box center [782, 566] width 273 height 27
click at [691, 574] on input "4205" at bounding box center [782, 566] width 273 height 27
drag, startPoint x: 691, startPoint y: 574, endPoint x: 614, endPoint y: 572, distance: 77.0
click at [614, 573] on div "Department Reference Type Department Account Type Activity ID Airline Appointme…" at bounding box center [628, 573] width 1232 height 46
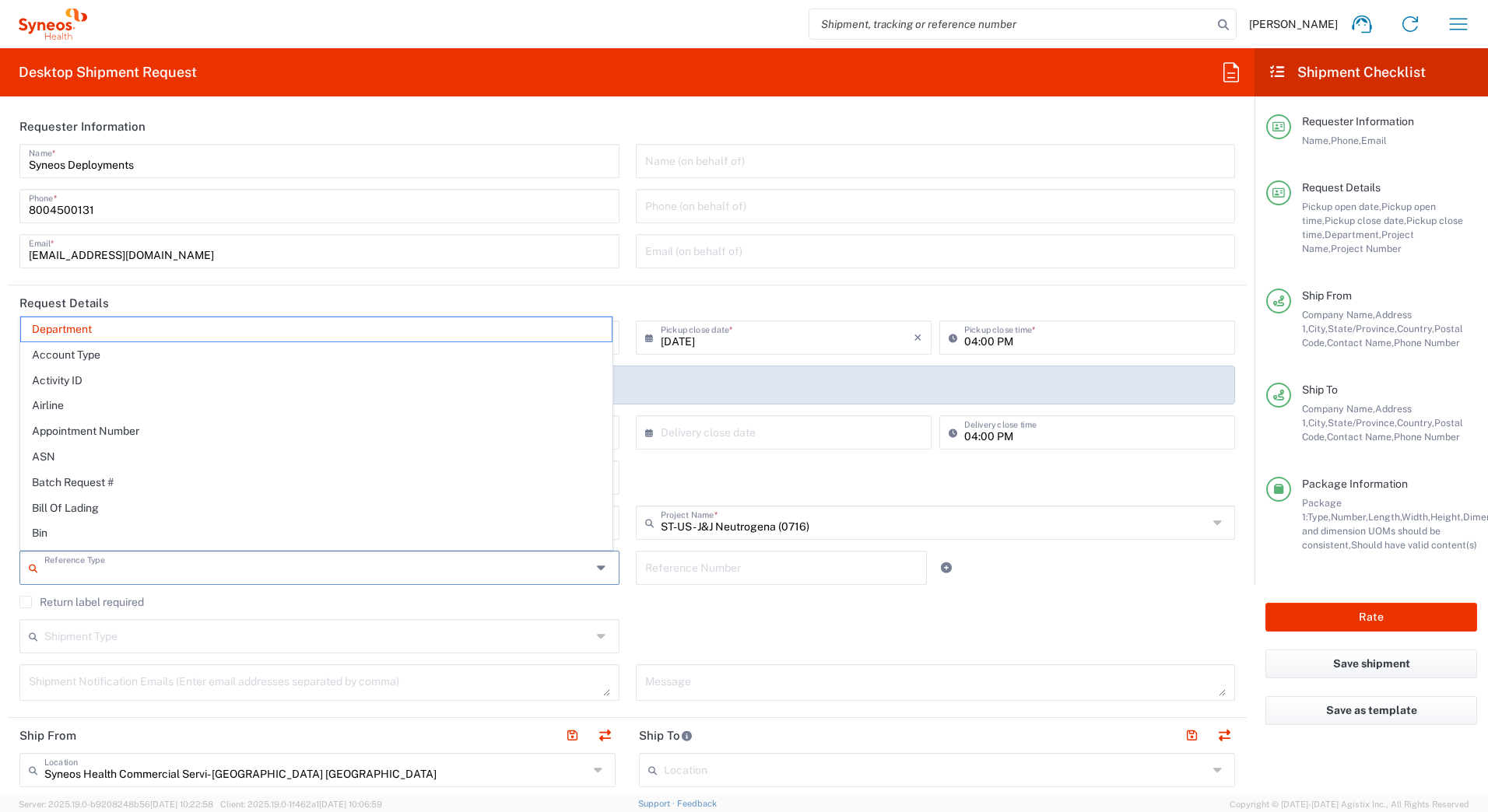
click at [82, 567] on input "text" at bounding box center [318, 566] width 547 height 27
click at [53, 324] on span "Department" at bounding box center [315, 329] width 590 height 24
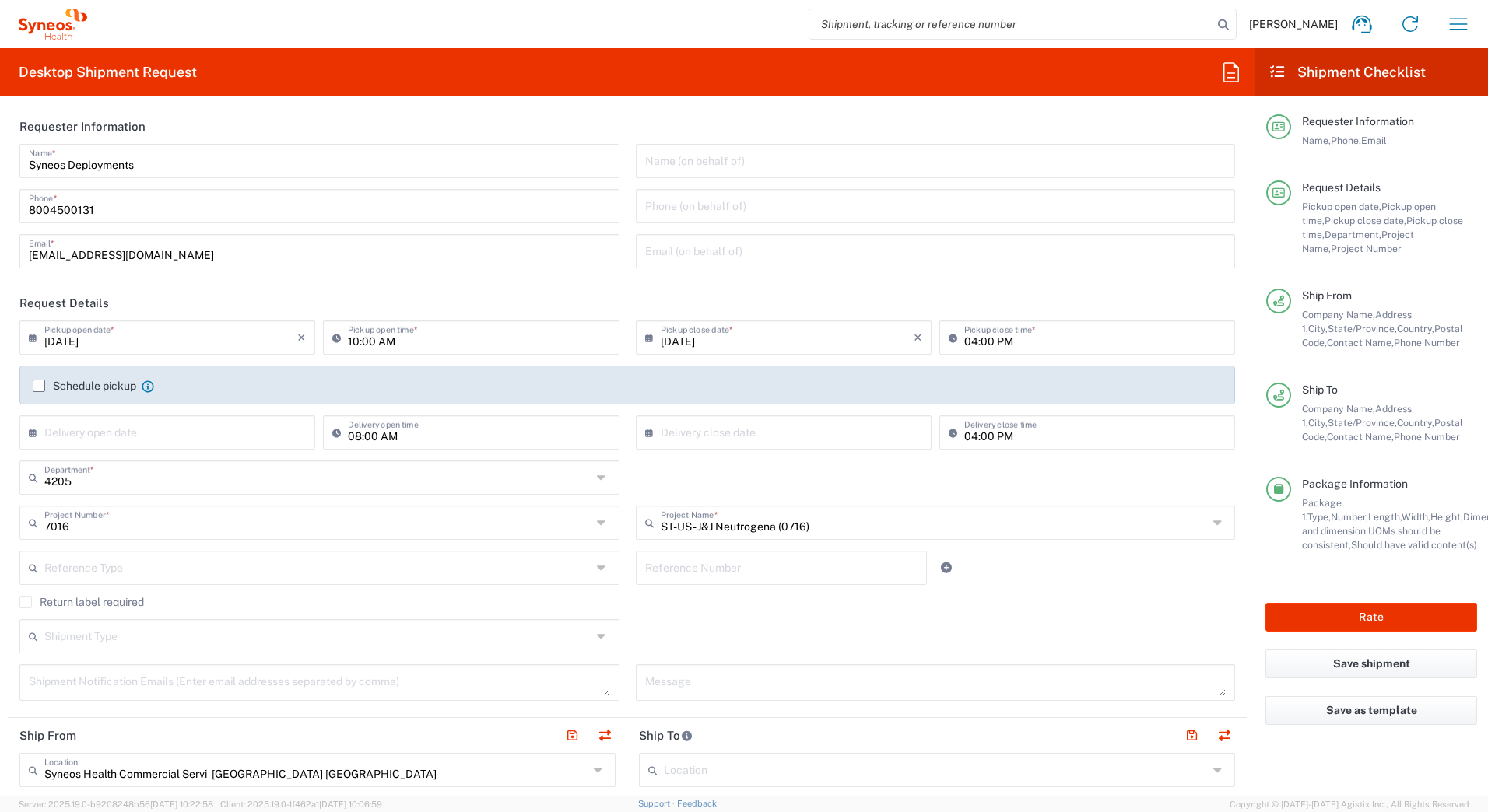
click at [691, 629] on div "Shipment Type Batch Regular" at bounding box center [628, 641] width 1232 height 46
click at [1284, 619] on button "Rate" at bounding box center [1371, 617] width 212 height 29
type input "4205"
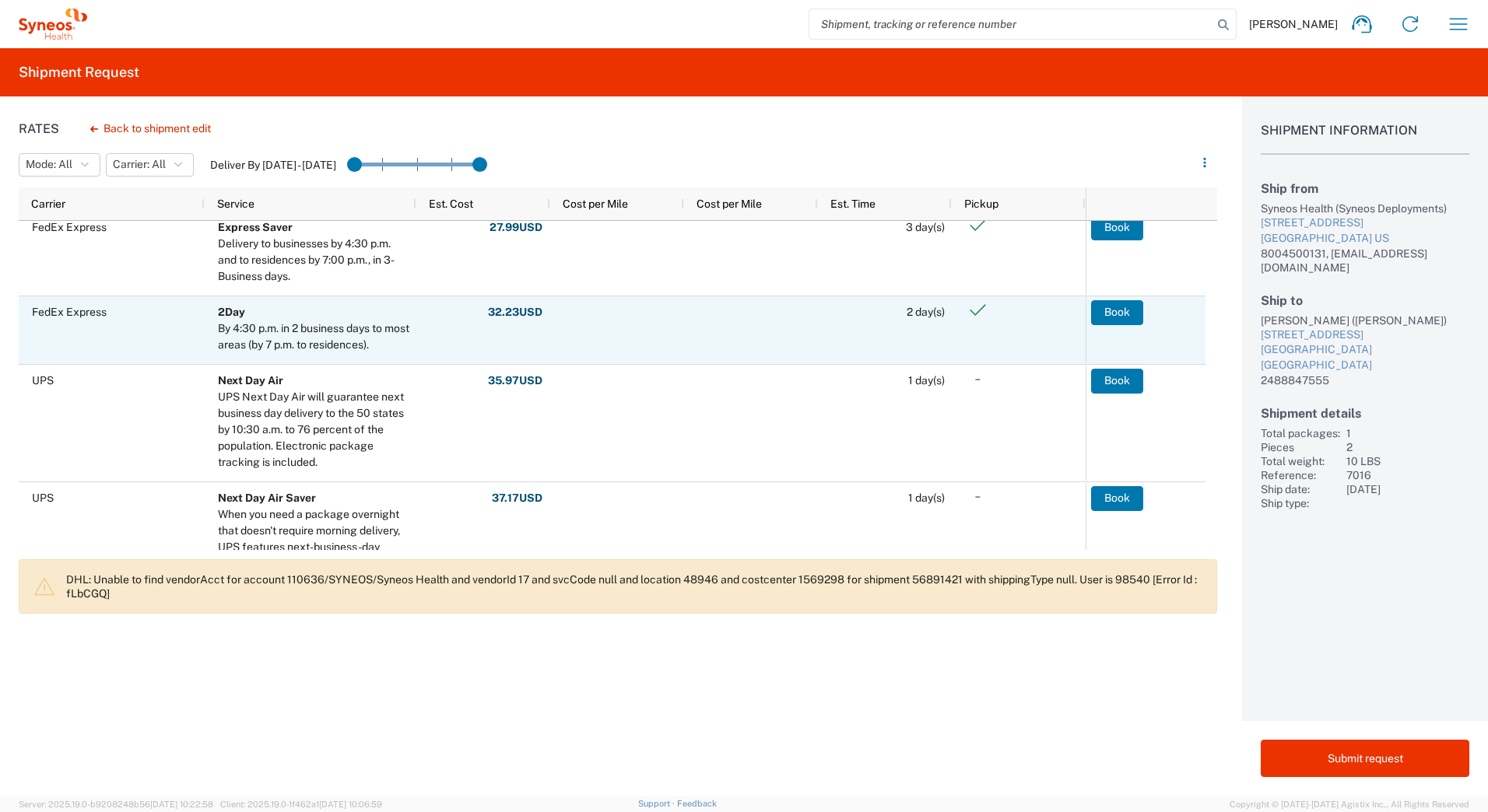
scroll to position [233, 0]
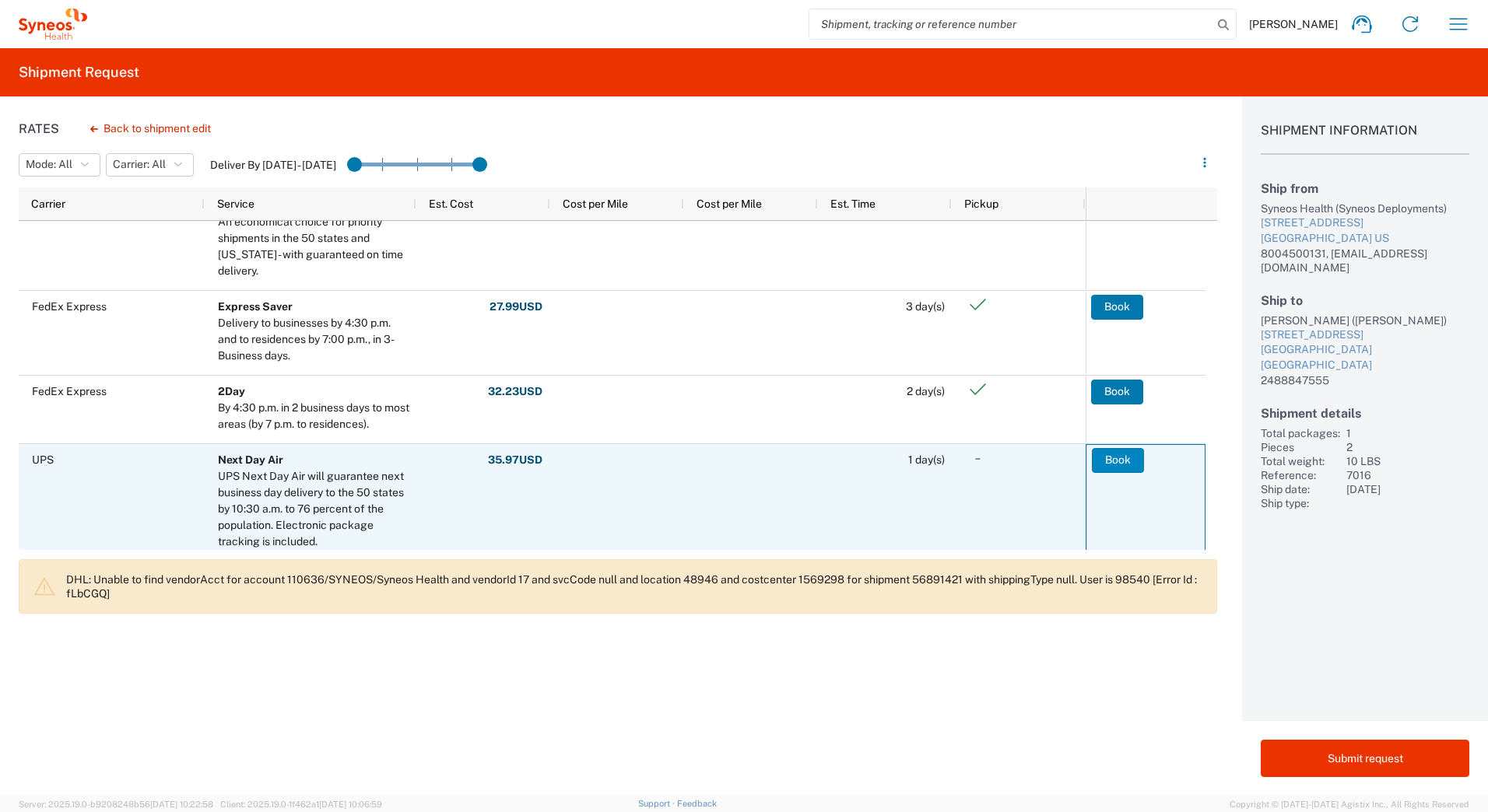
click at [1105, 457] on button "Book" at bounding box center [1117, 460] width 52 height 25
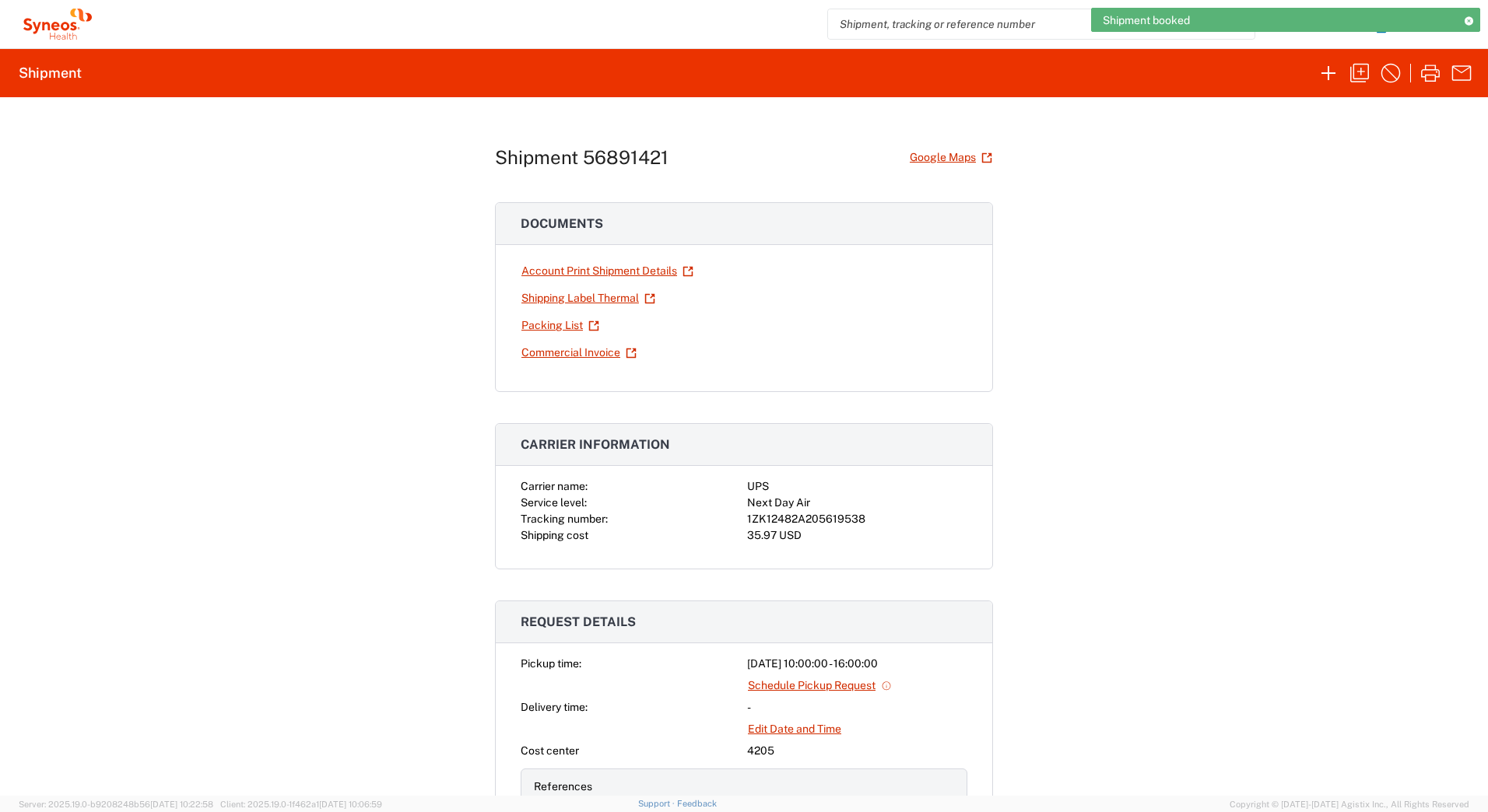
click at [838, 520] on div "1ZK12482A205619538" at bounding box center [857, 519] width 220 height 17
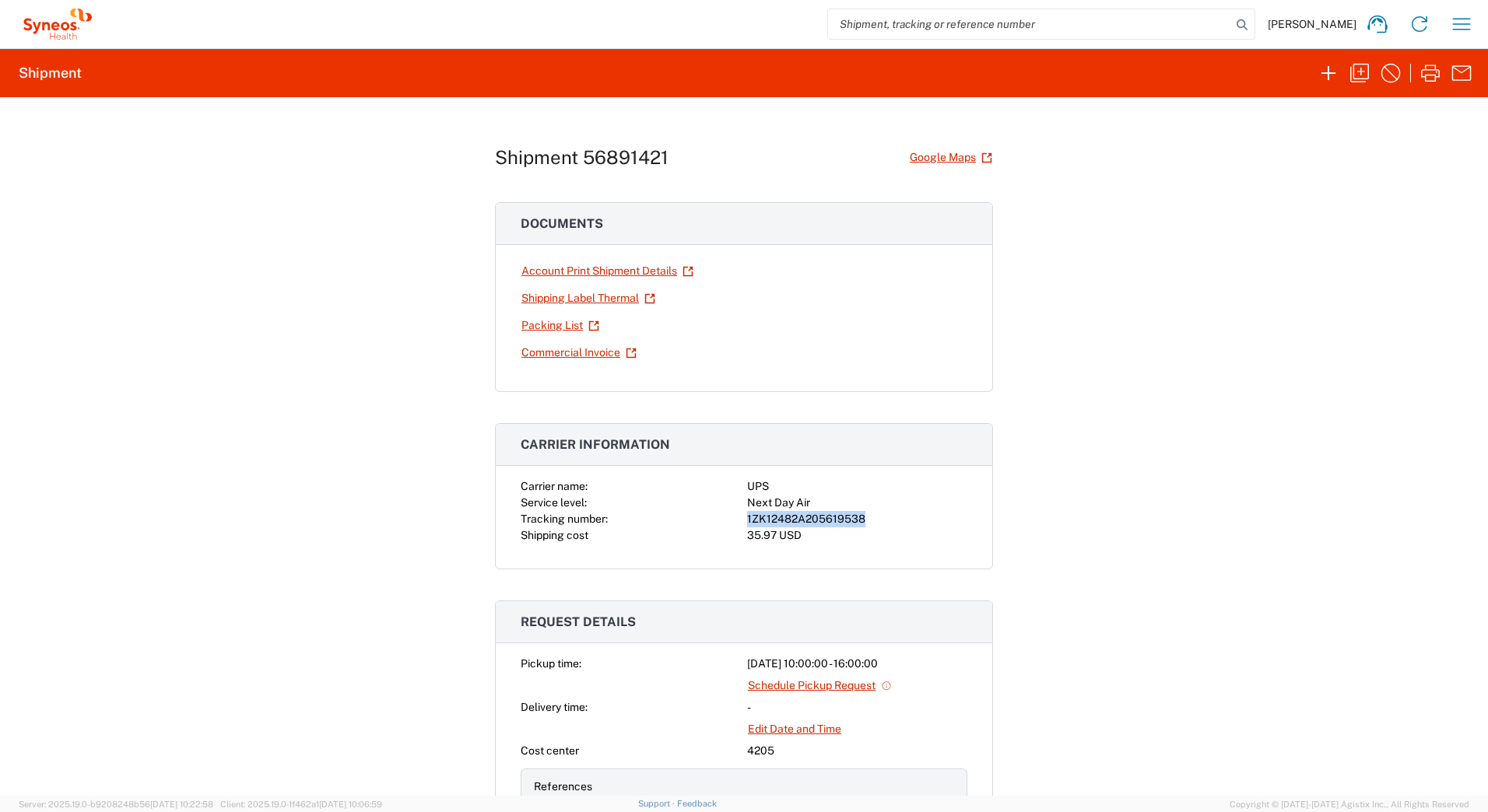
click at [838, 520] on div "1ZK12482A205619538" at bounding box center [857, 519] width 220 height 17
copy div "1ZK12482A205619538"
click at [585, 298] on link "Shipping Label Thermal" at bounding box center [589, 298] width 136 height 27
click at [190, 238] on div "Shipment 56891421 Google Maps Documents Account Print Shipment Details Shipping…" at bounding box center [744, 446] width 1488 height 699
